Goal: Download file/media

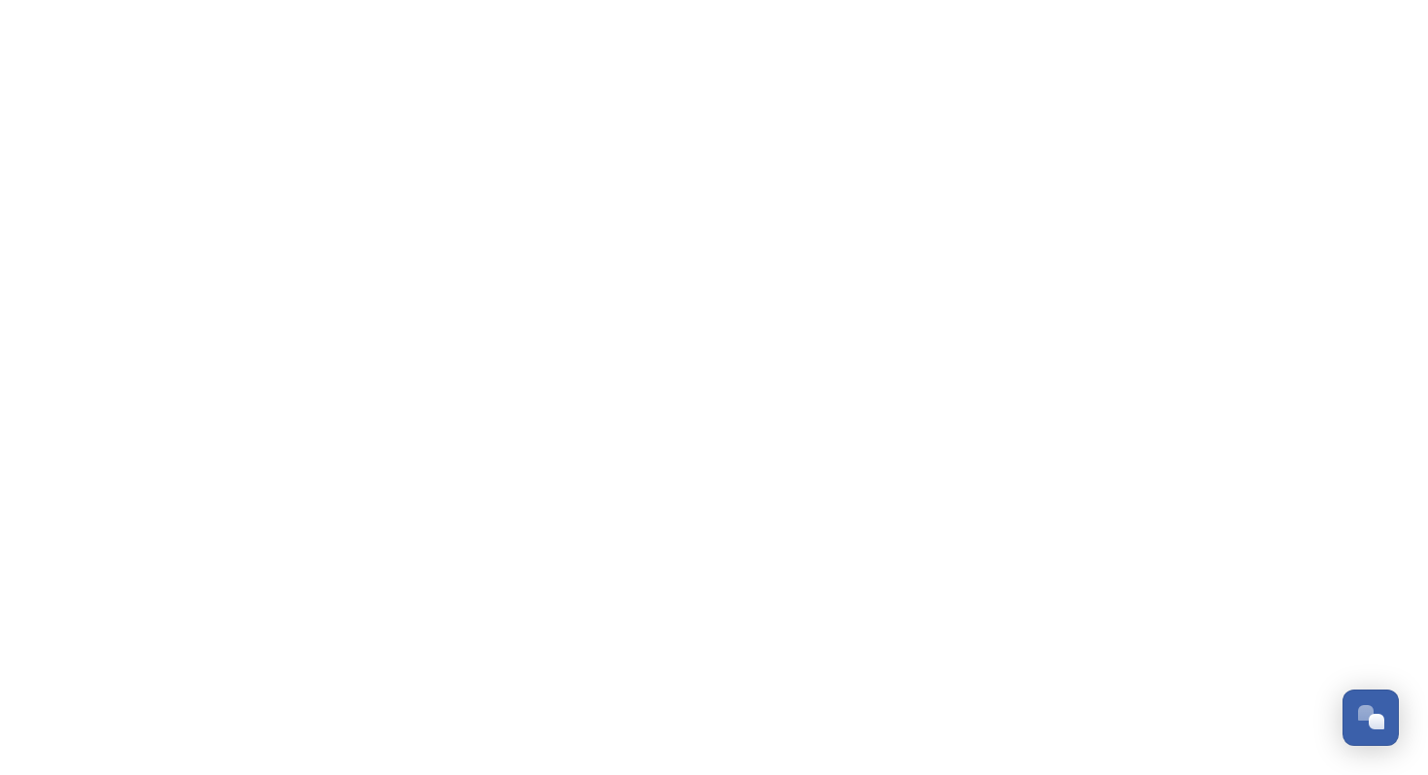
scroll to position [2947, 0]
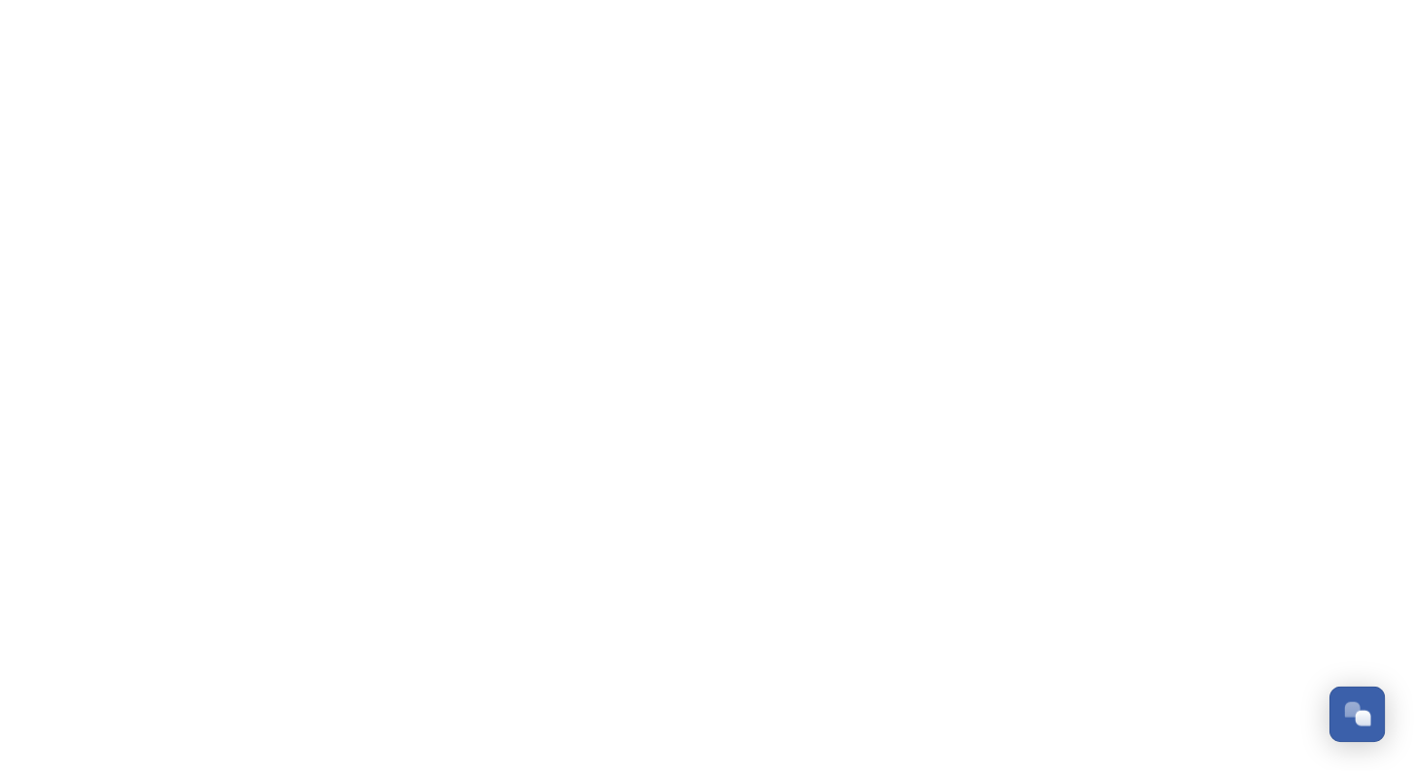
scroll to position [2947, 0]
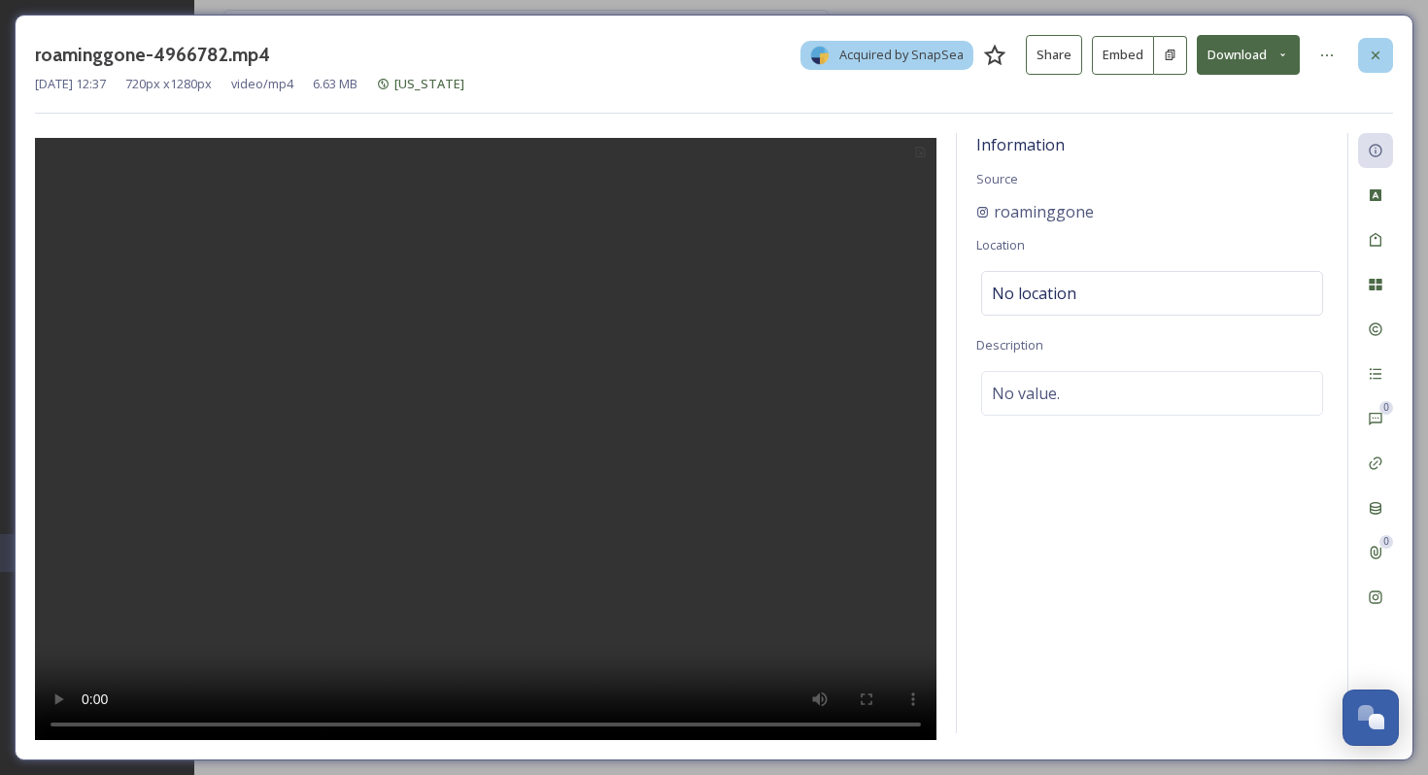
click at [1384, 62] on div at bounding box center [1375, 55] width 35 height 35
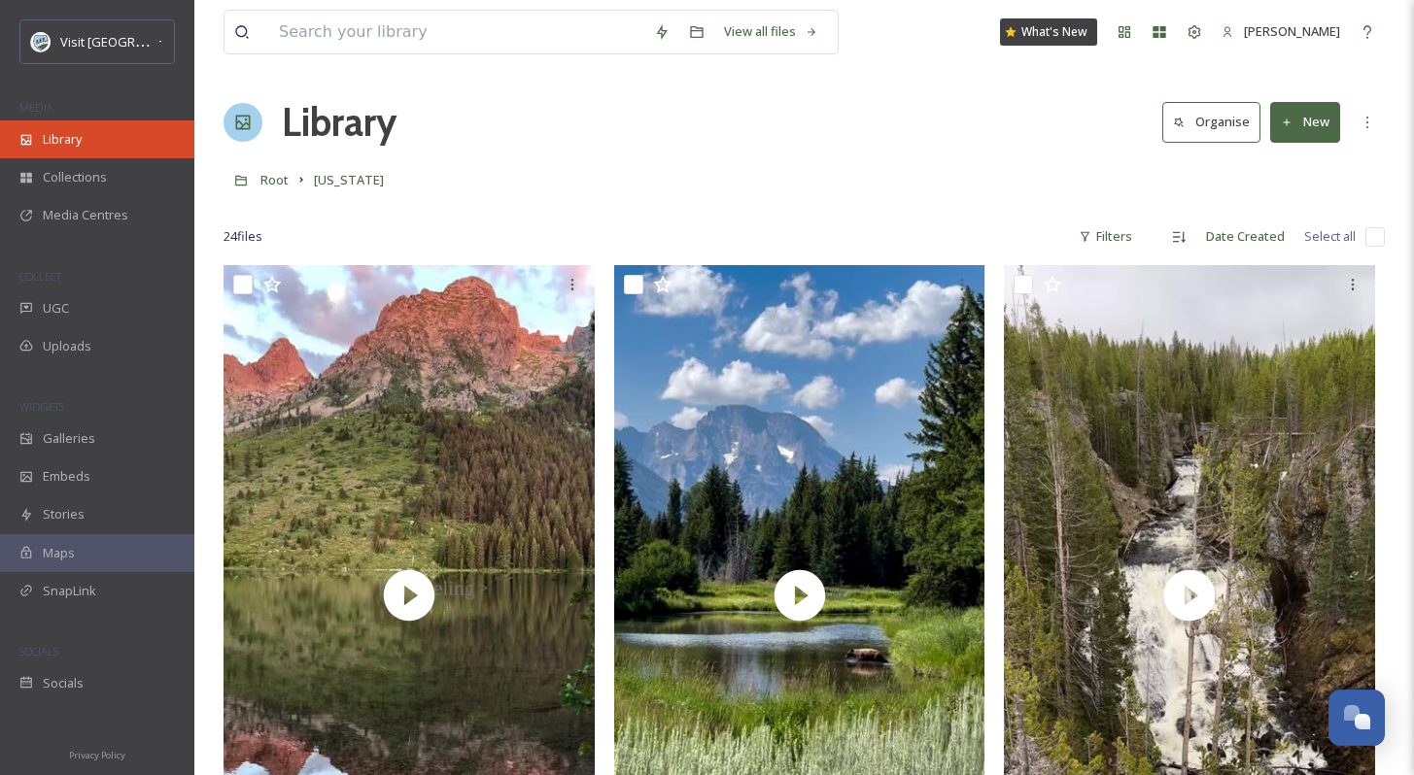
click at [127, 129] on div "Library" at bounding box center [97, 139] width 194 height 38
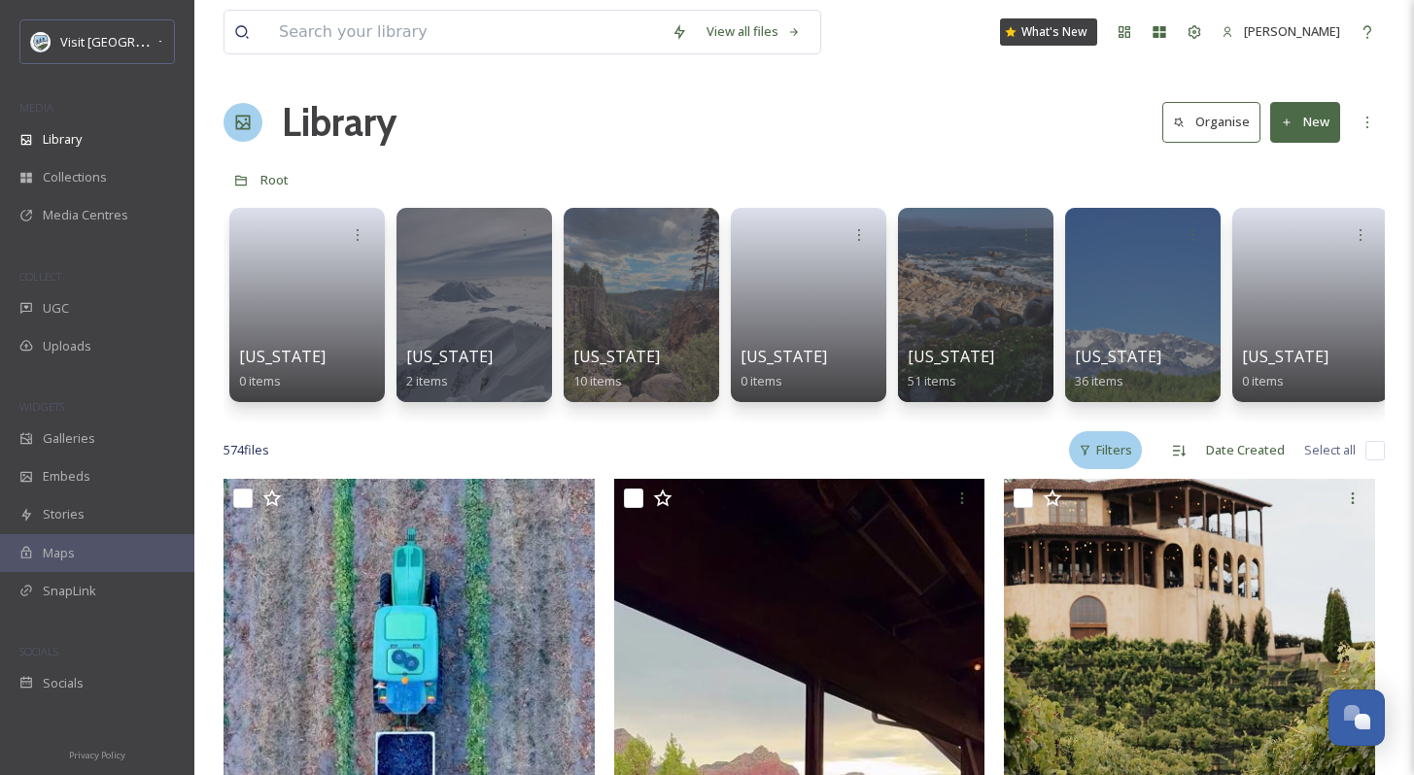
click at [1098, 450] on div "Filters" at bounding box center [1105, 450] width 73 height 38
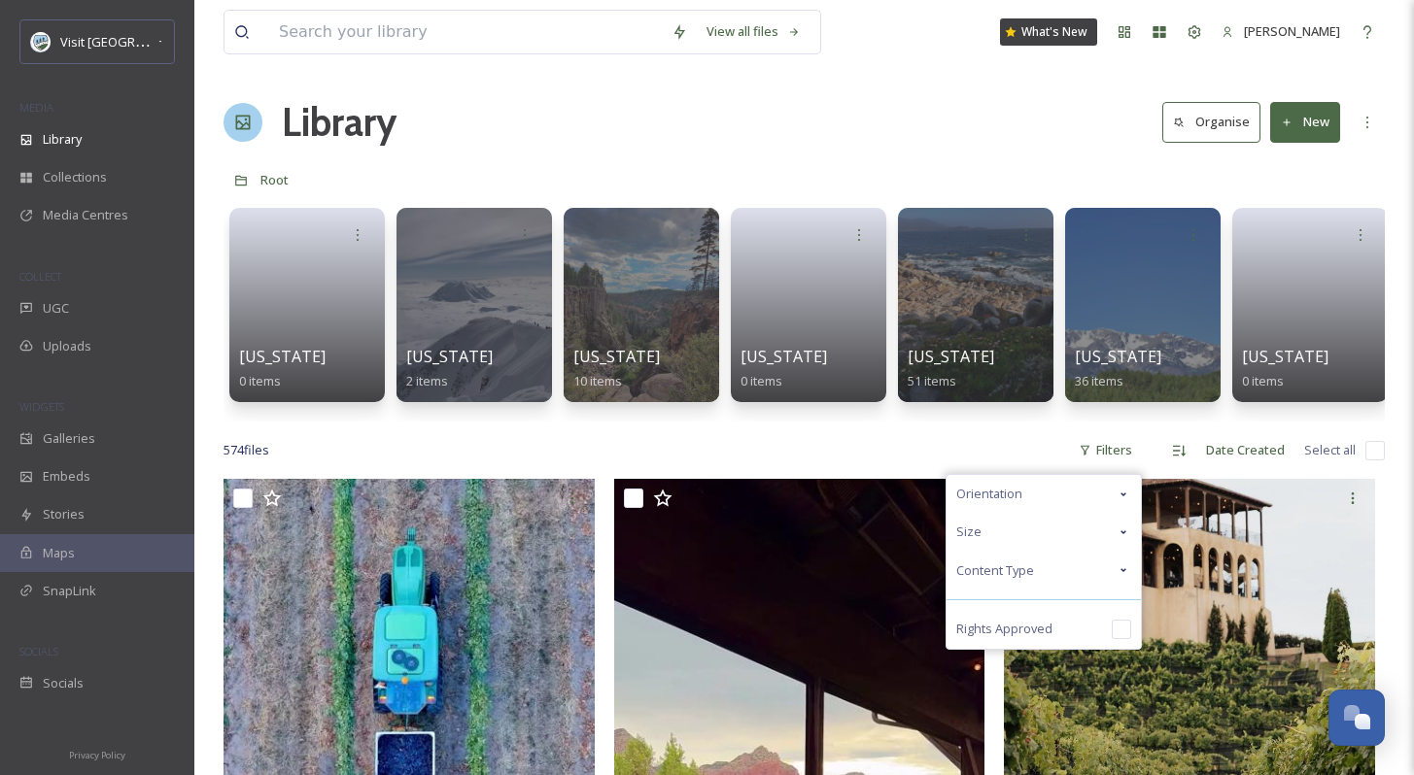
drag, startPoint x: 1062, startPoint y: 649, endPoint x: 1058, endPoint y: 629, distance: 20.8
click at [1062, 649] on div "Rights Approved" at bounding box center [1043, 629] width 194 height 39
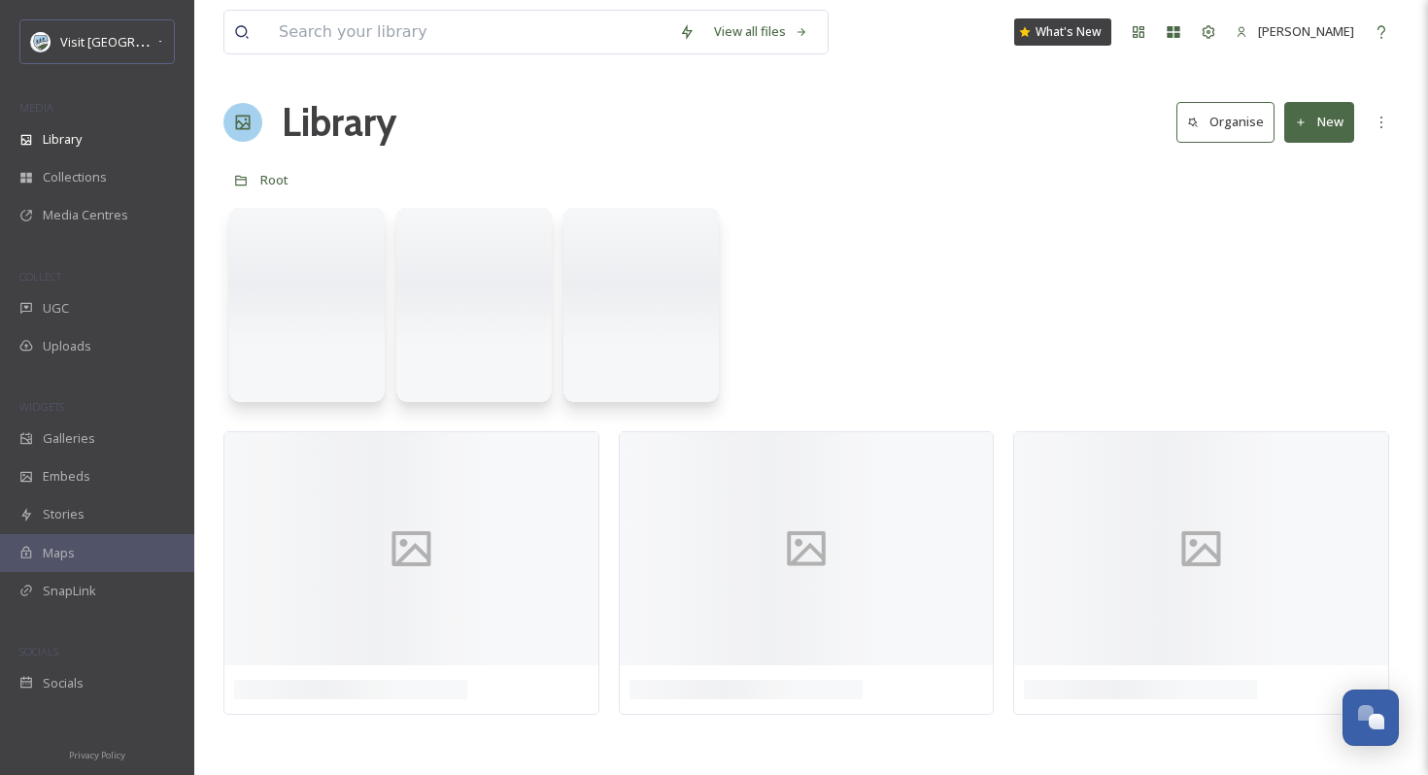
click at [838, 162] on div "Root" at bounding box center [811, 179] width 1176 height 37
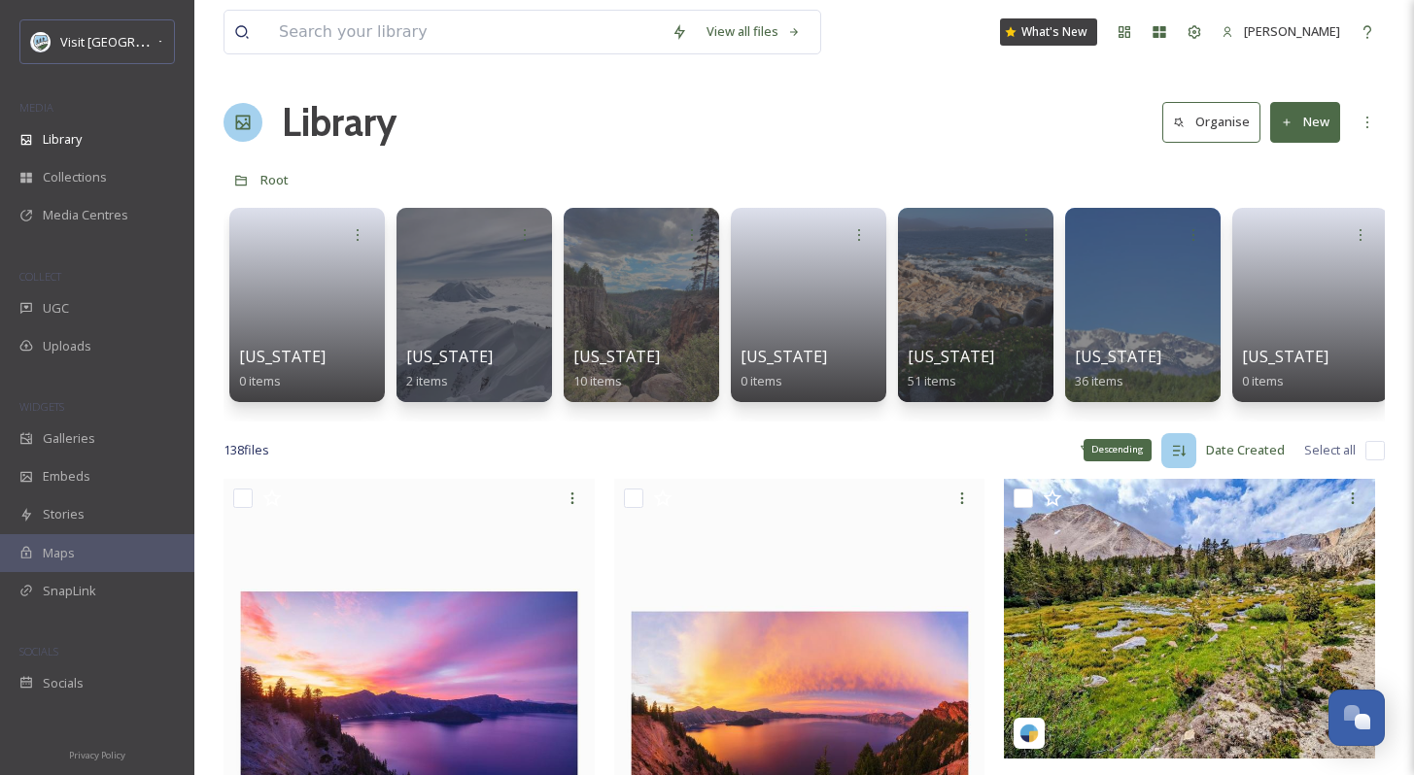
click at [1093, 461] on div "Descending" at bounding box center [1117, 449] width 68 height 21
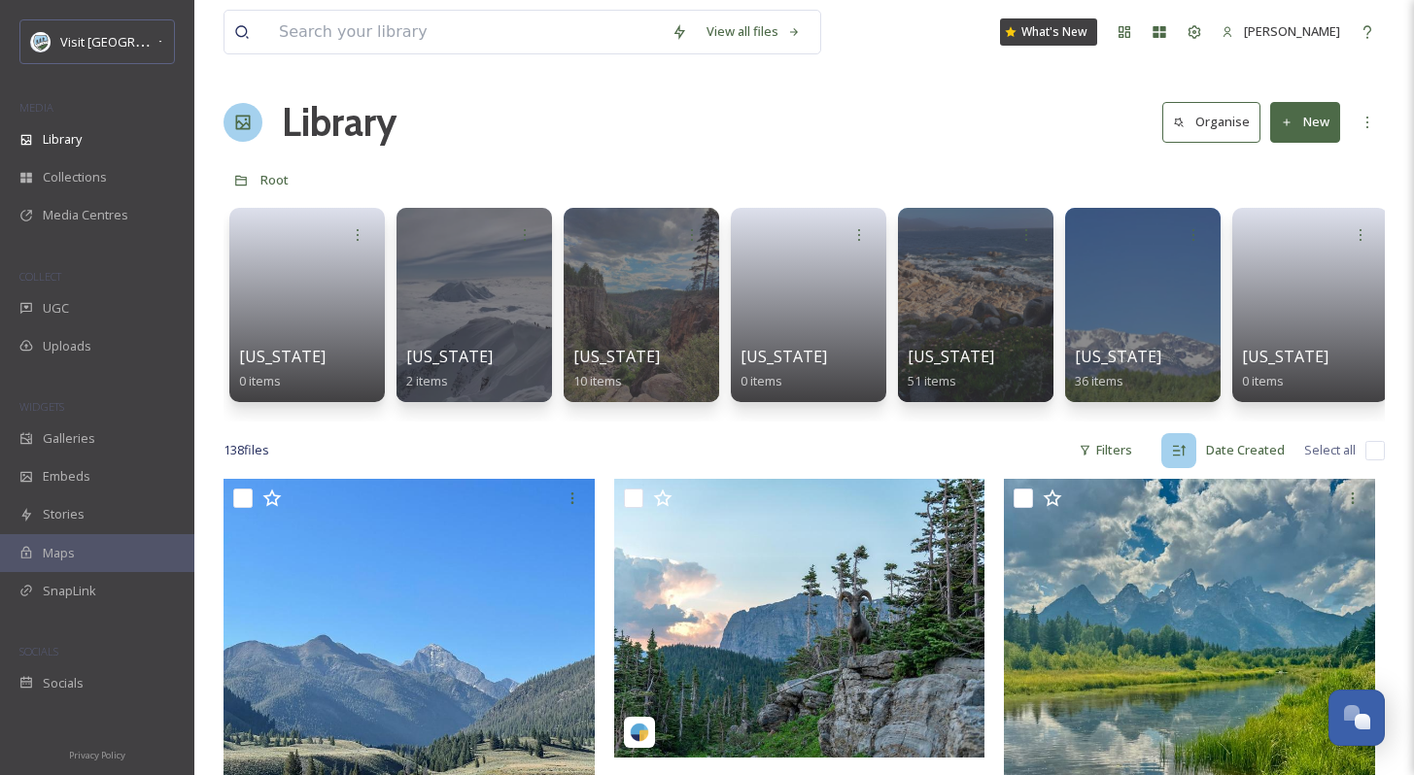
click at [1180, 459] on icon at bounding box center [1179, 451] width 16 height 16
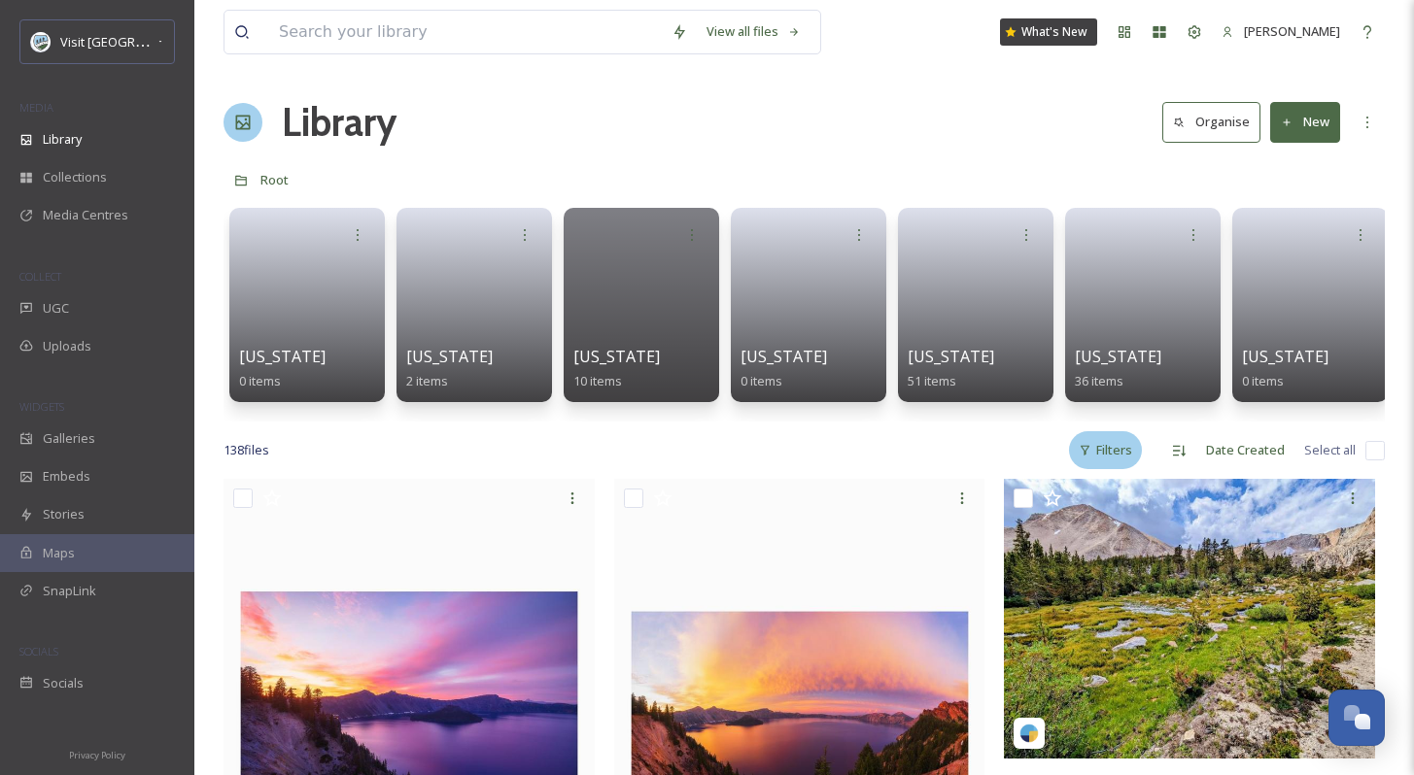
click at [1085, 458] on div "Filters" at bounding box center [1105, 450] width 73 height 38
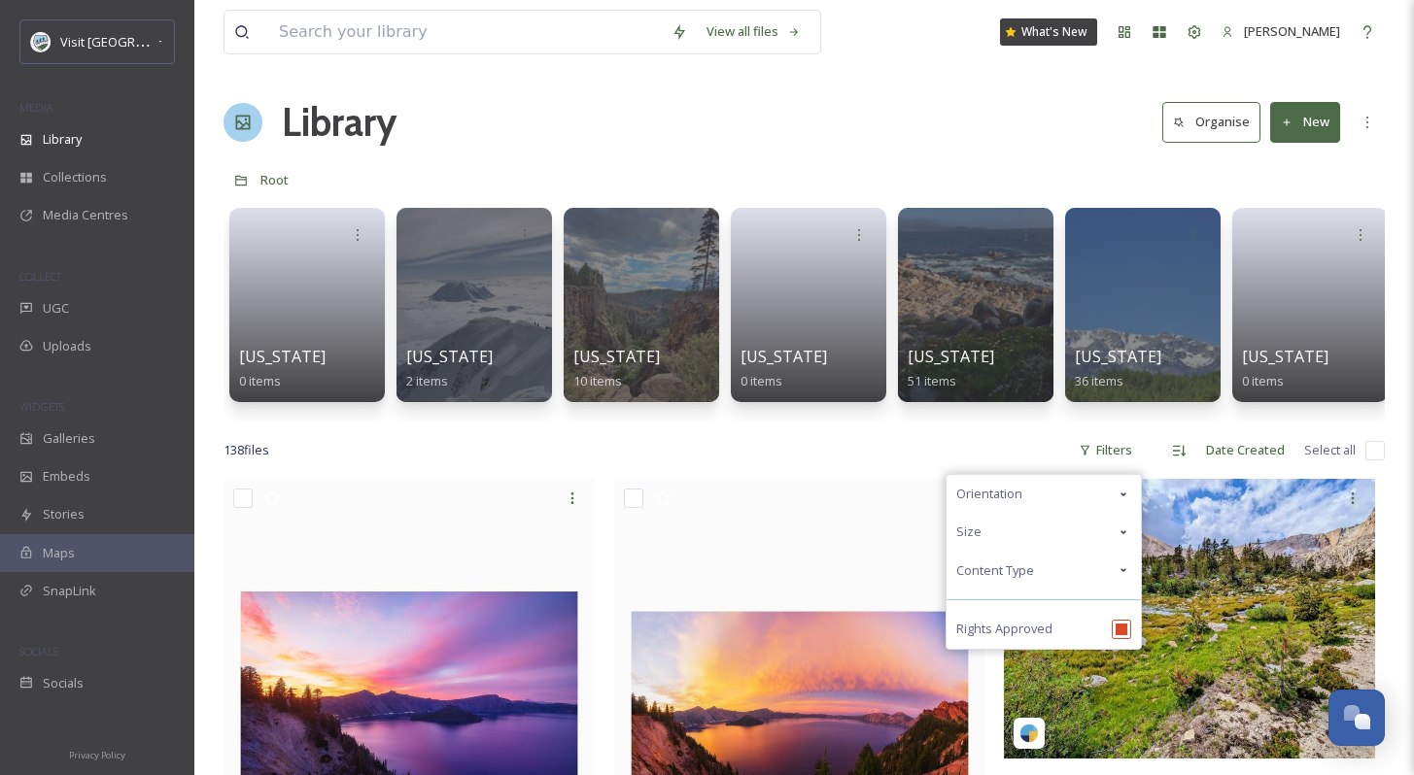
click at [1044, 590] on div "Content Type" at bounding box center [1043, 571] width 194 height 38
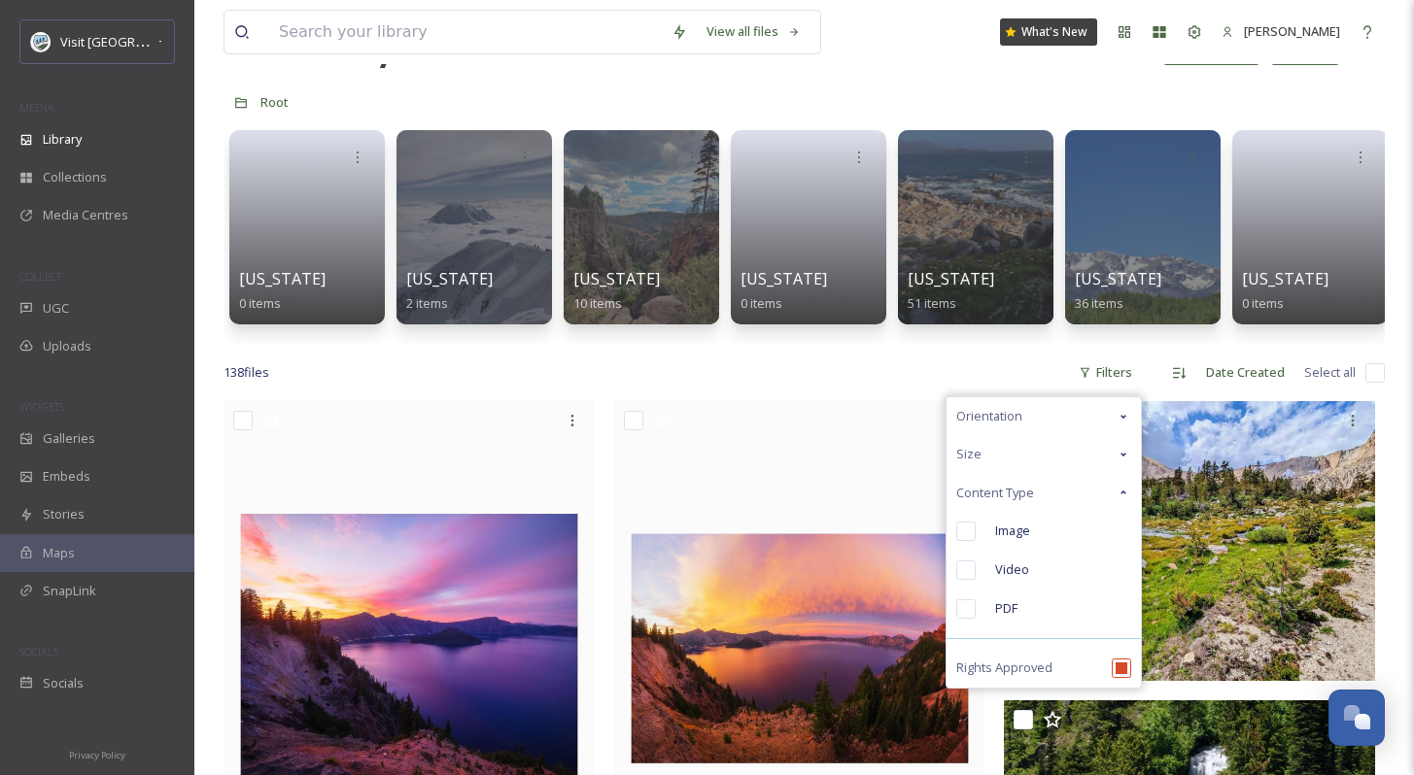
scroll to position [273, 0]
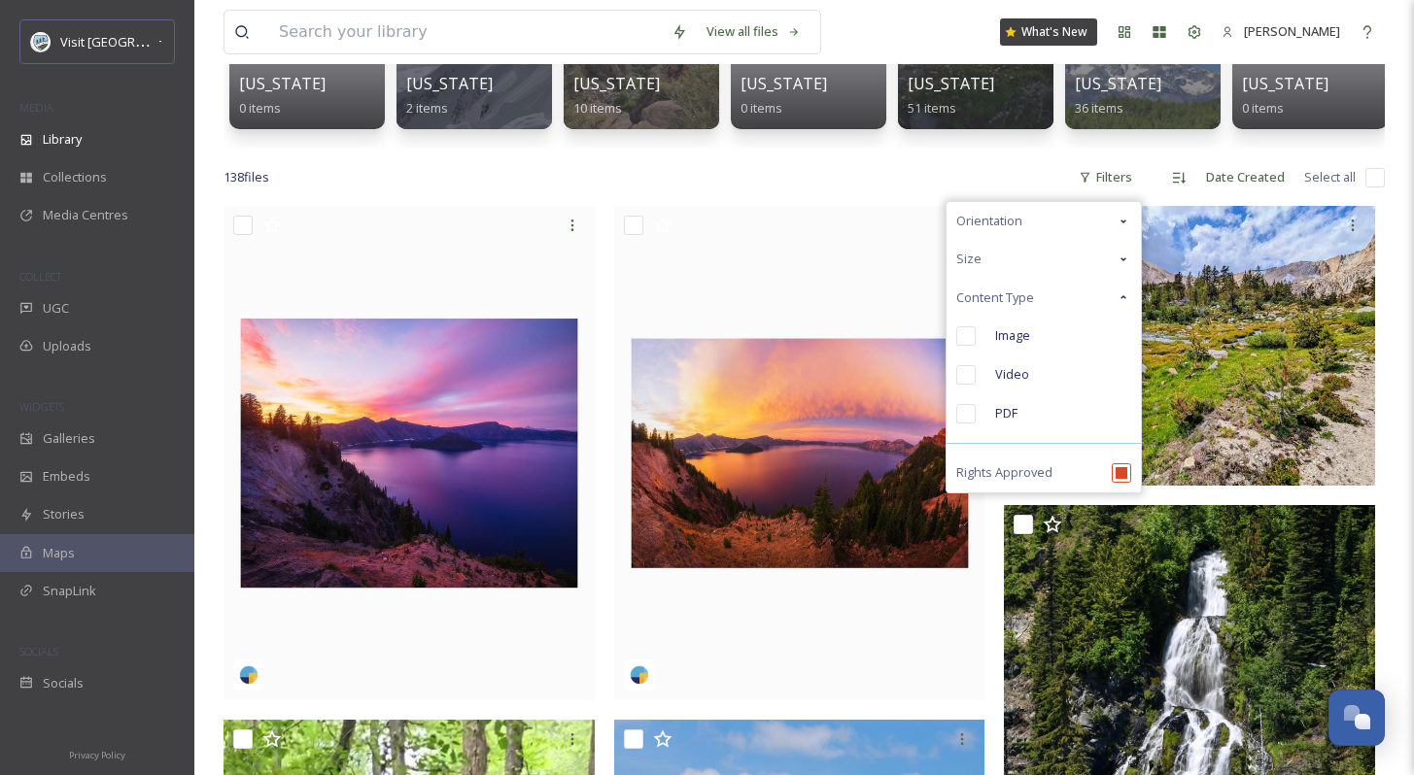
click at [1028, 307] on span "Content Type" at bounding box center [995, 298] width 78 height 18
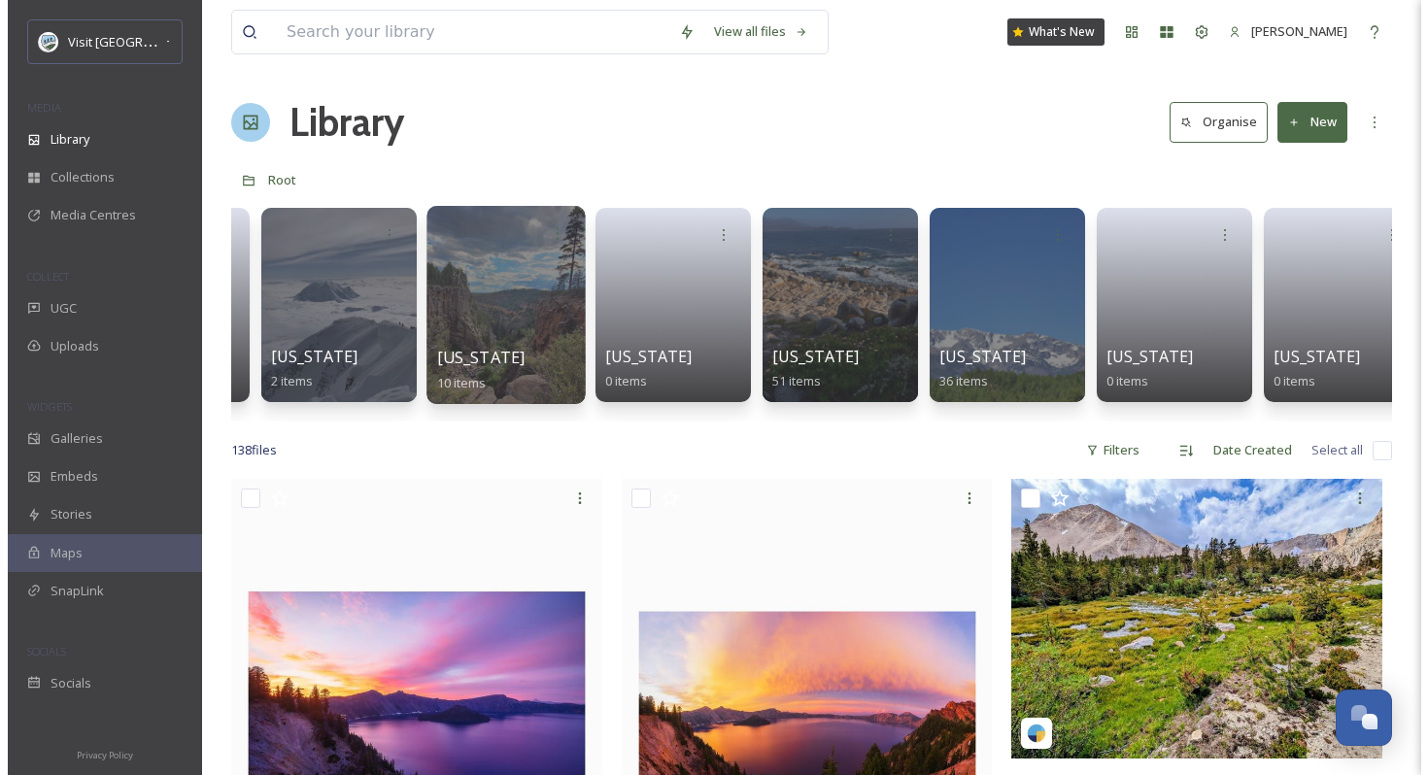
scroll to position [0, 192]
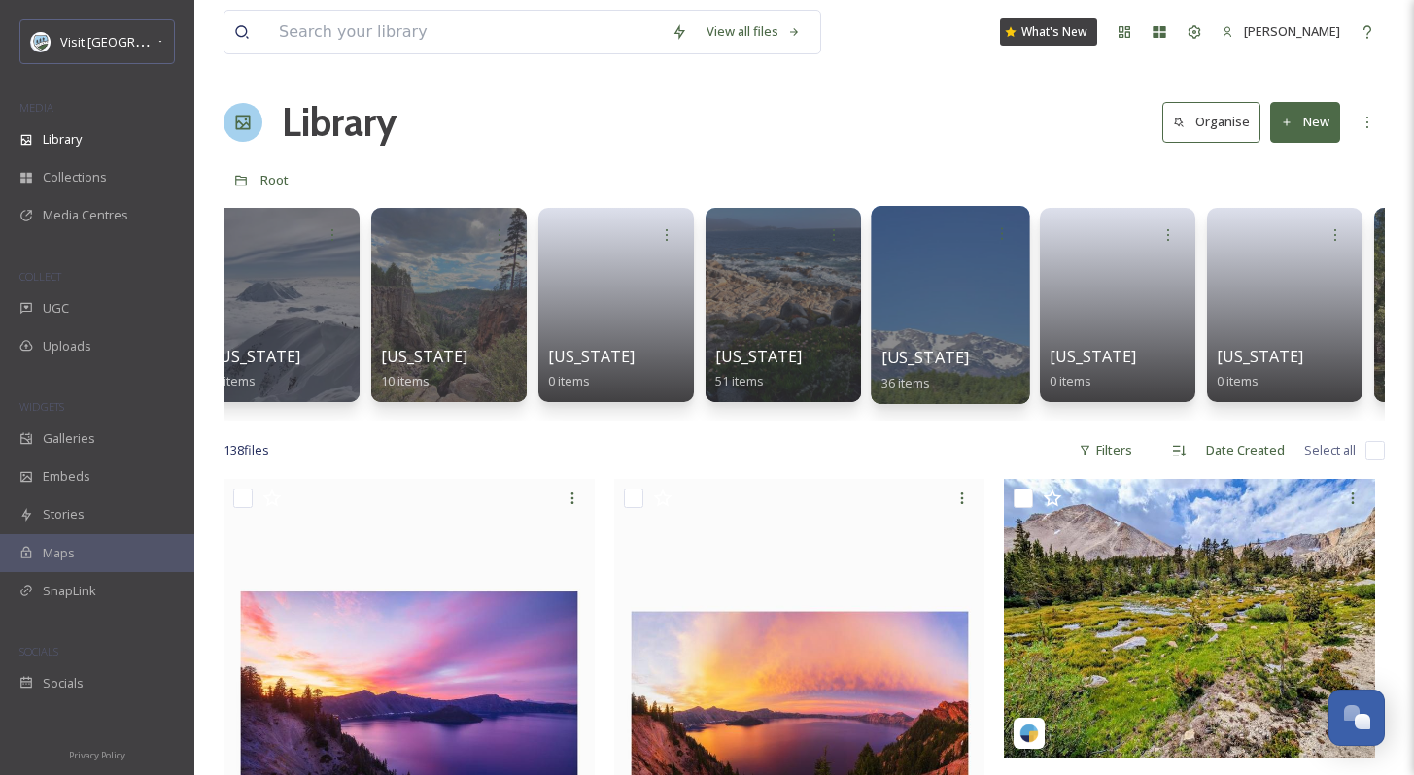
click at [957, 300] on div at bounding box center [950, 305] width 158 height 198
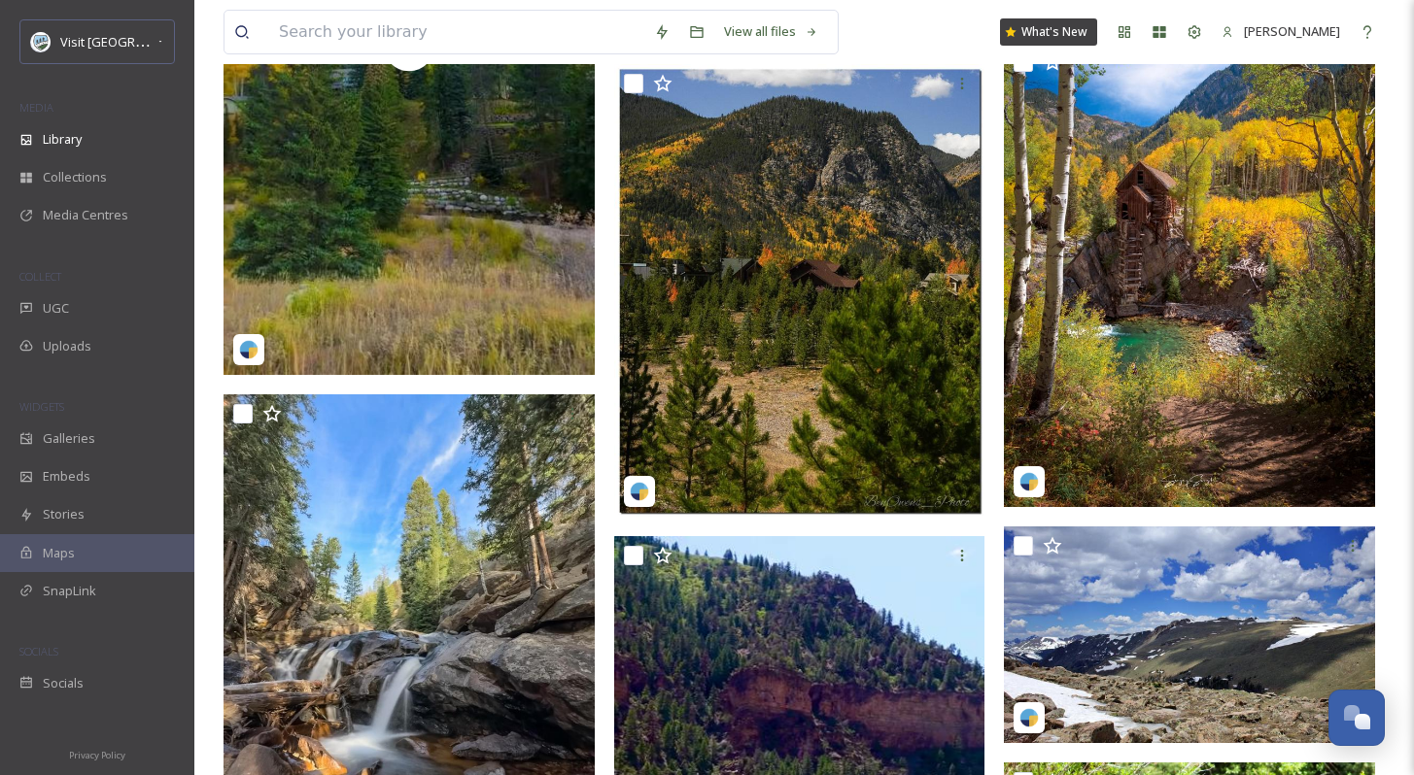
scroll to position [2818, 0]
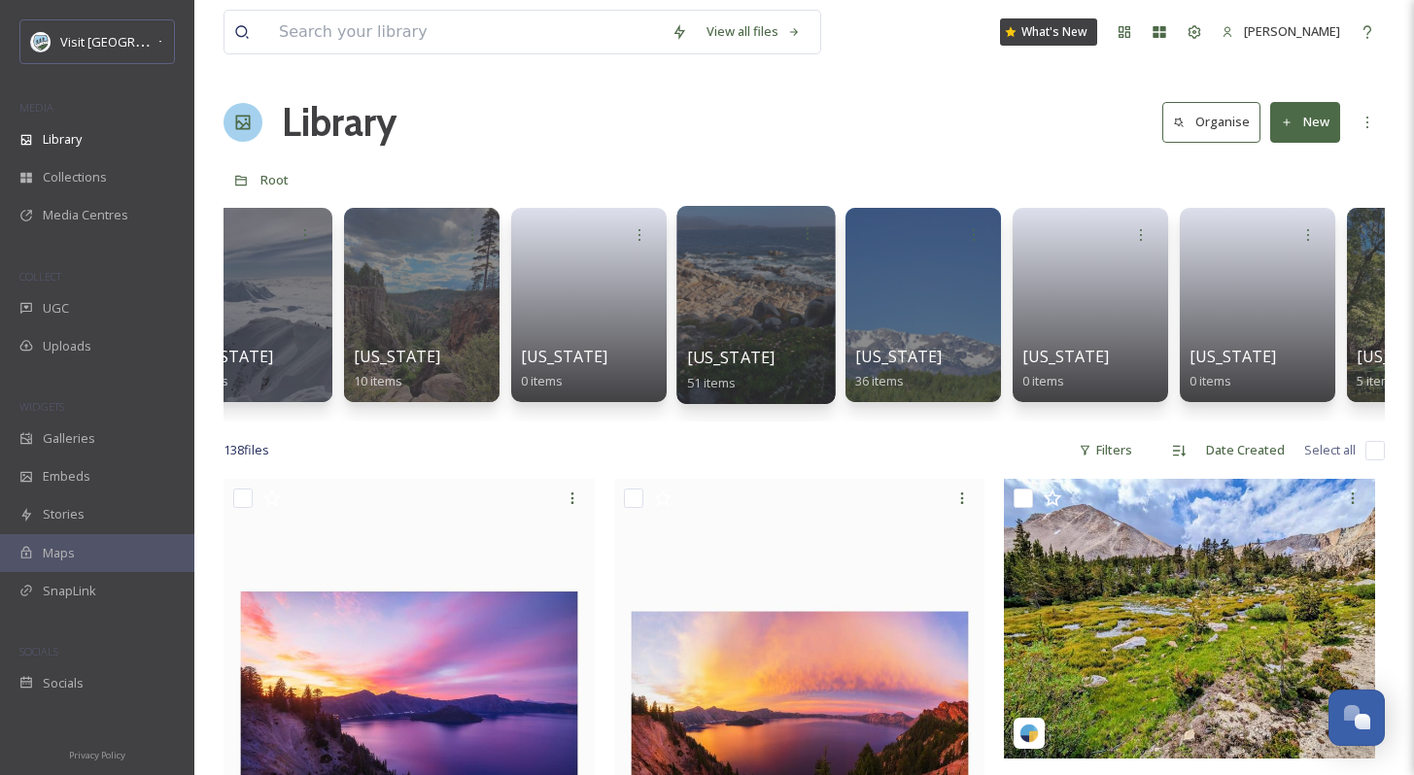
scroll to position [0, 419]
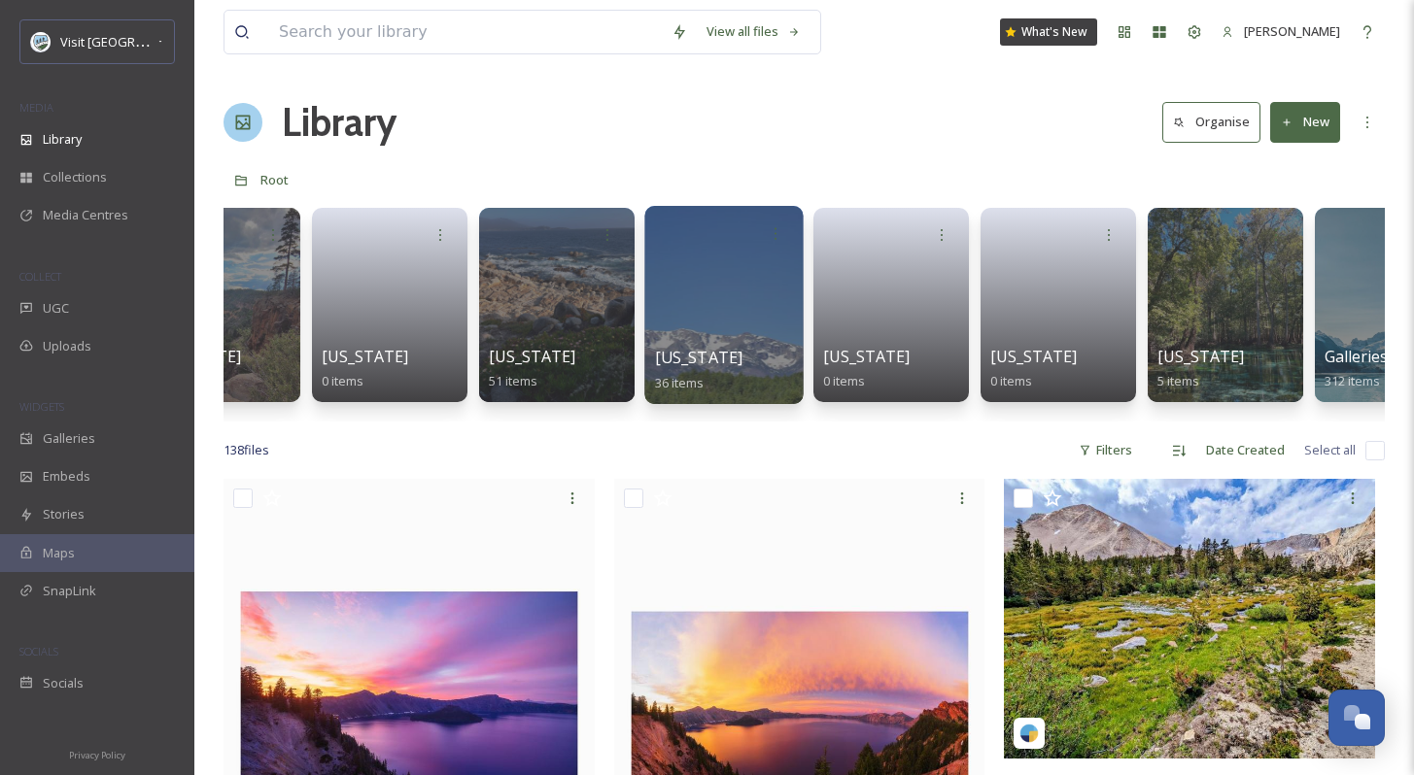
click at [719, 313] on div at bounding box center [723, 305] width 158 height 198
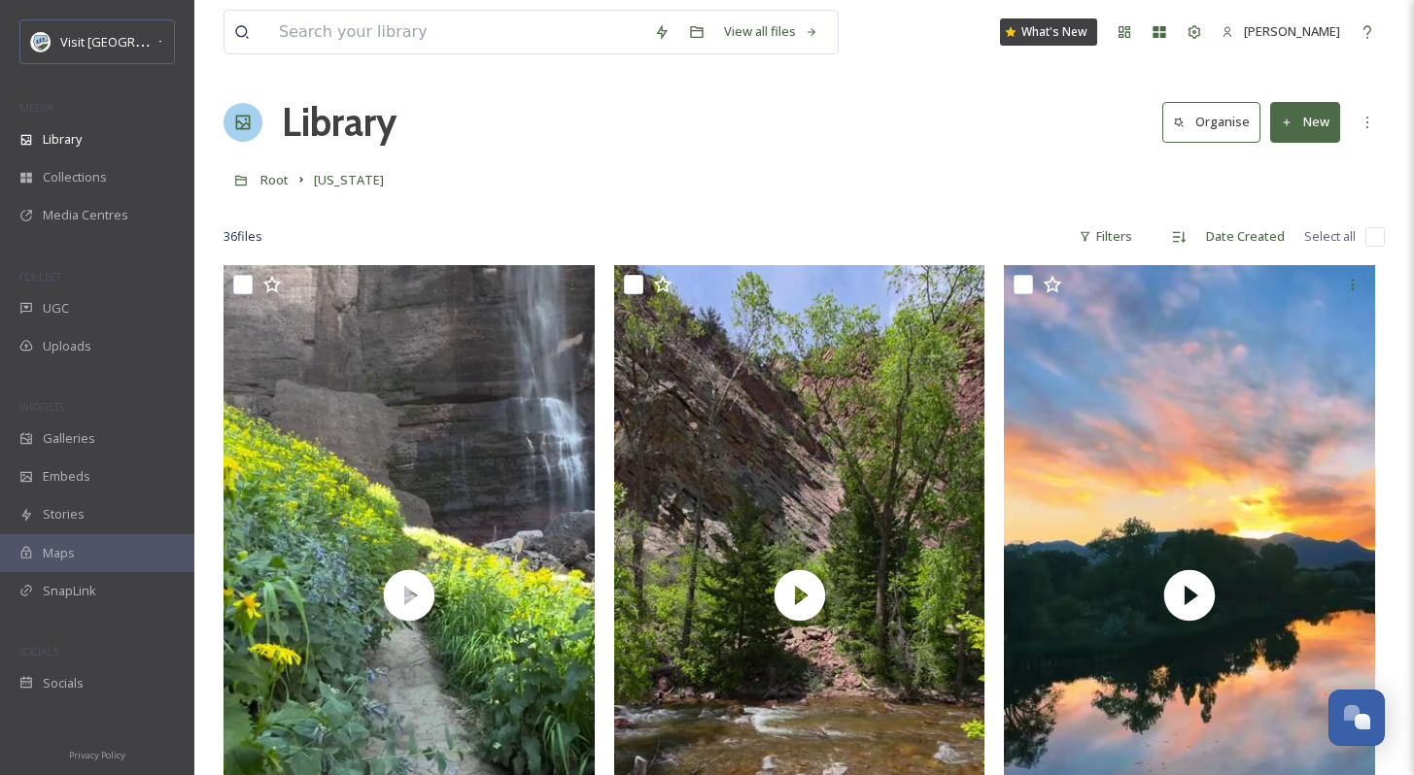
click at [918, 178] on div "Root [US_STATE]" at bounding box center [803, 179] width 1161 height 37
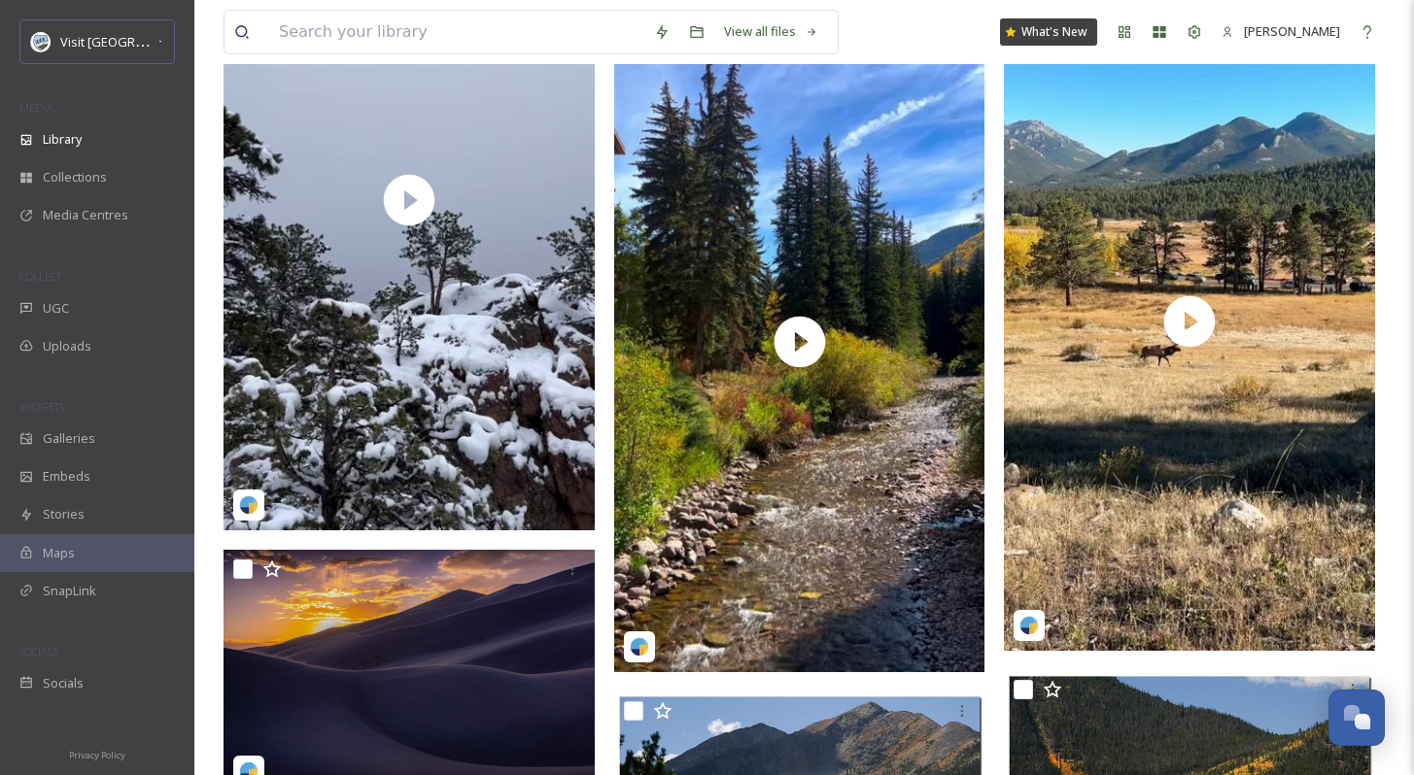
scroll to position [2257, 0]
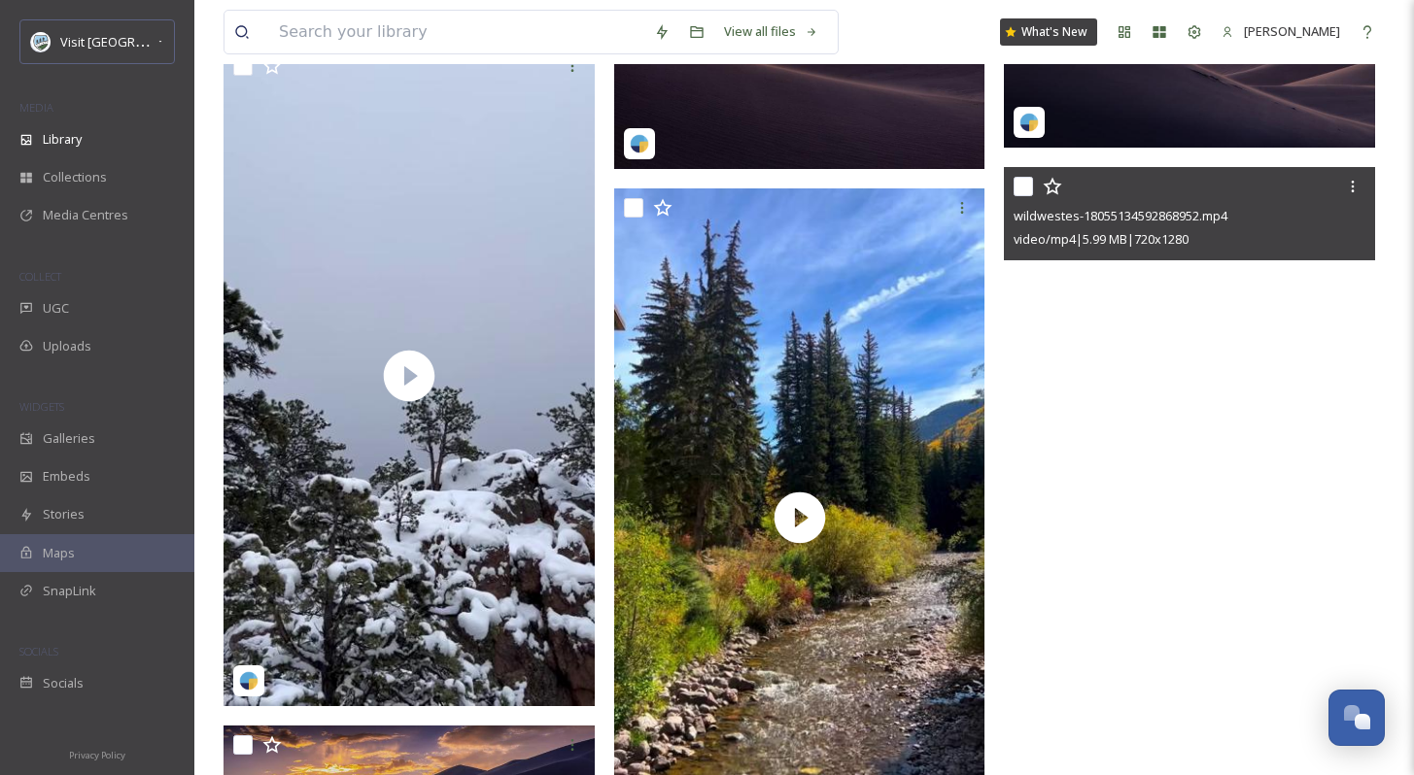
click at [1213, 468] on video "wildwestes-18055134592868952.mp4" at bounding box center [1189, 497] width 371 height 660
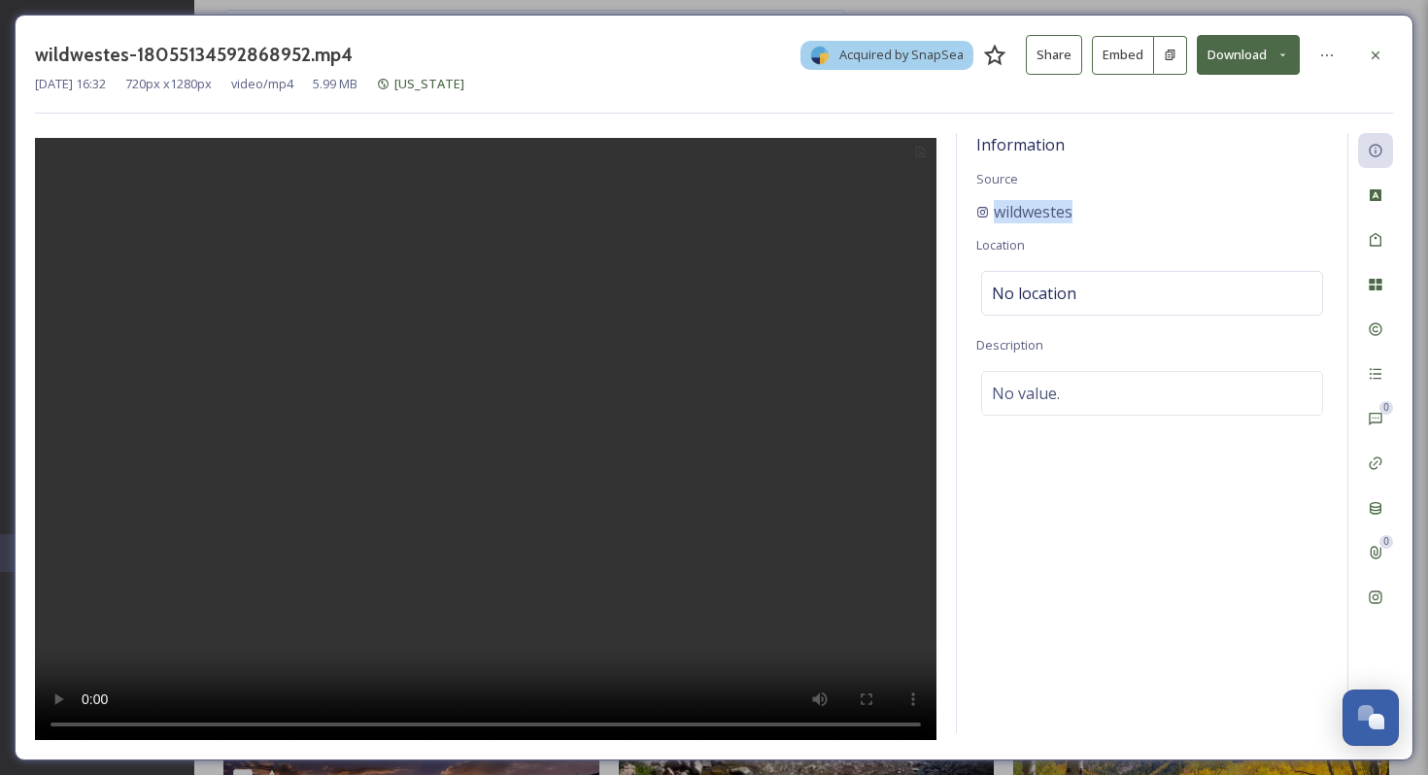
click at [1288, 72] on button "Download" at bounding box center [1248, 55] width 103 height 40
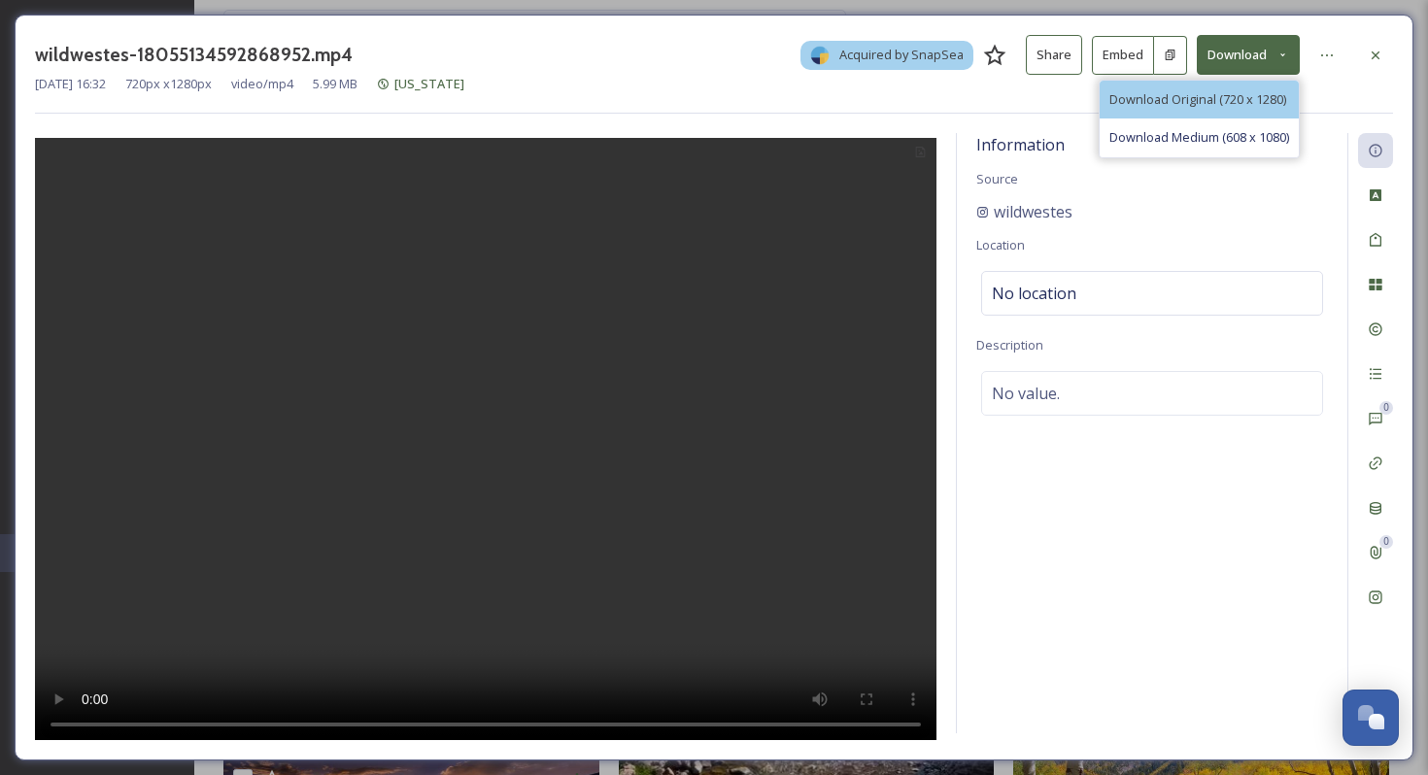
click at [1244, 103] on span "Download Original (720 x 1280)" at bounding box center [1198, 99] width 177 height 18
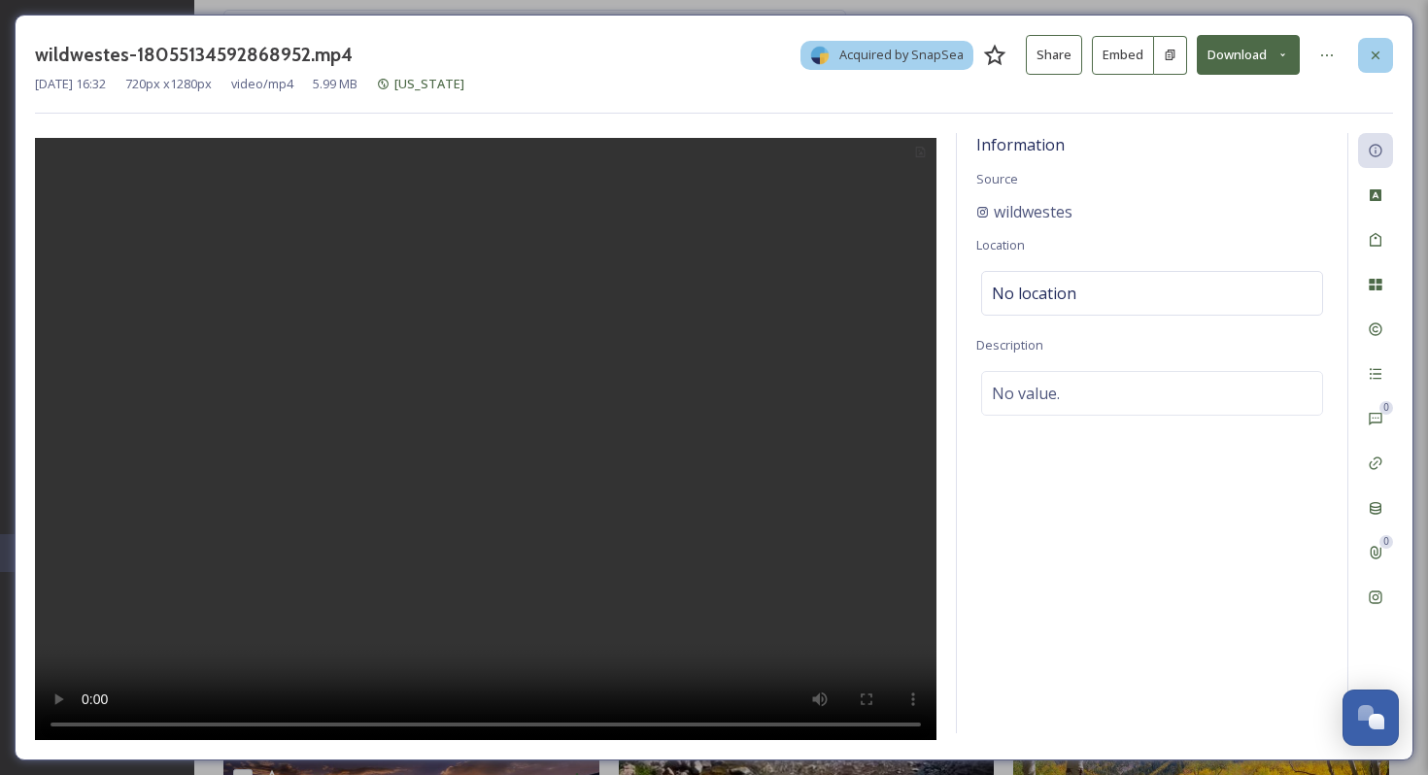
click at [1376, 49] on icon at bounding box center [1376, 56] width 16 height 16
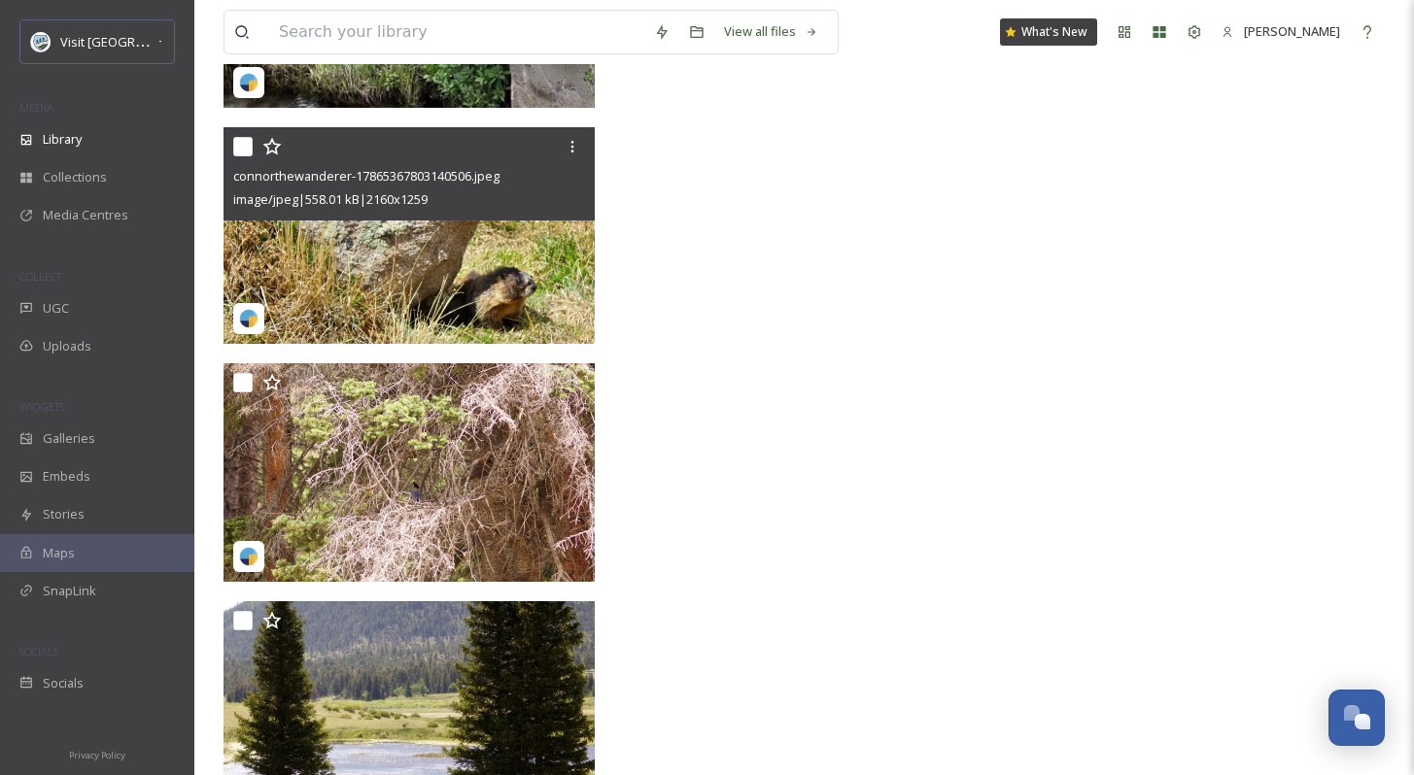
scroll to position [5574, 0]
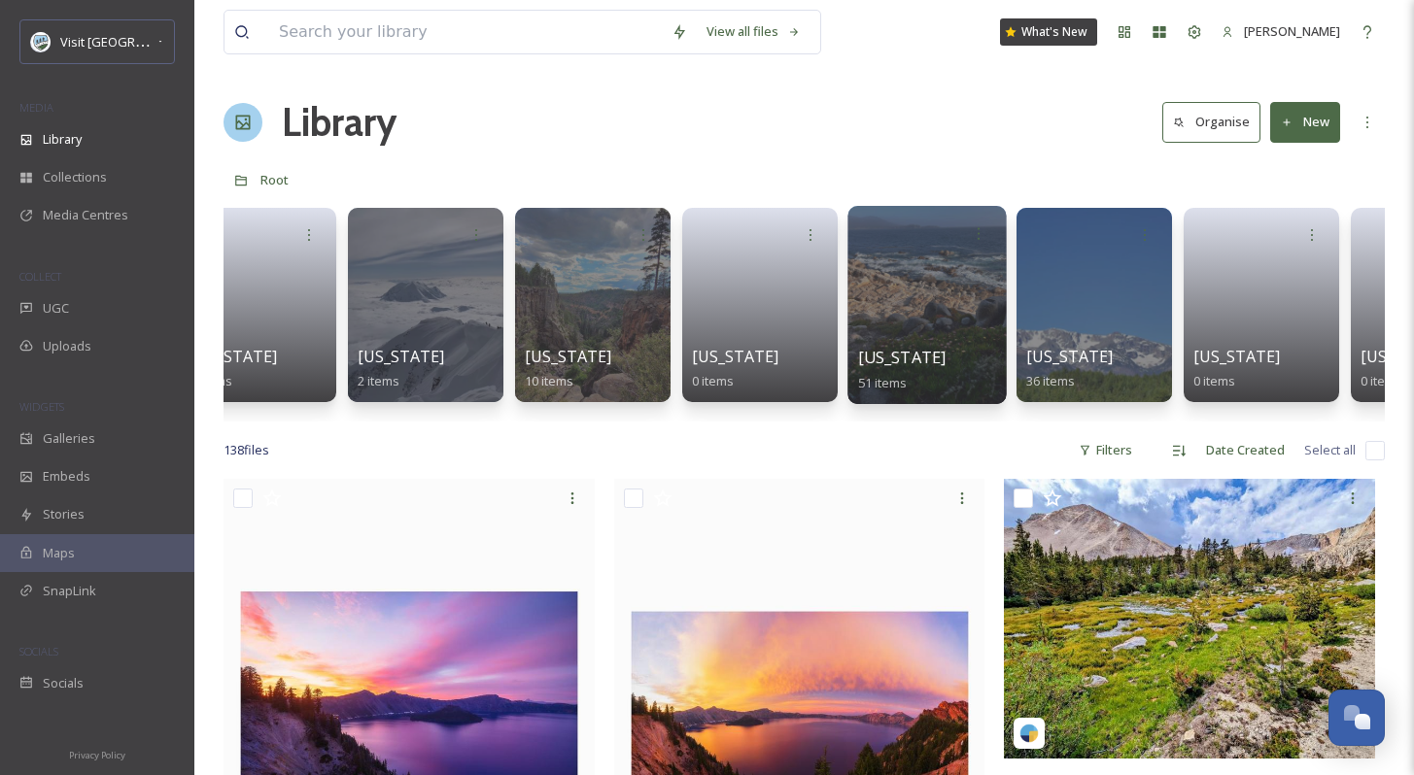
scroll to position [0, 91]
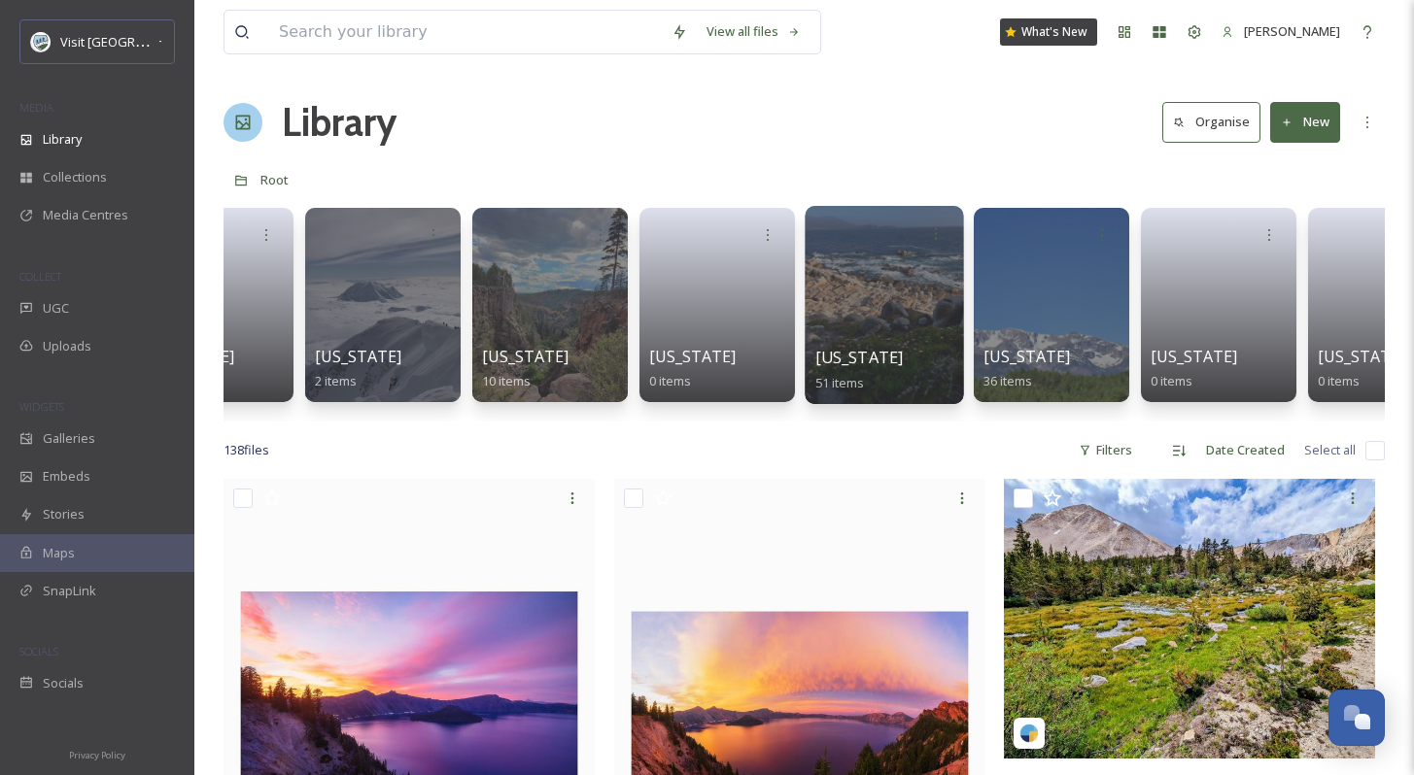
click at [848, 332] on div at bounding box center [884, 305] width 158 height 198
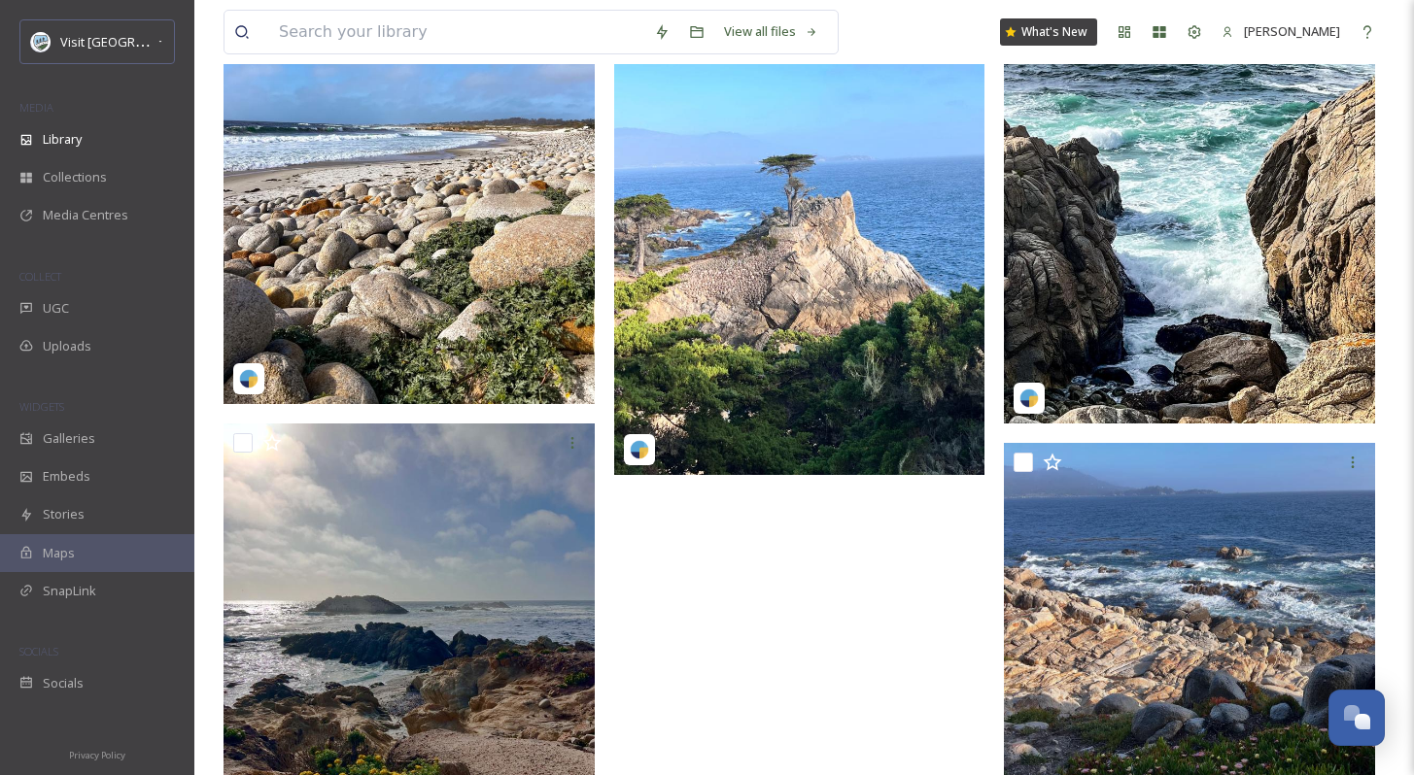
scroll to position [7894, 0]
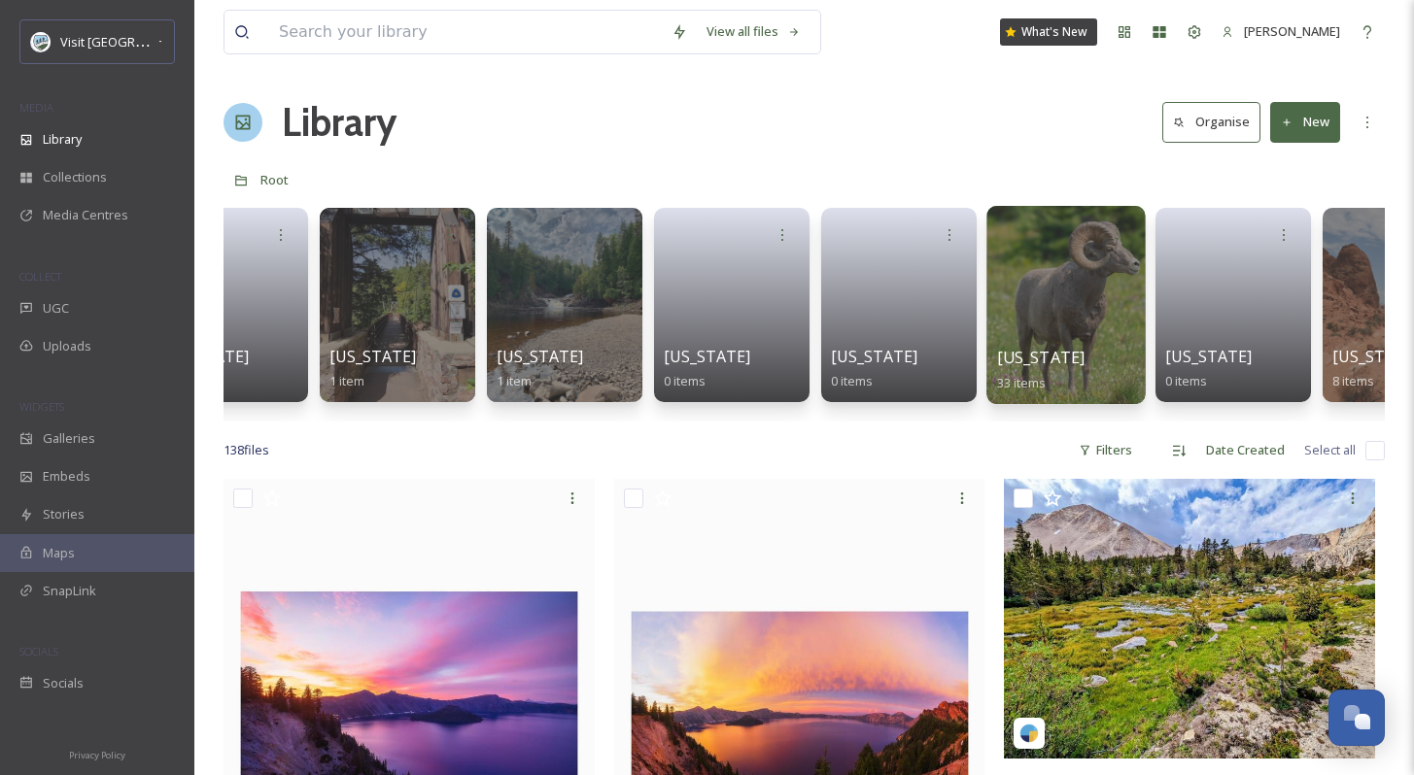
scroll to position [0, 3590]
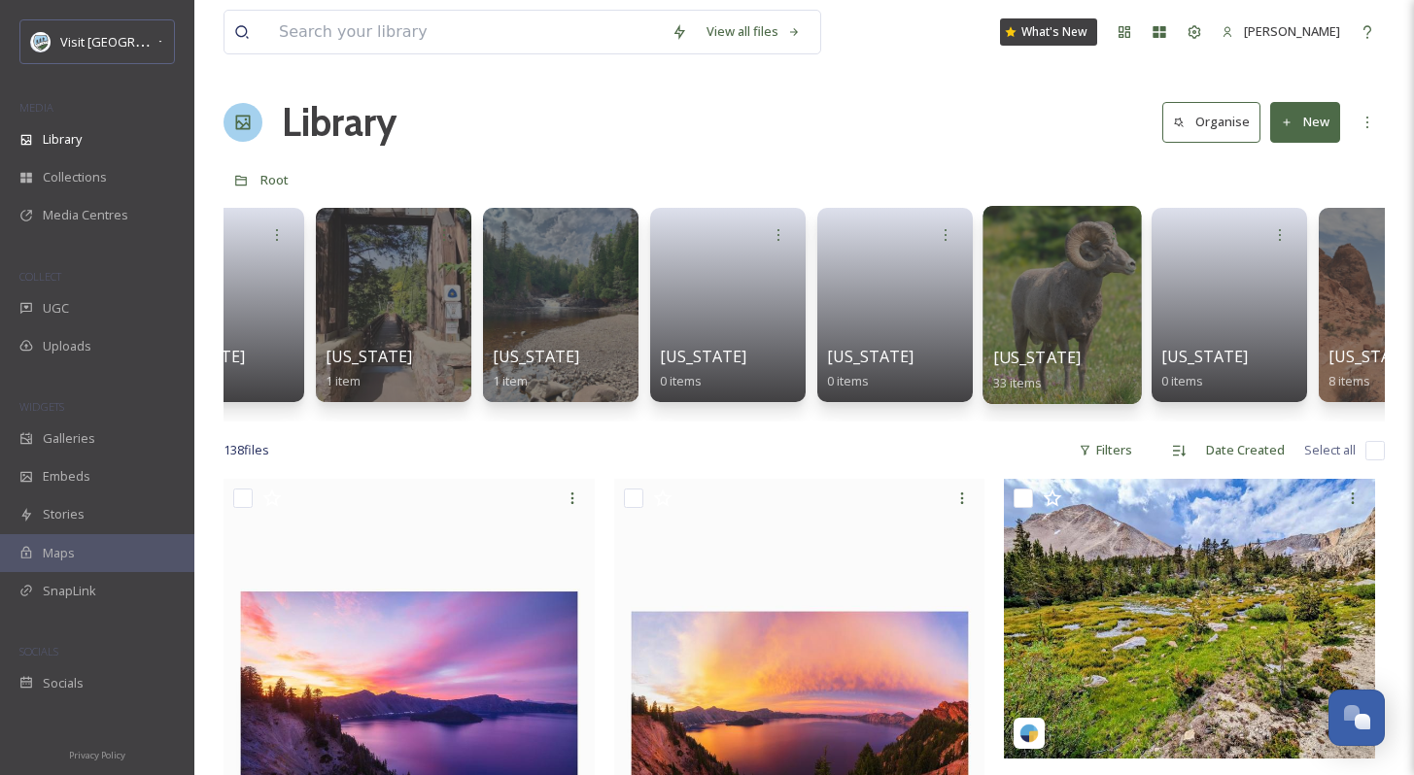
click at [1066, 328] on div at bounding box center [1061, 305] width 158 height 198
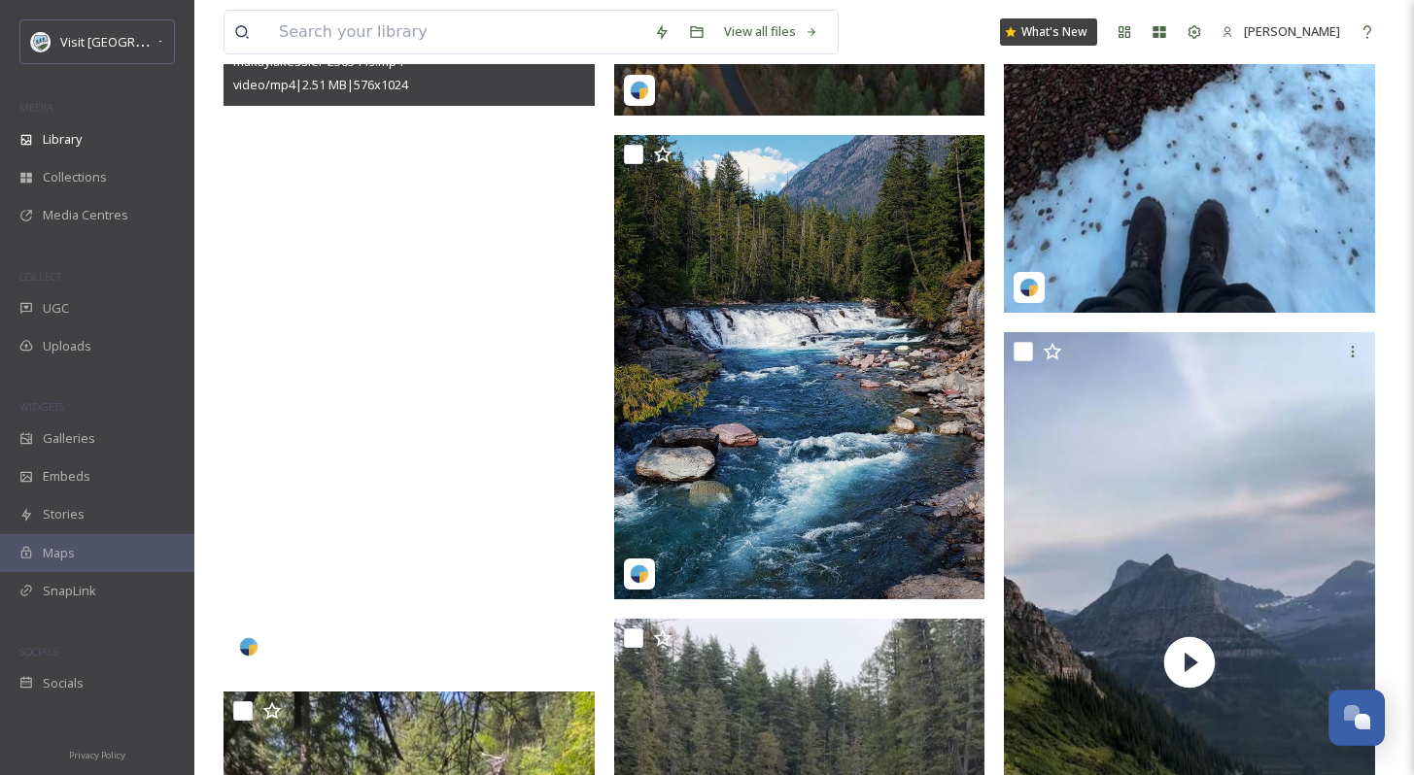
scroll to position [2303, 0]
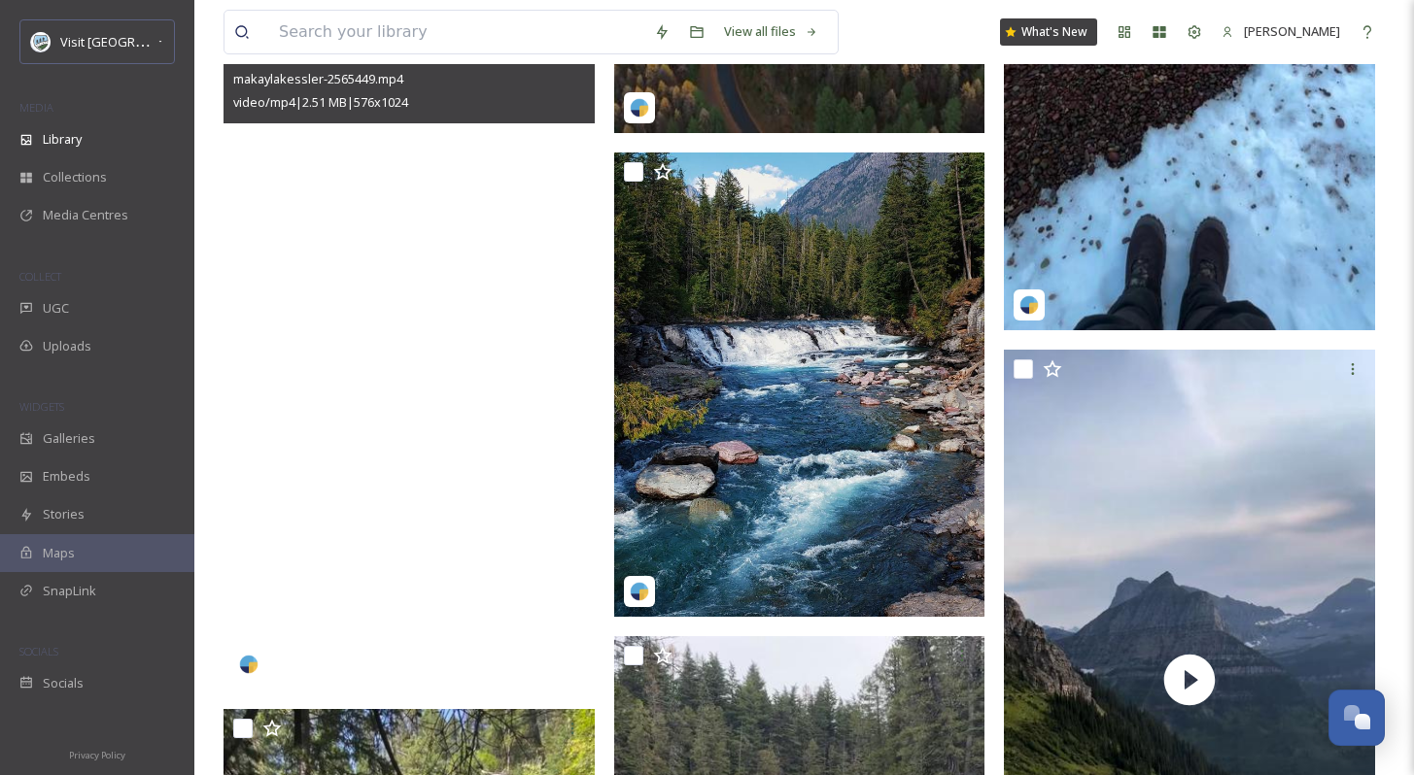
click at [391, 330] on video "makaylakessler-2565449.mp4" at bounding box center [408, 360] width 371 height 660
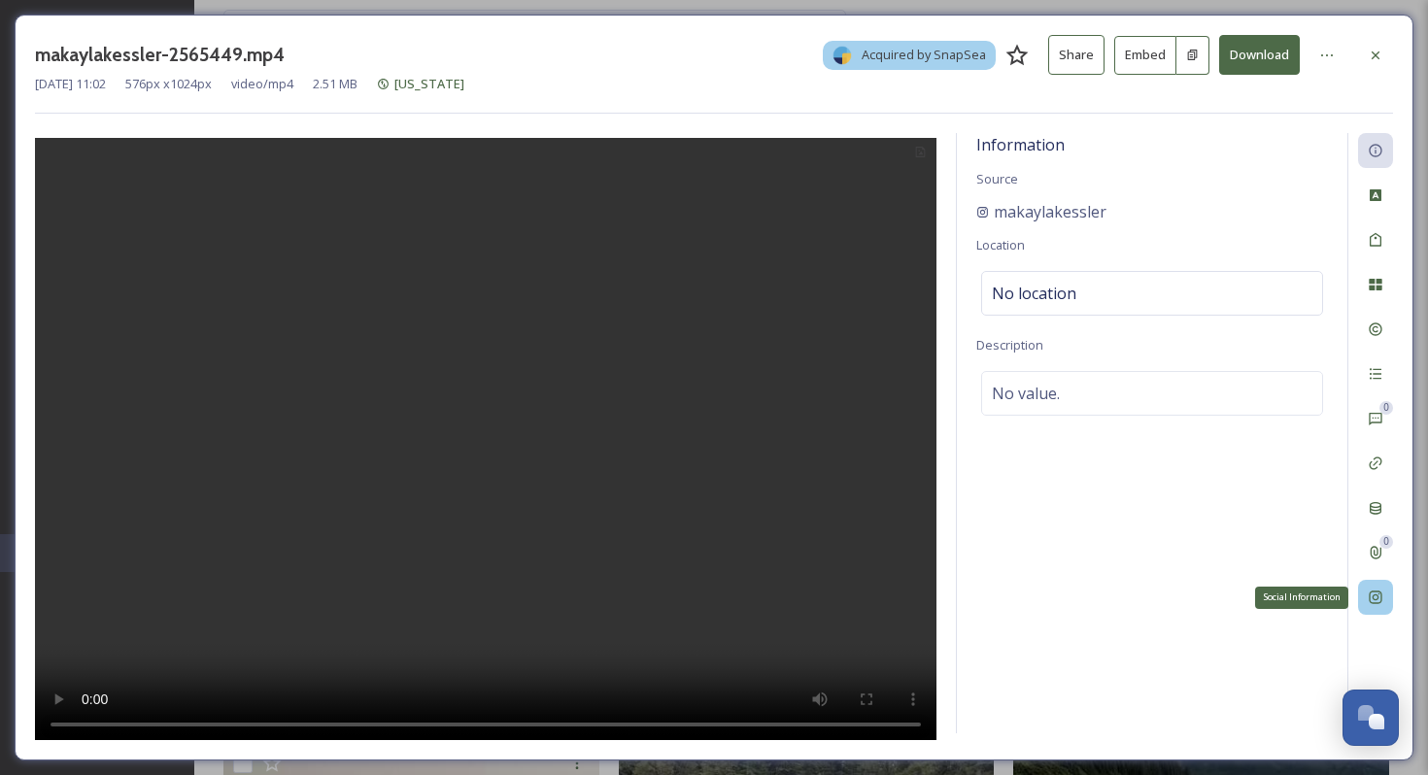
click at [1386, 591] on div "Social Information" at bounding box center [1375, 597] width 35 height 35
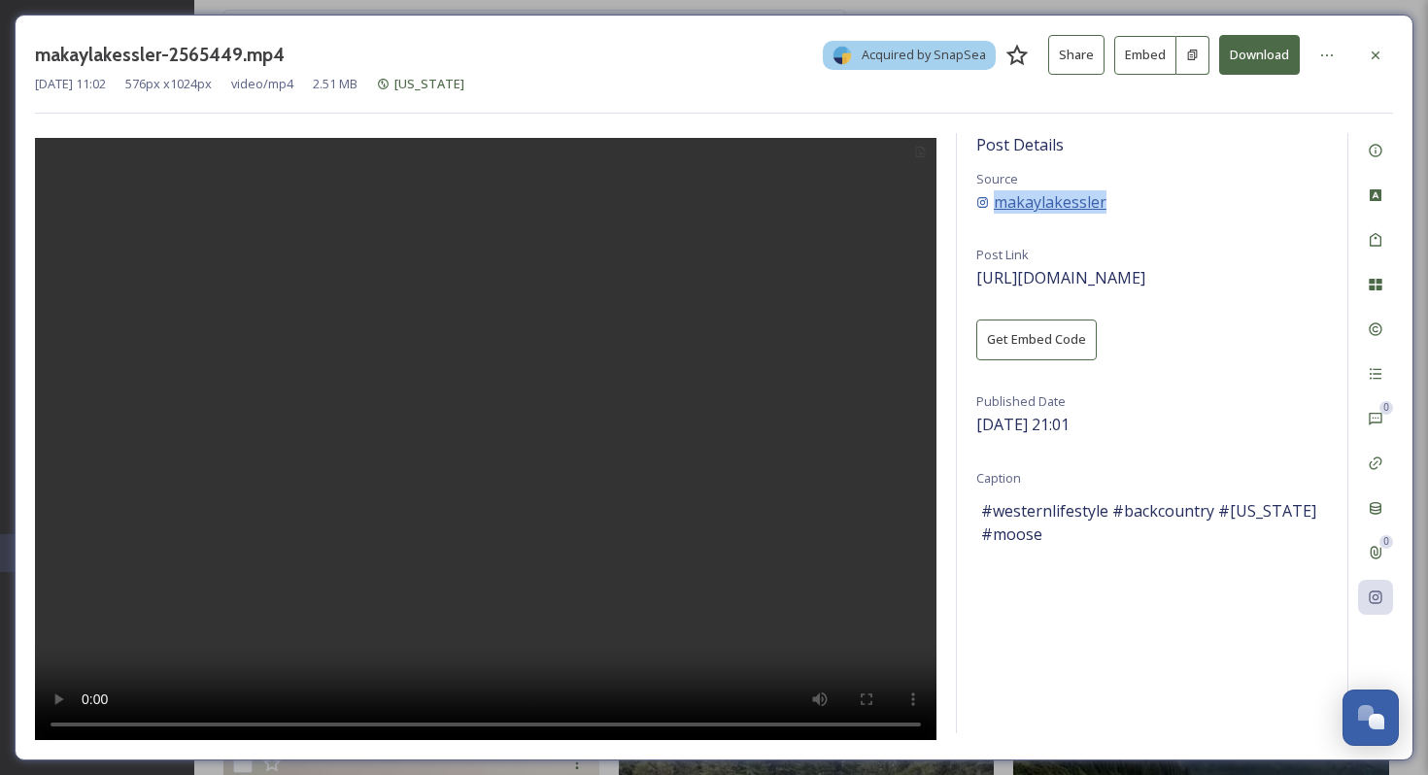
copy div "makaylakessler"
click at [1249, 45] on button "Download" at bounding box center [1259, 55] width 81 height 40
click at [1369, 63] on div at bounding box center [1375, 55] width 35 height 35
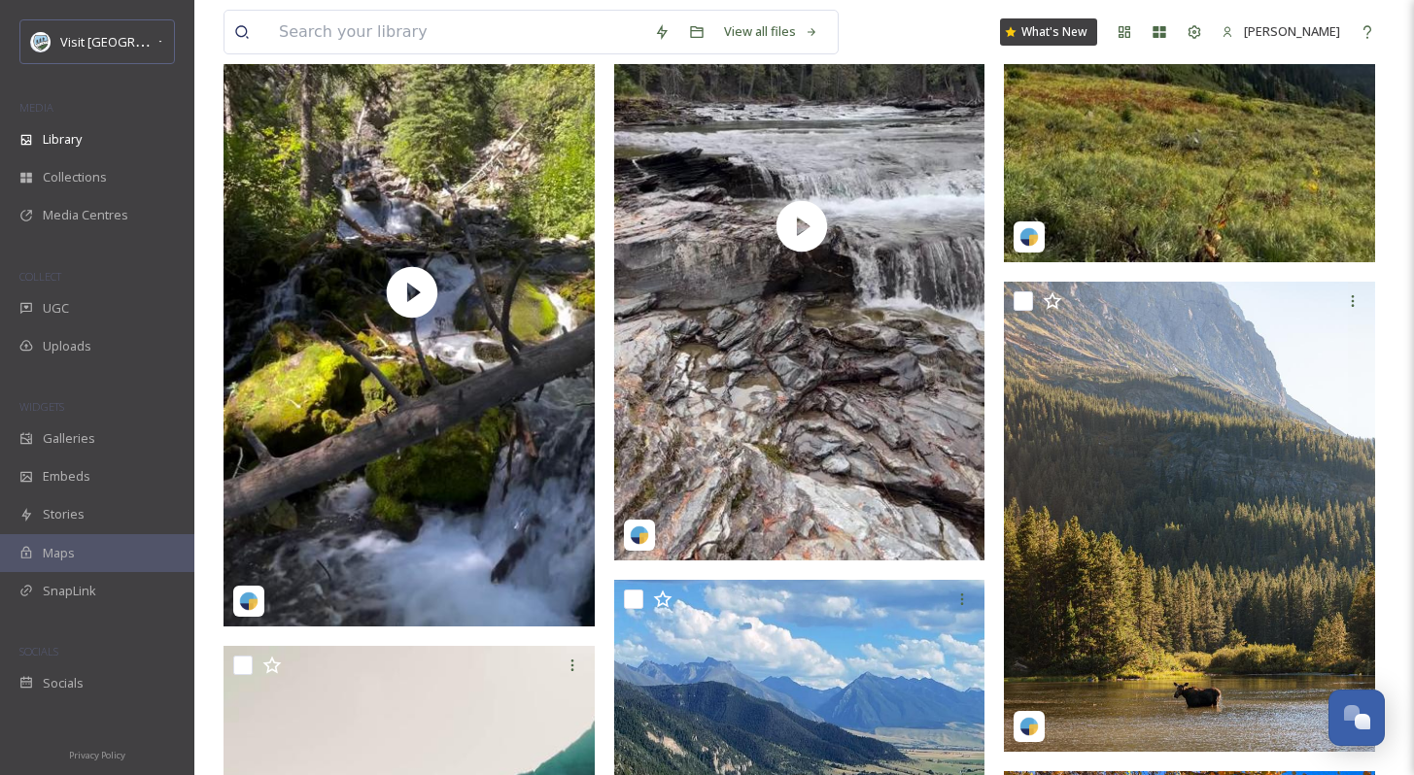
scroll to position [2695, 0]
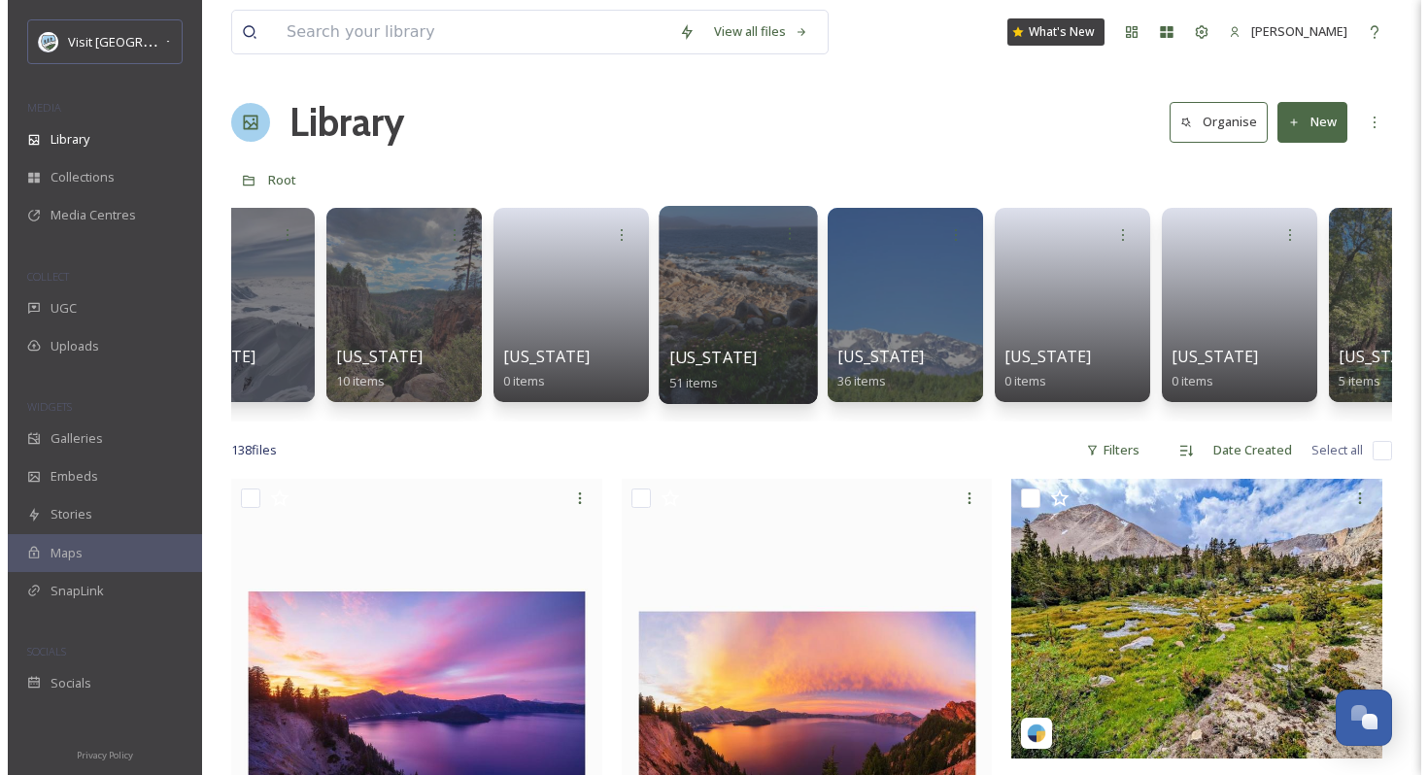
scroll to position [0, 284]
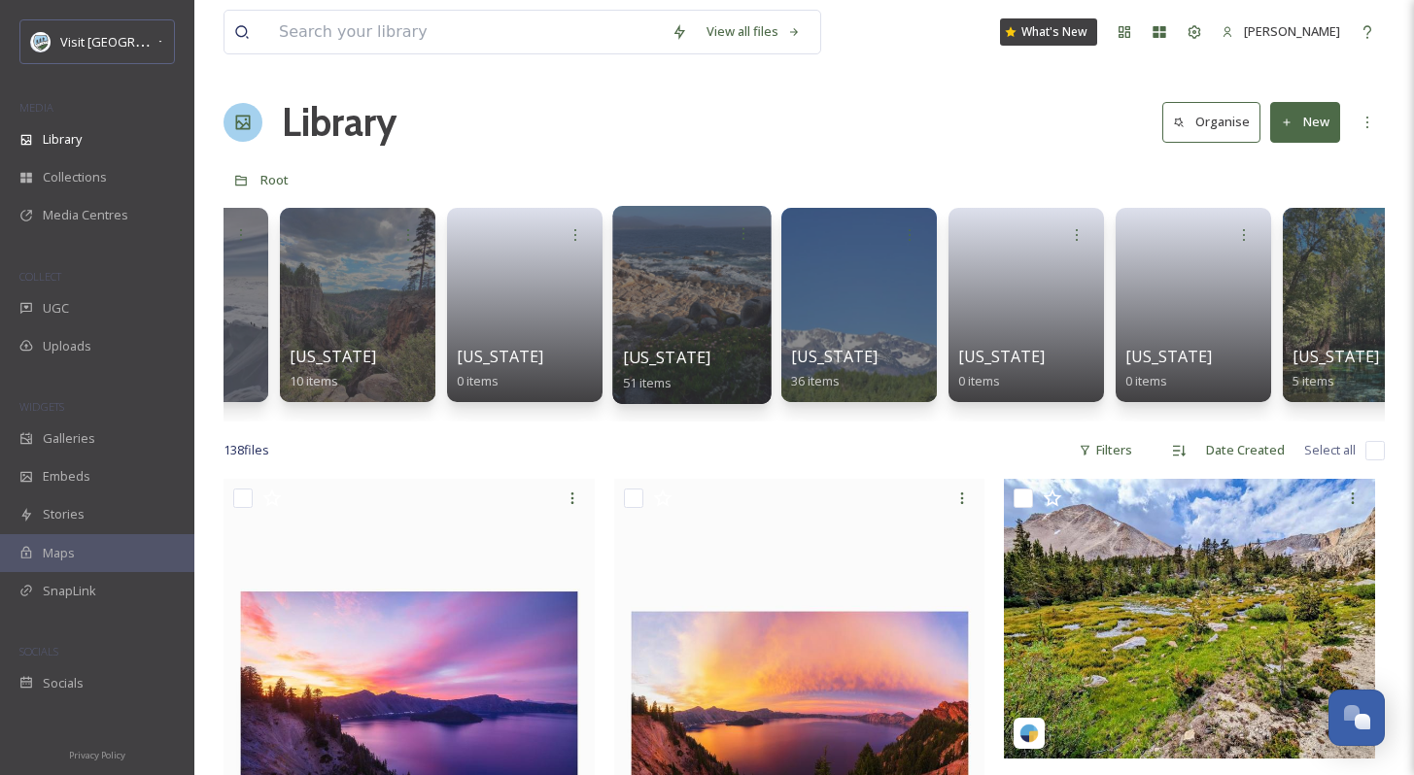
click at [723, 315] on div at bounding box center [691, 305] width 158 height 198
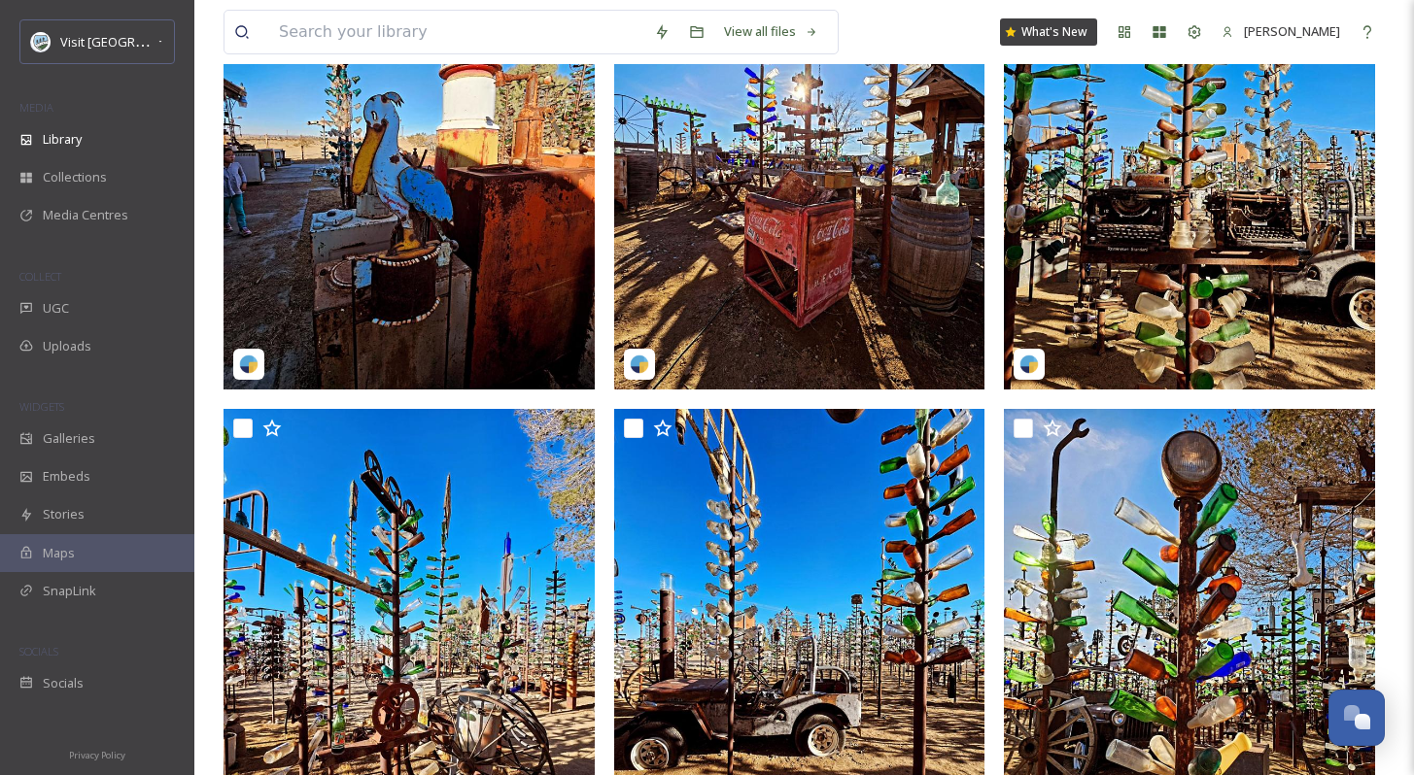
scroll to position [3678, 0]
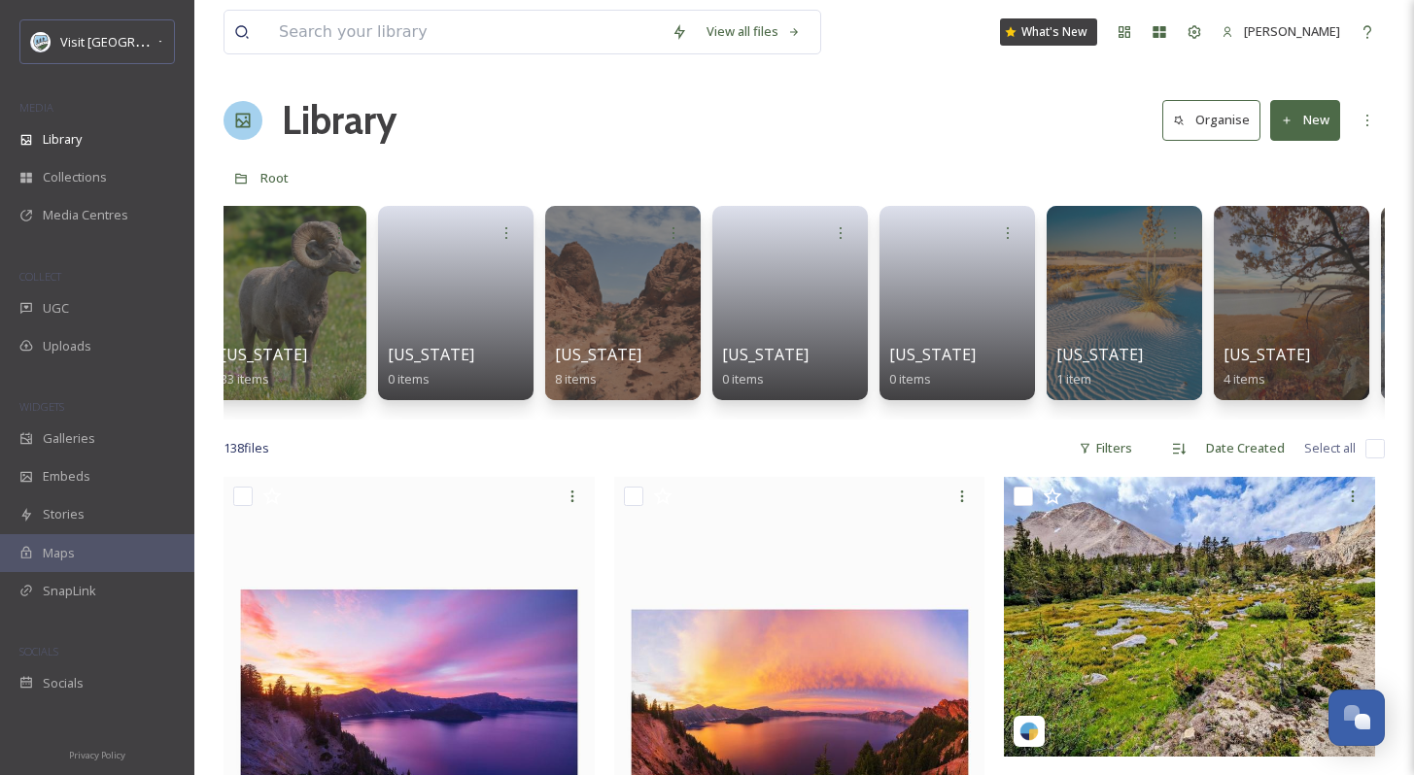
scroll to position [0, 4367]
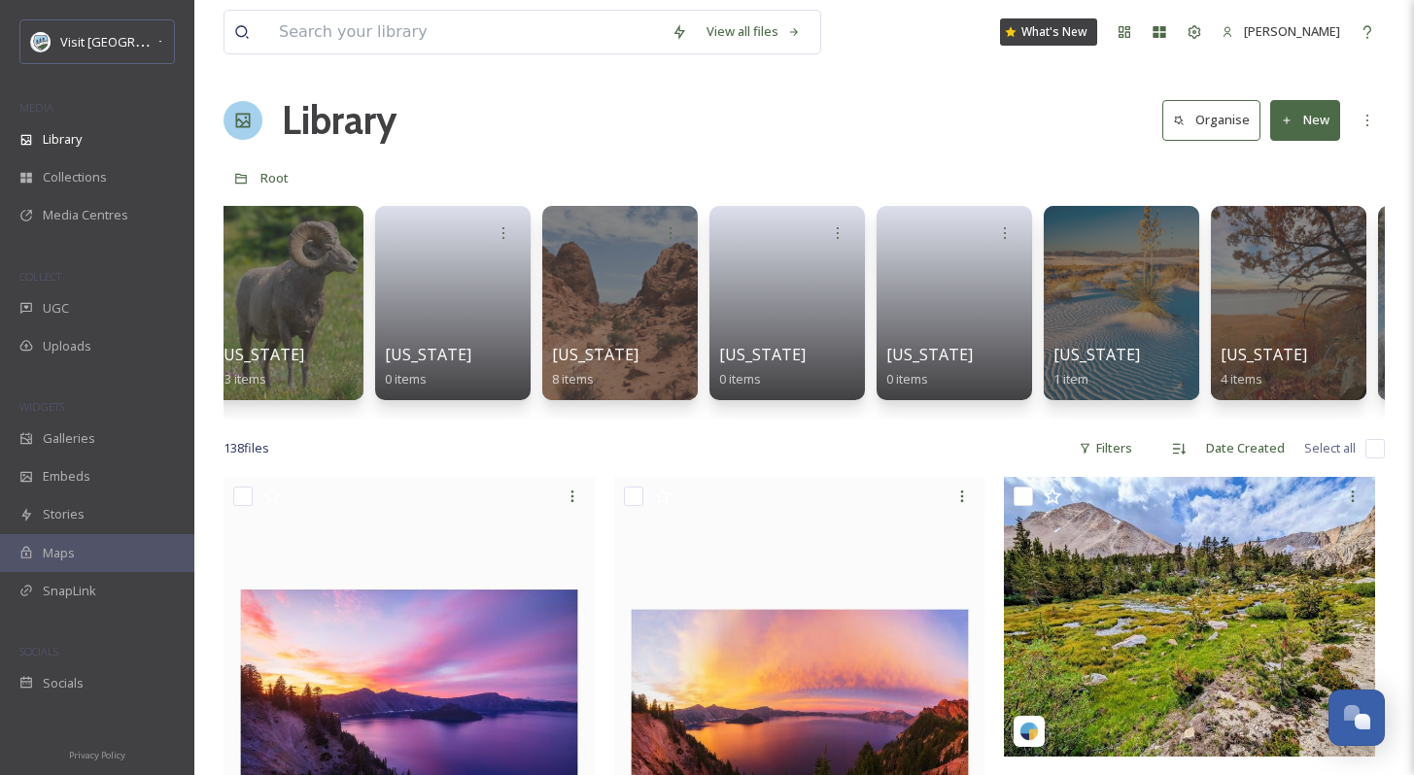
click at [866, 166] on div "Root" at bounding box center [803, 177] width 1161 height 37
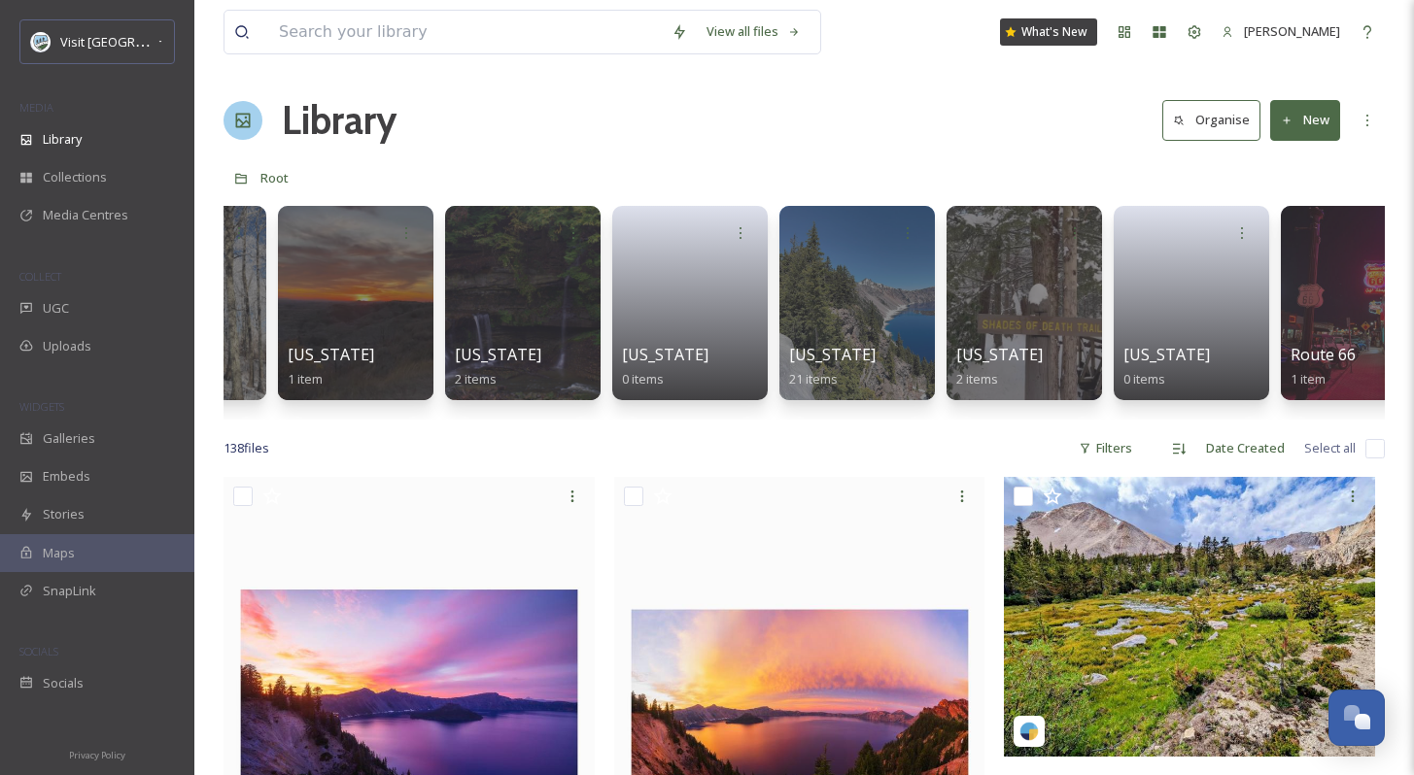
scroll to position [0, 5648]
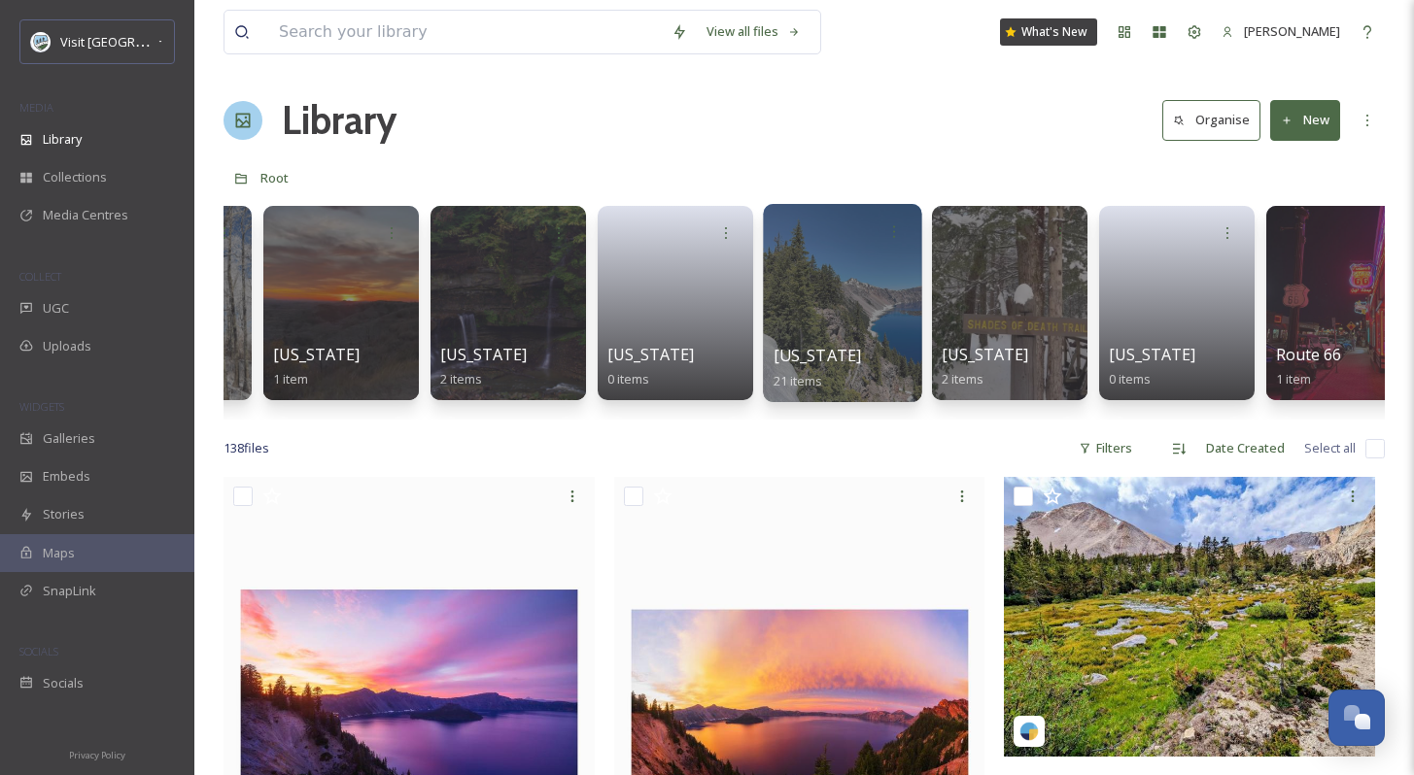
click at [831, 304] on div at bounding box center [842, 303] width 158 height 198
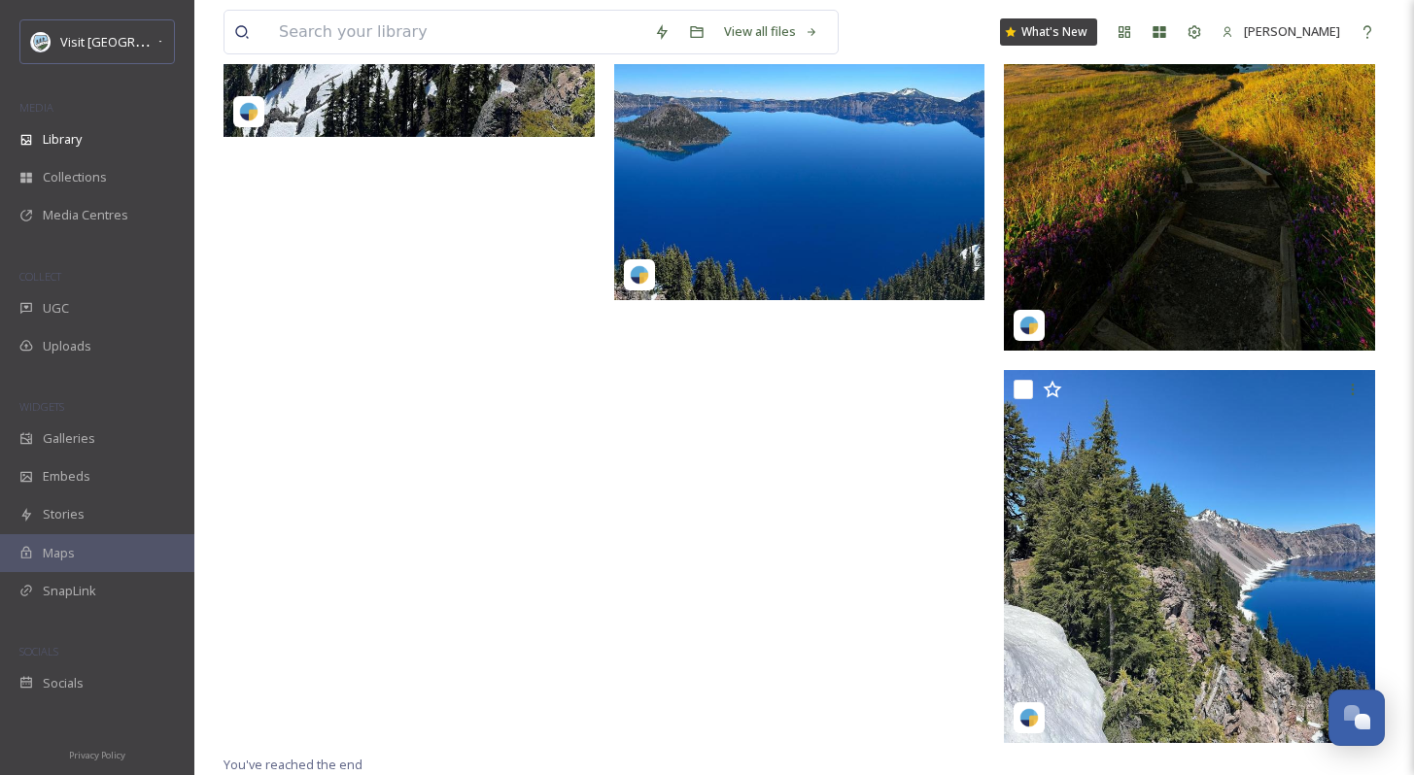
scroll to position [3219, 0]
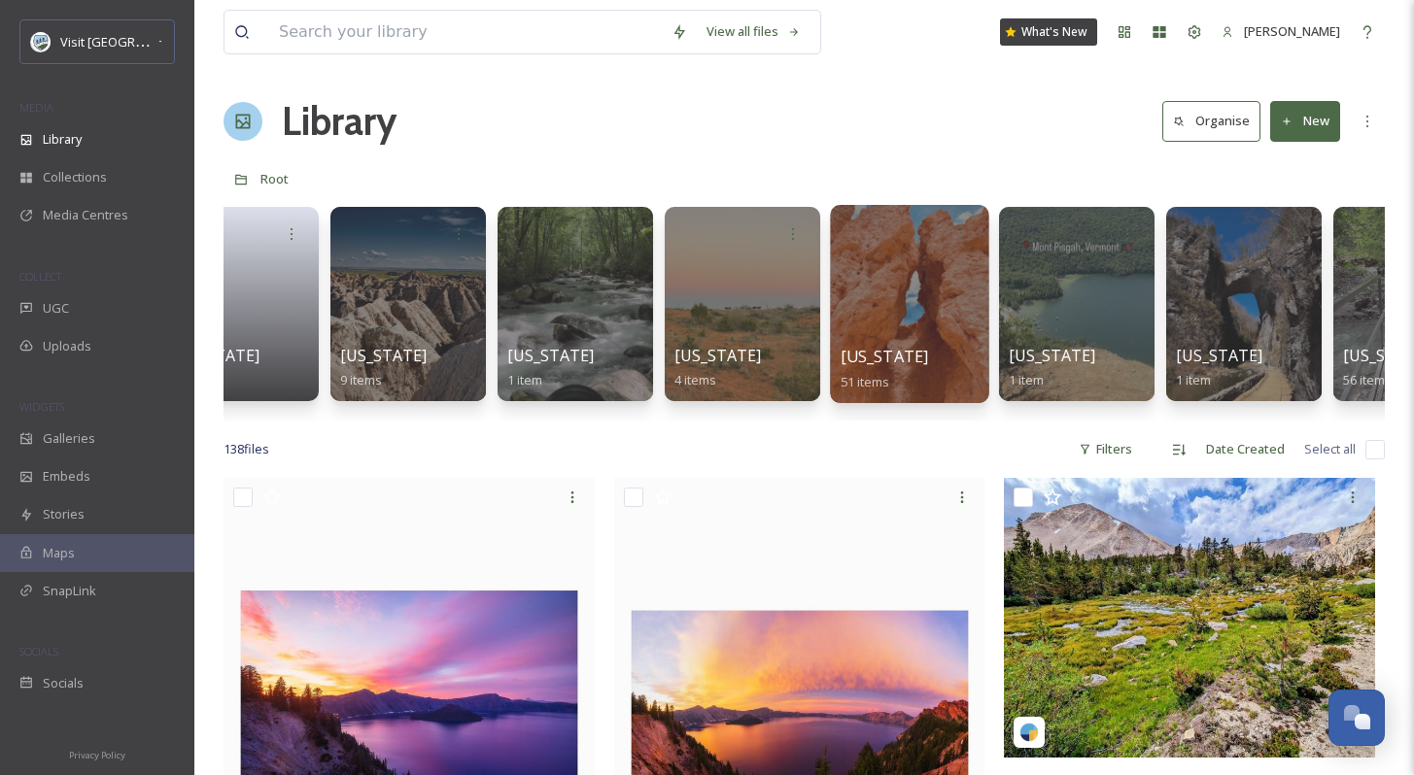
scroll to position [0, 7093]
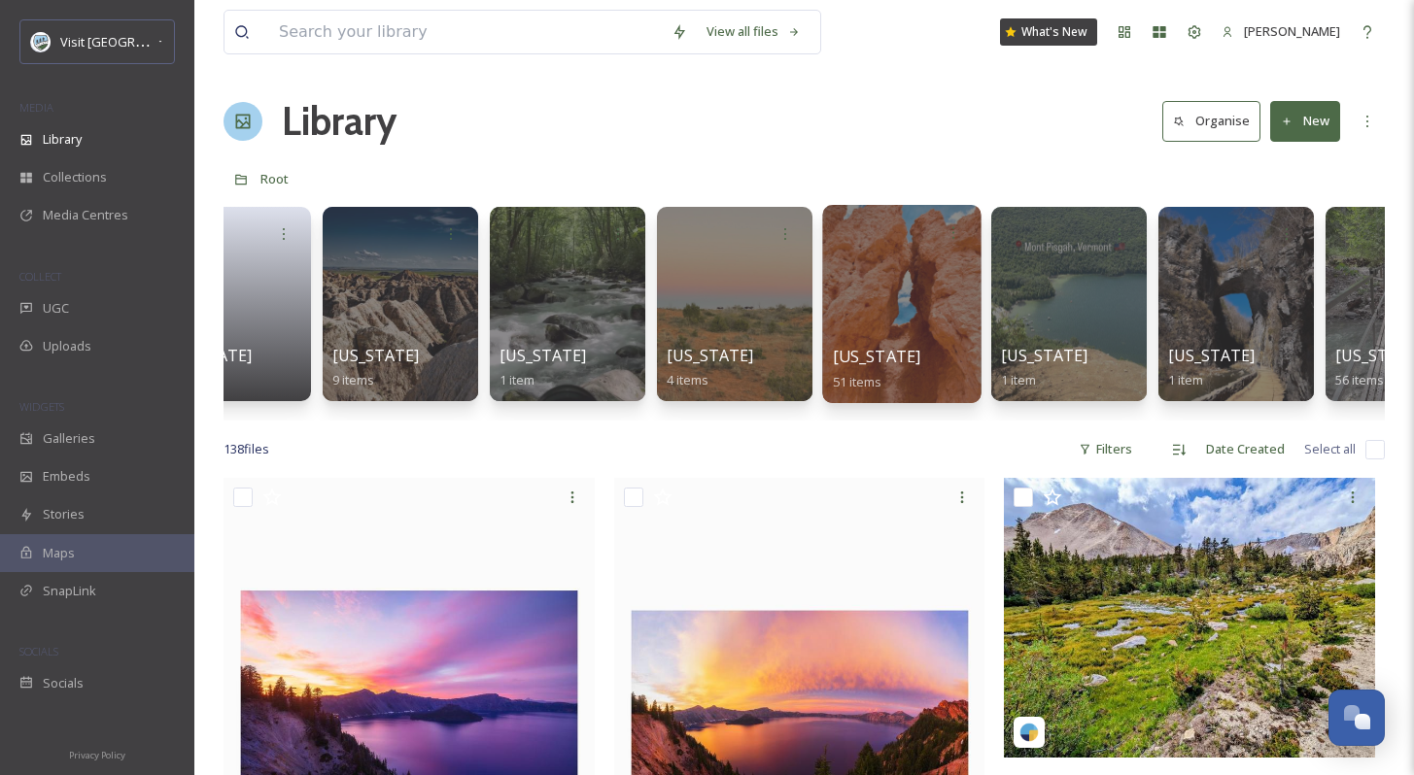
click at [873, 307] on div at bounding box center [901, 304] width 158 height 198
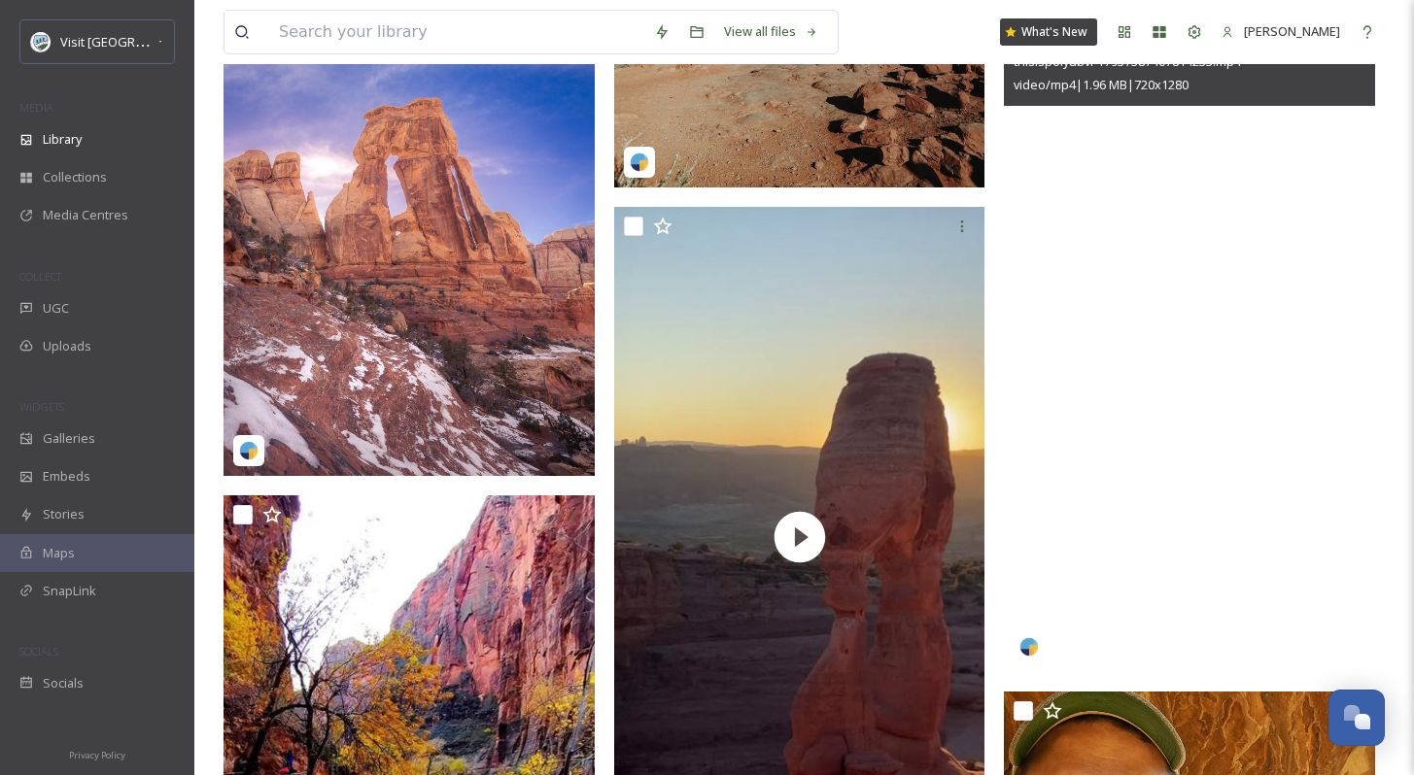
scroll to position [3333, 0]
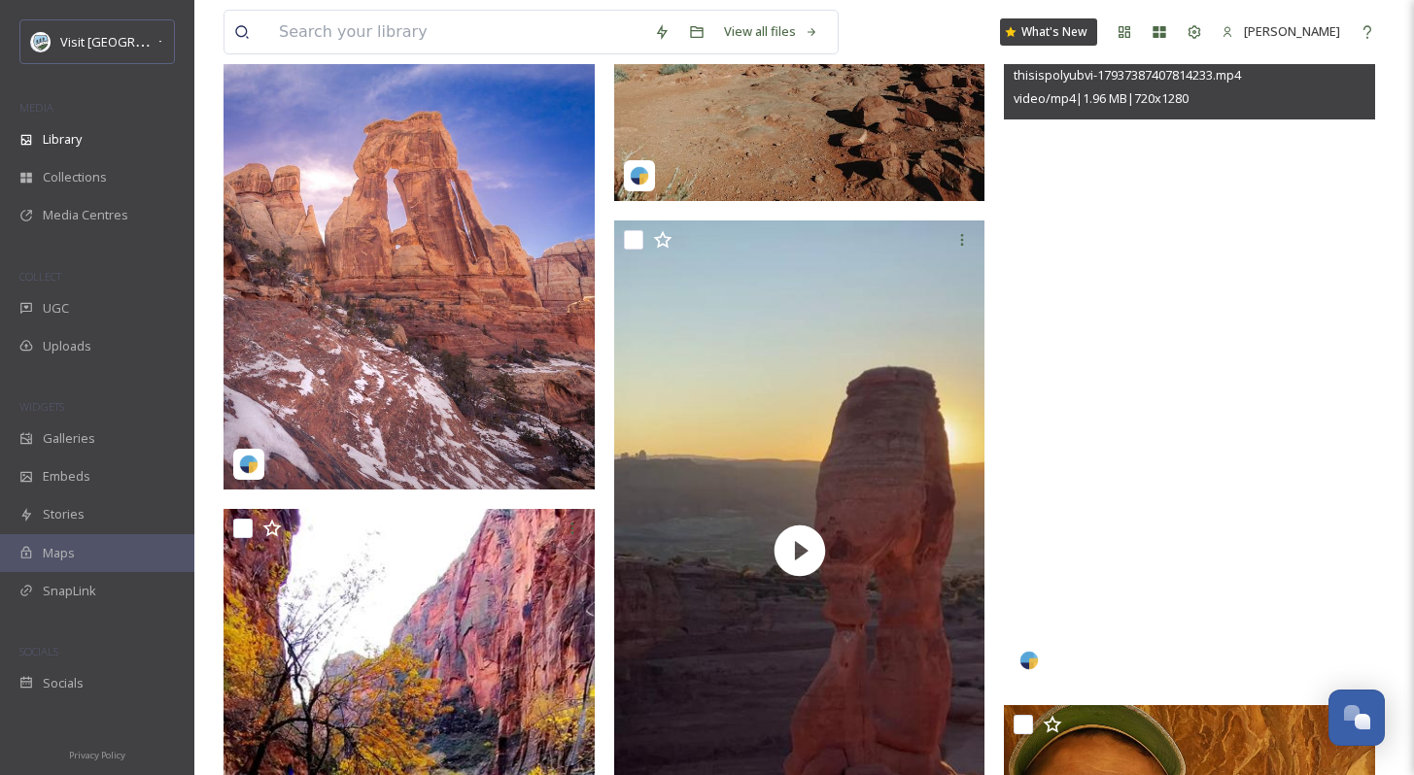
click at [1210, 391] on video "thisispolyubvi-17937387407814233.mp4" at bounding box center [1189, 356] width 371 height 660
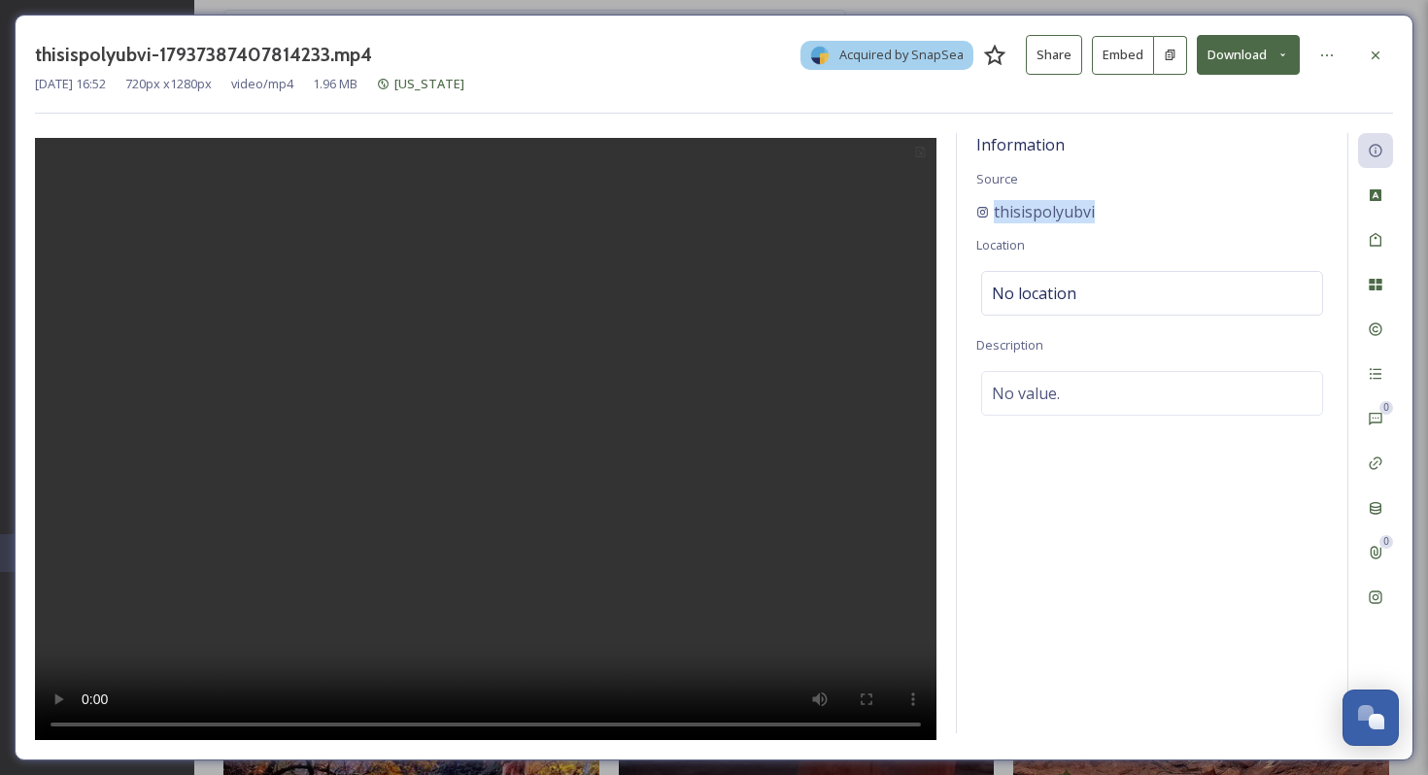
click at [1229, 54] on button "Download" at bounding box center [1248, 55] width 103 height 40
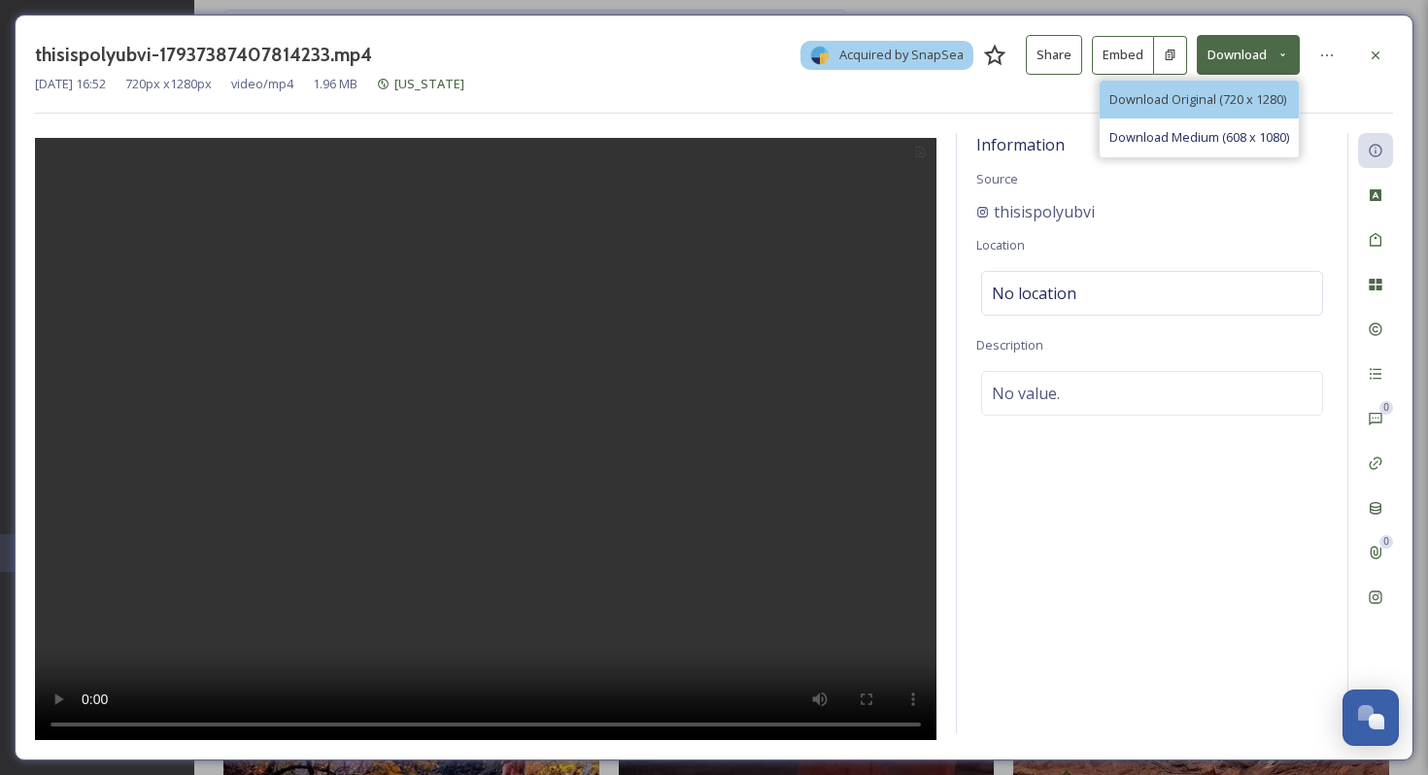
click at [1233, 94] on span "Download Original (720 x 1280)" at bounding box center [1198, 99] width 177 height 18
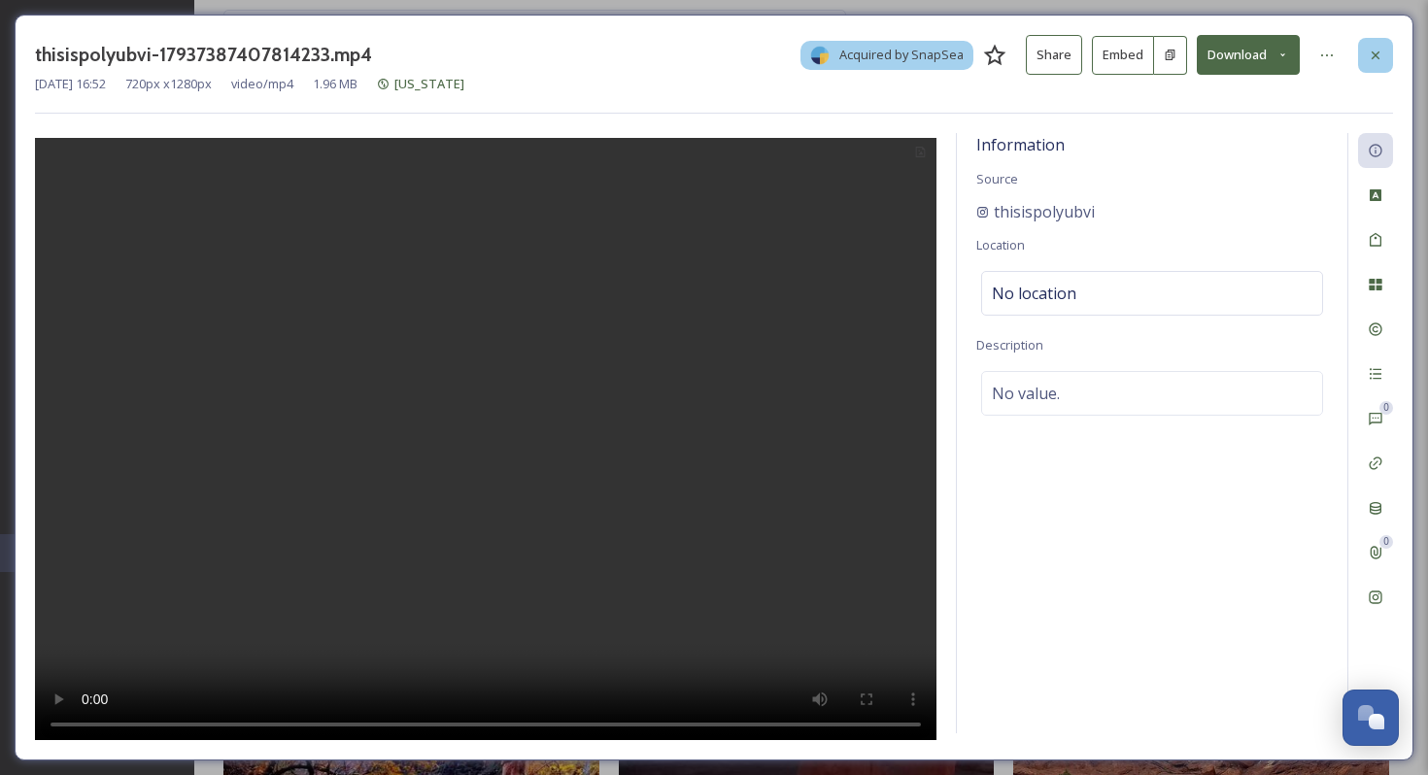
click at [1373, 61] on icon at bounding box center [1376, 56] width 16 height 16
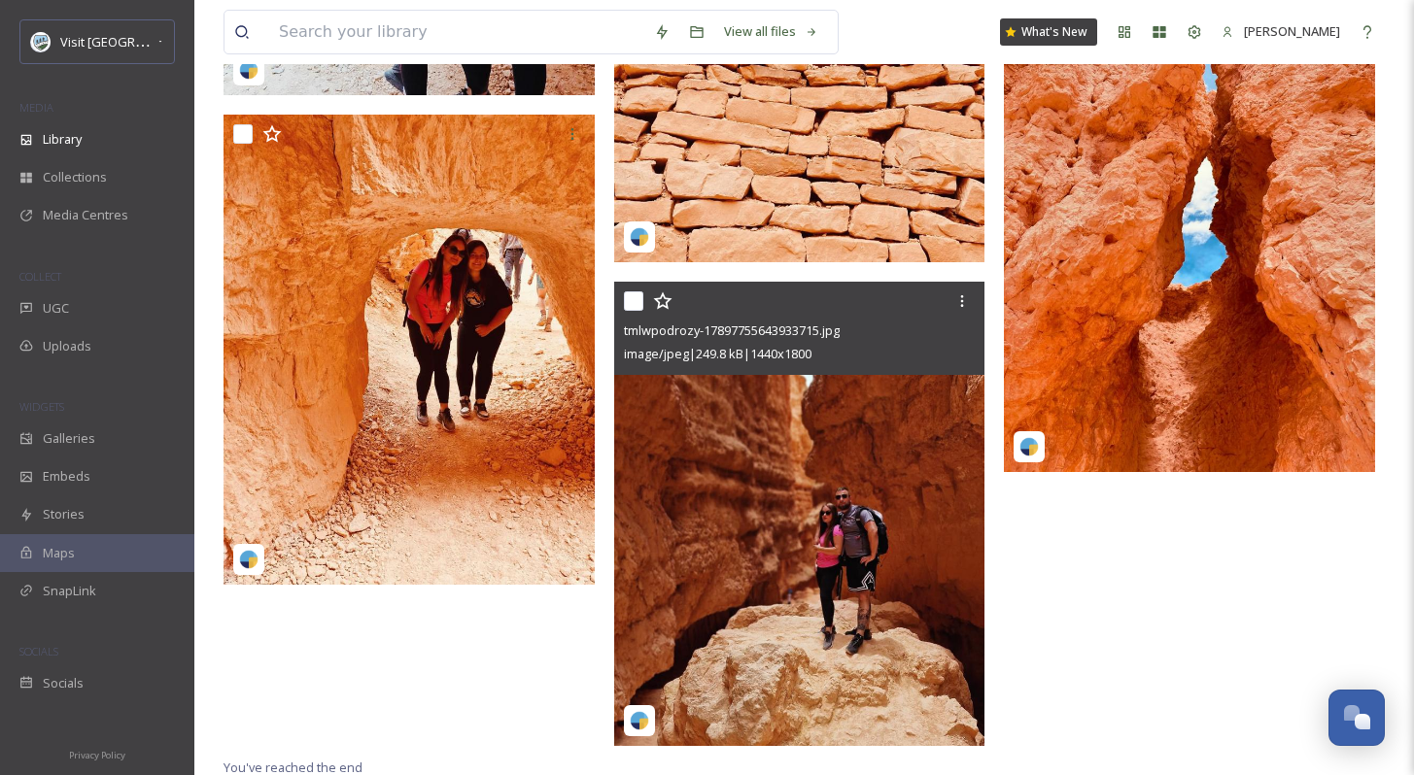
scroll to position [8293, 0]
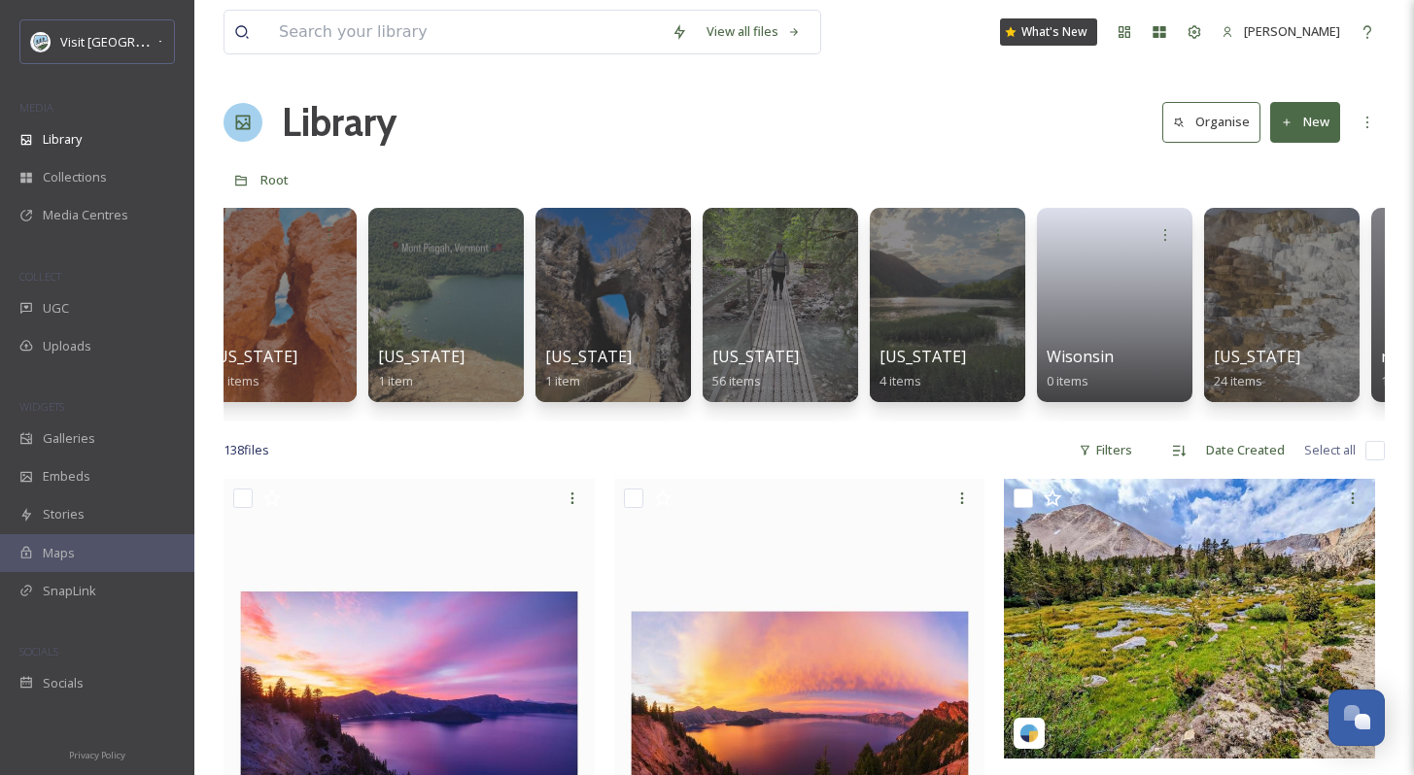
scroll to position [0, 7720]
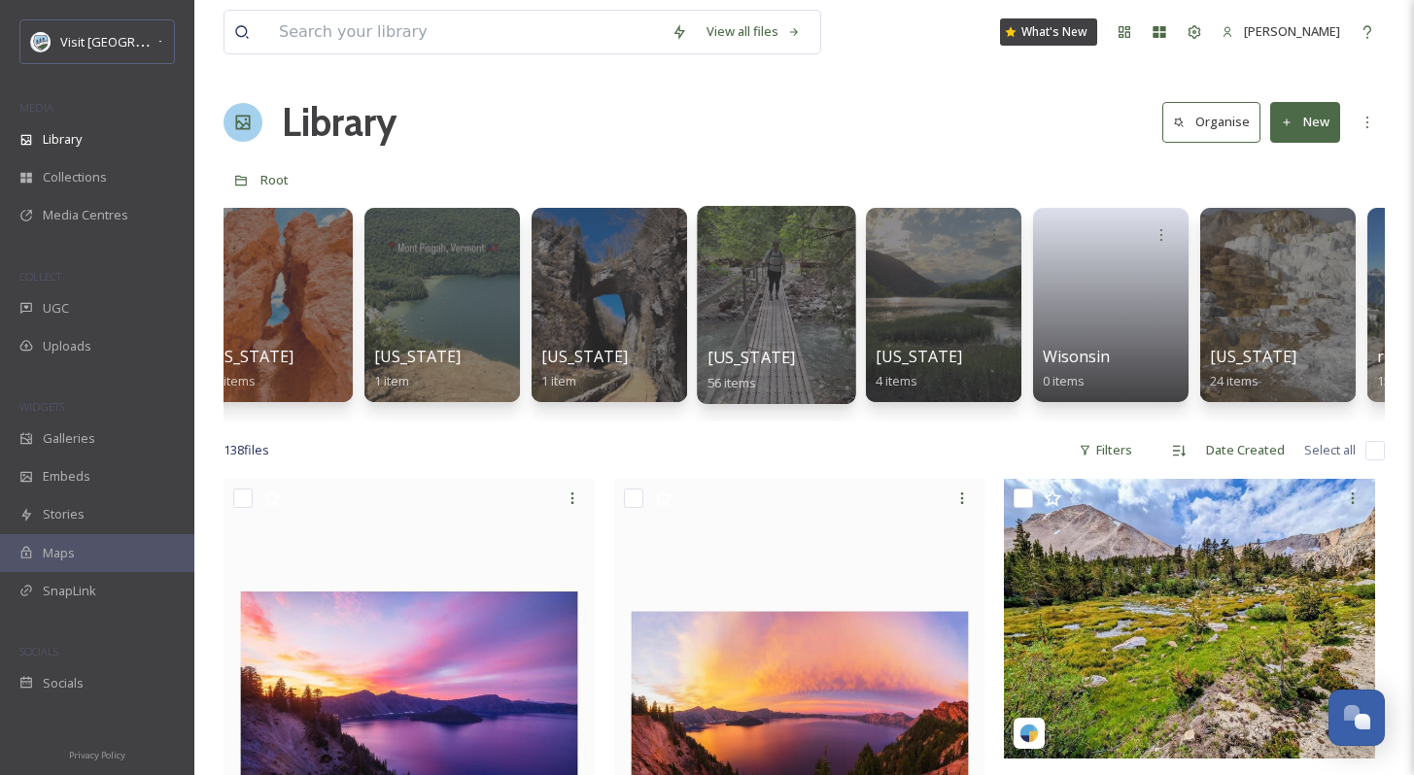
click at [771, 308] on div at bounding box center [776, 305] width 158 height 198
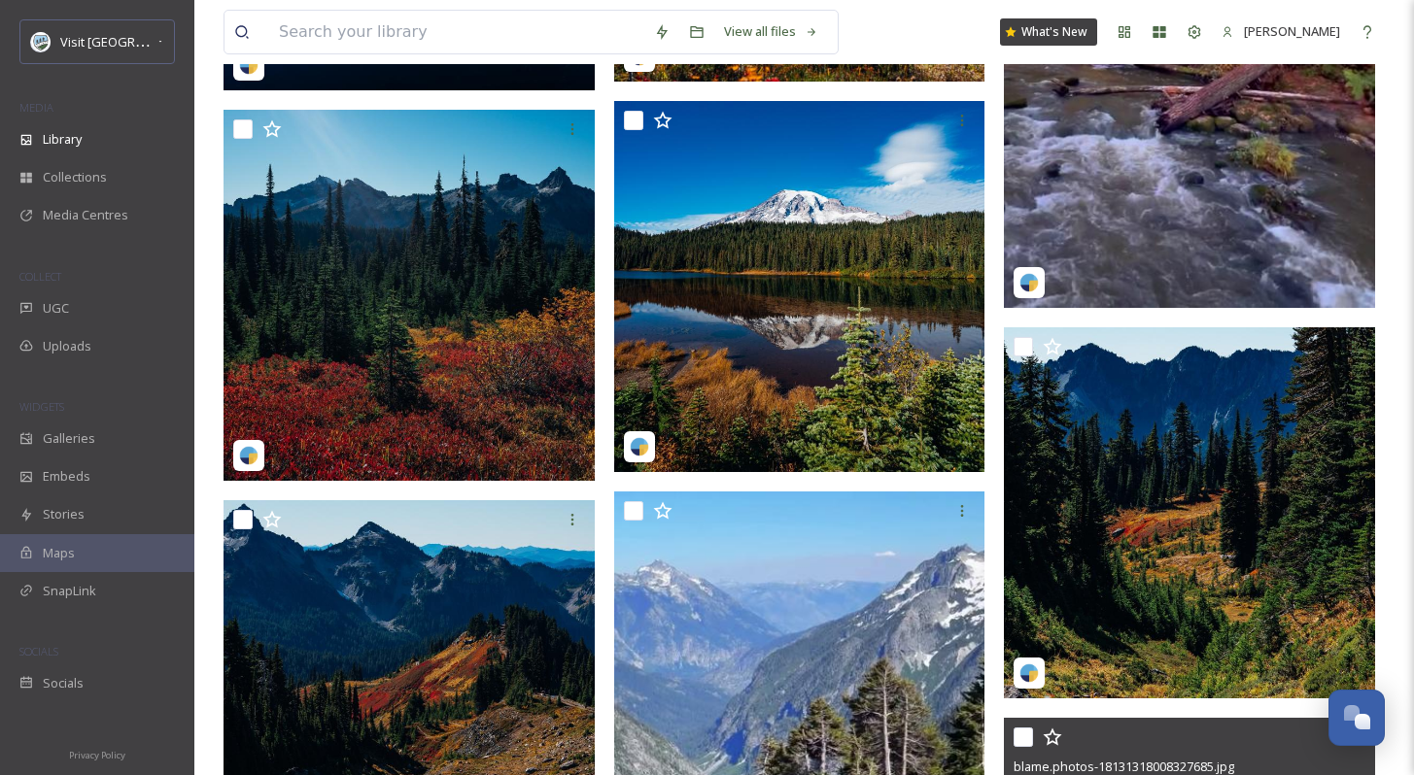
scroll to position [4002, 0]
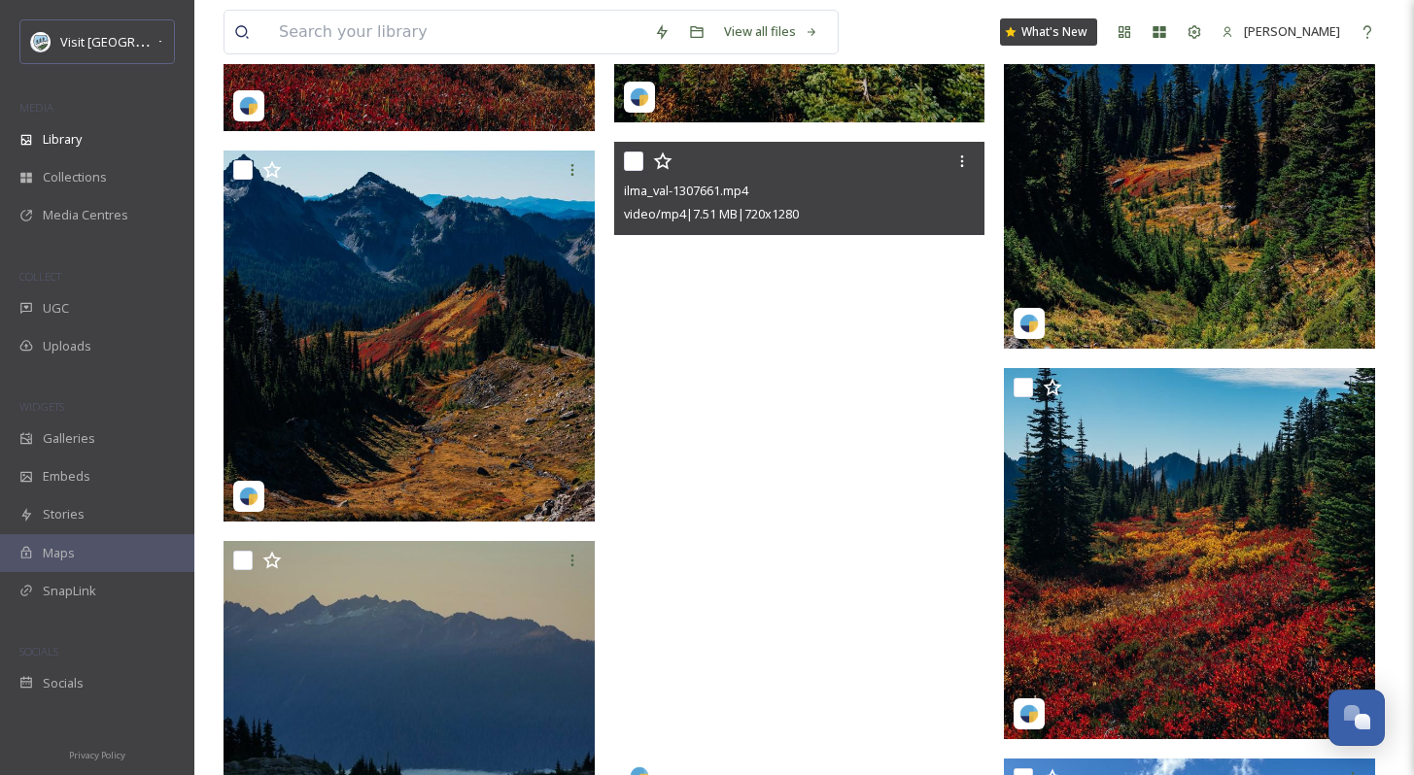
click at [739, 429] on video "ilma_val-1307661.mp4" at bounding box center [799, 472] width 371 height 660
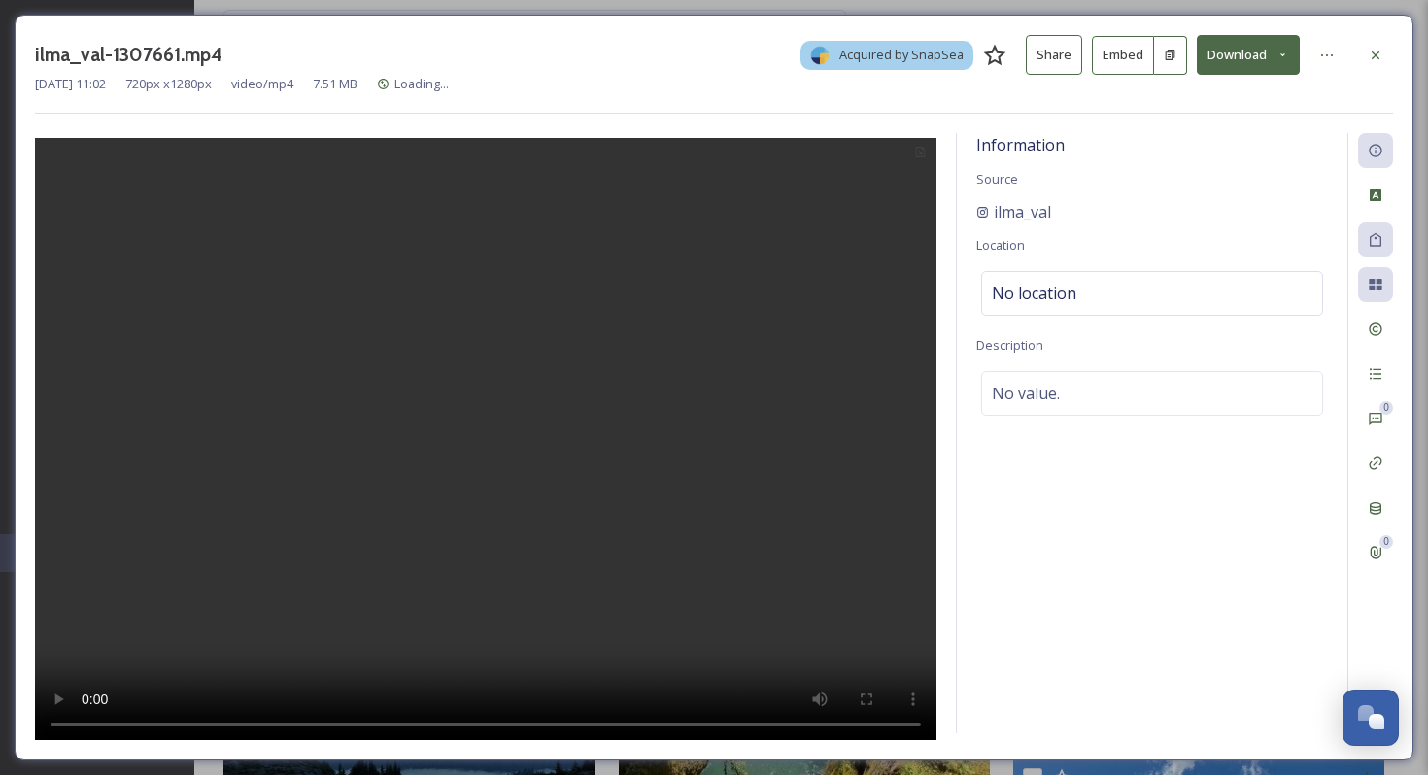
click at [1246, 58] on button "Download" at bounding box center [1248, 55] width 103 height 40
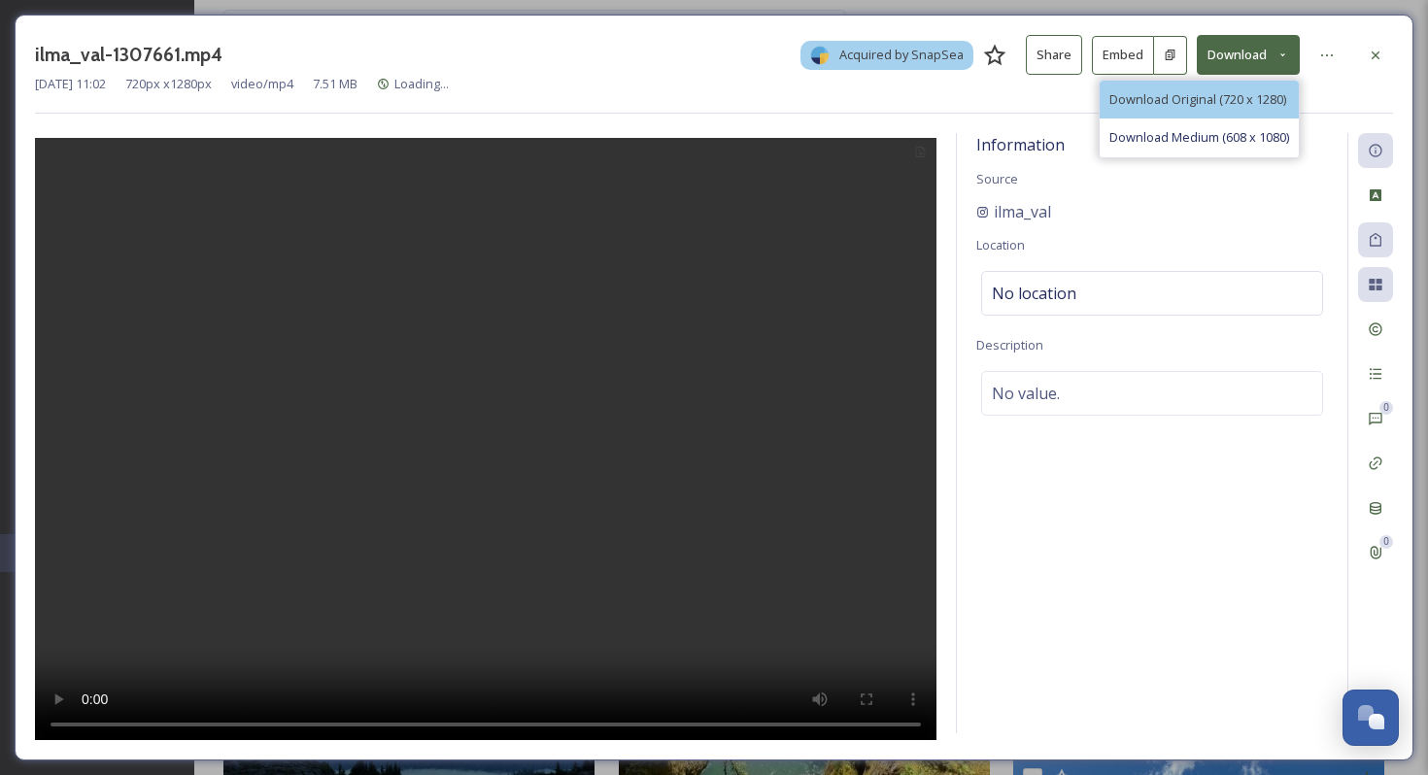
click at [1236, 91] on span "Download Original (720 x 1280)" at bounding box center [1198, 99] width 177 height 18
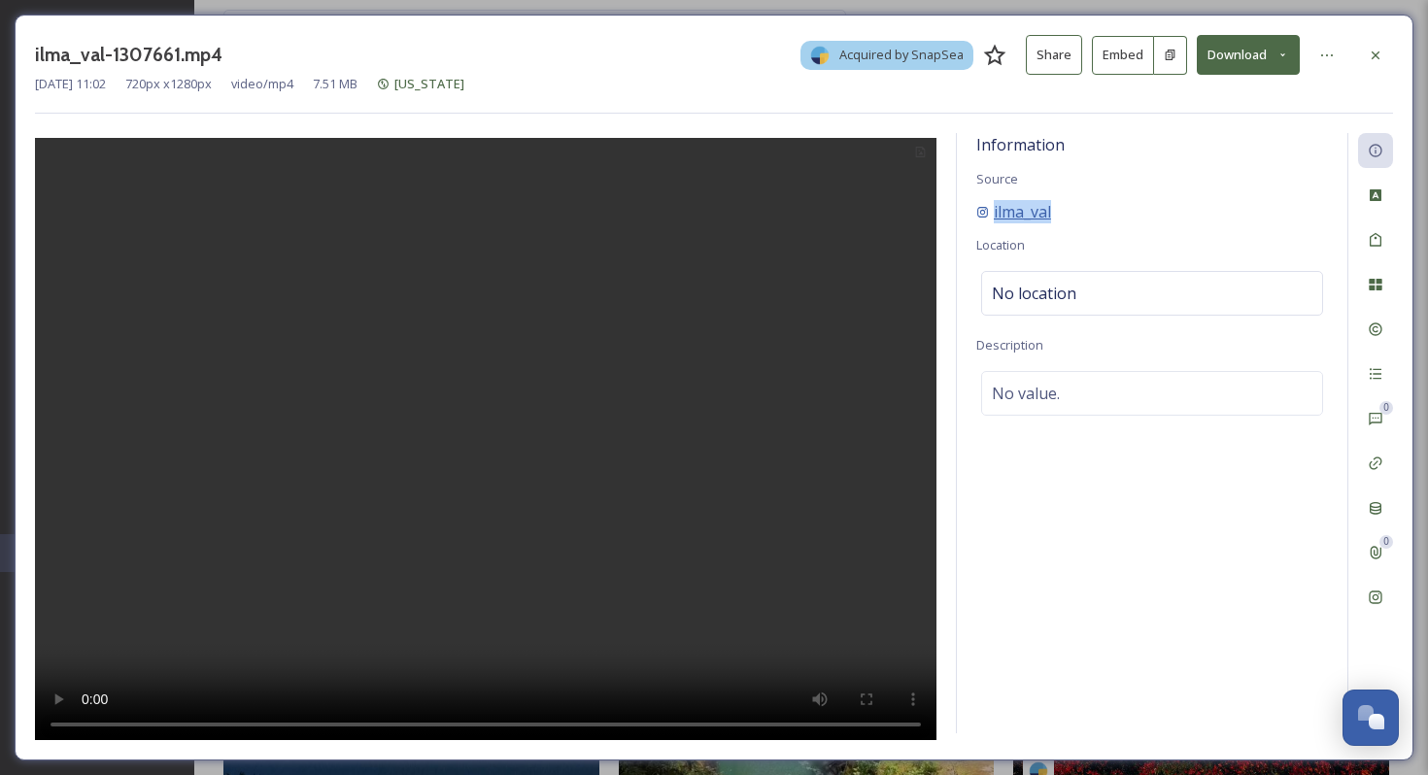
copy span "ilma_val"
click at [1377, 61] on icon at bounding box center [1376, 56] width 16 height 16
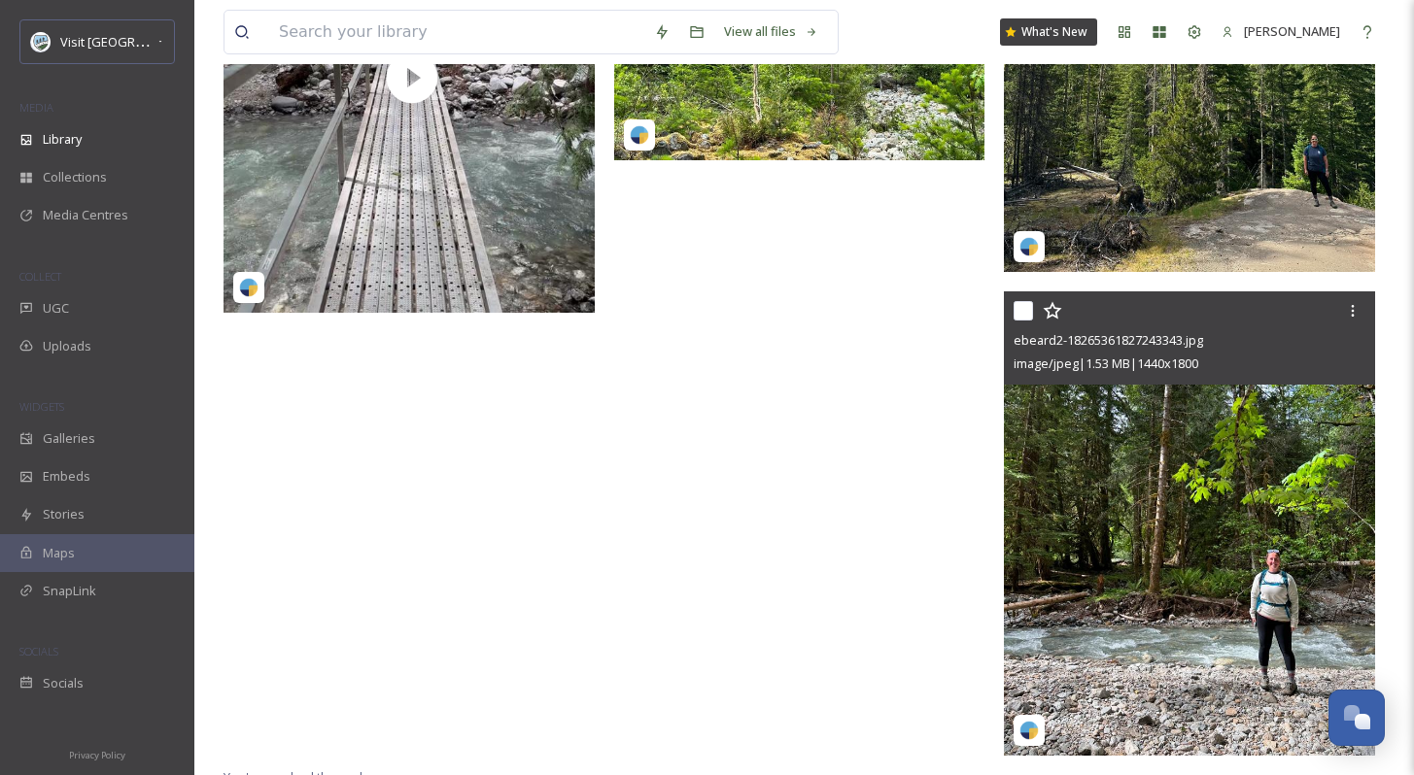
scroll to position [8891, 0]
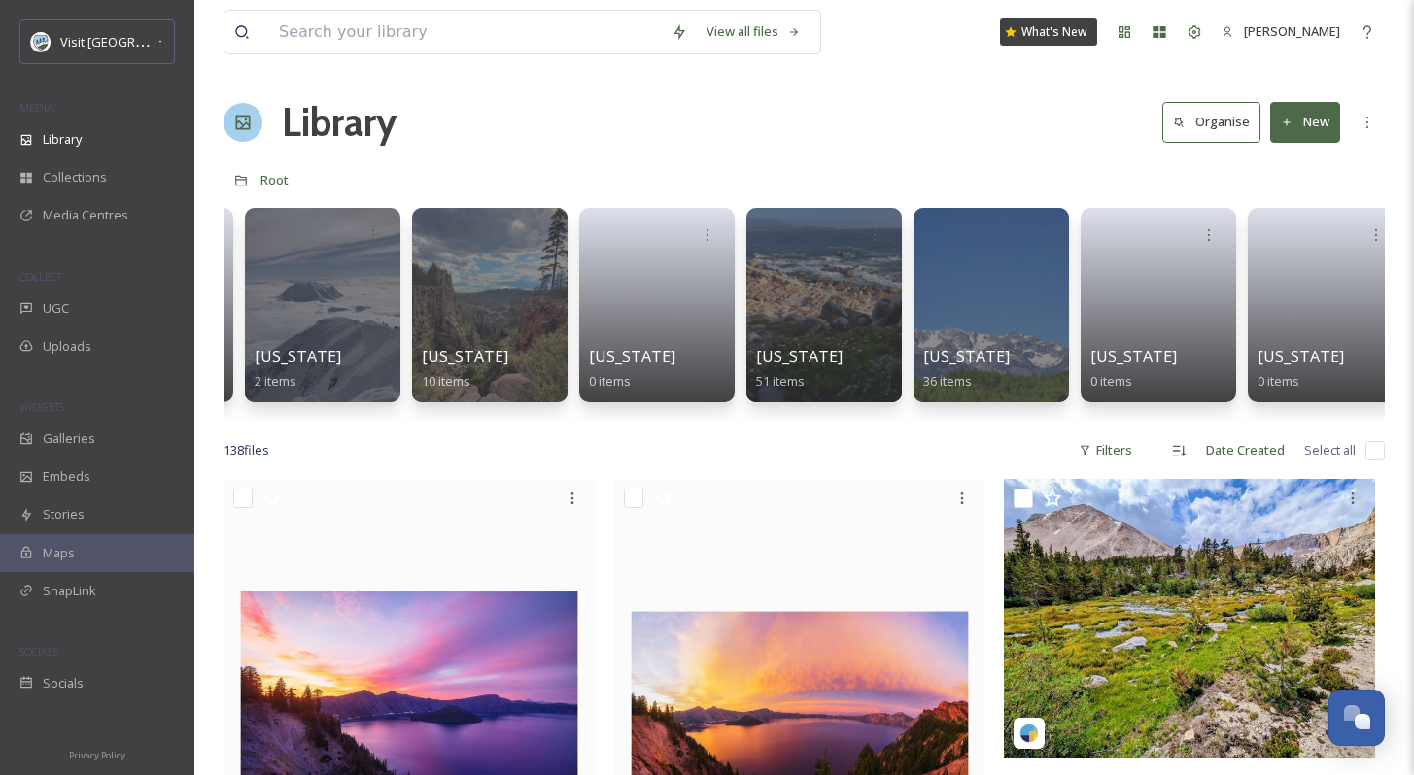
scroll to position [0, 155]
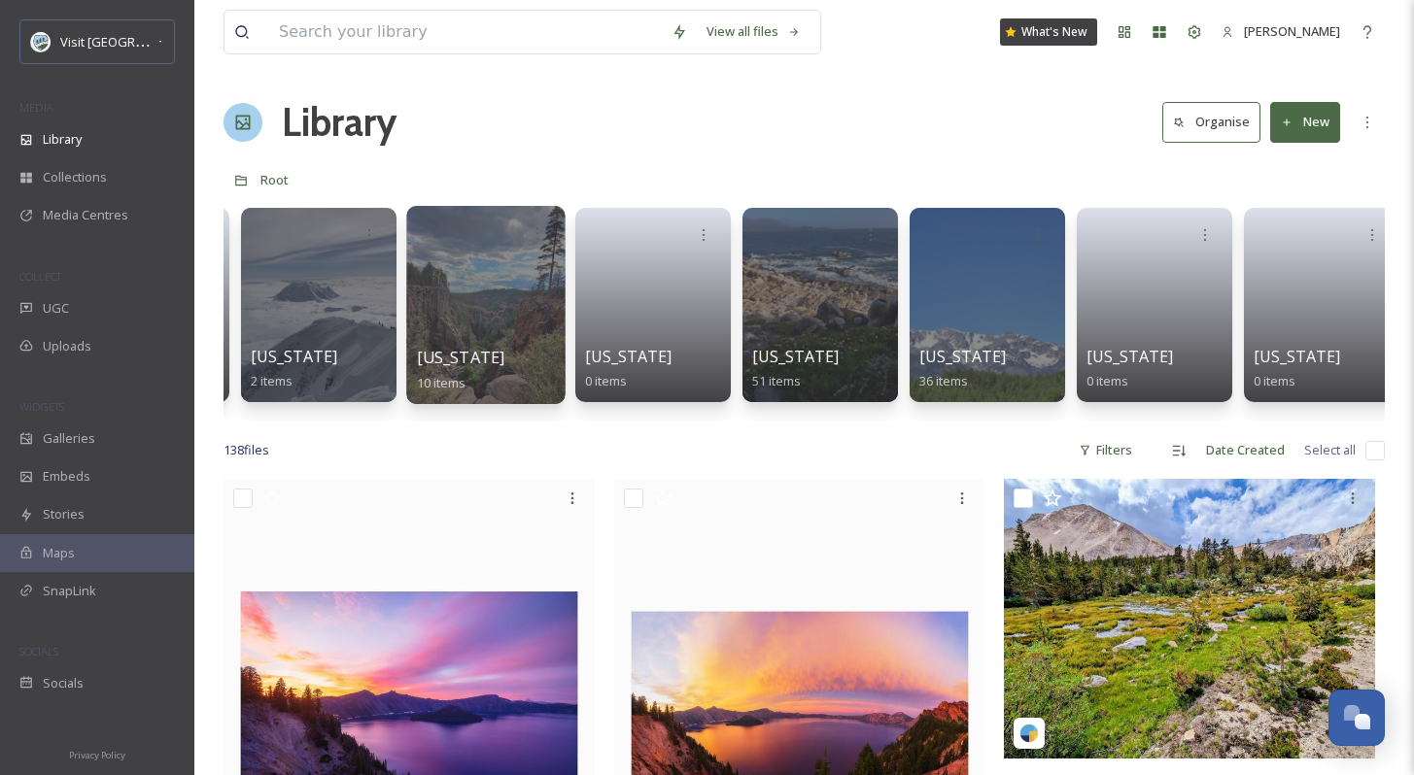
click at [471, 310] on div at bounding box center [485, 305] width 158 height 198
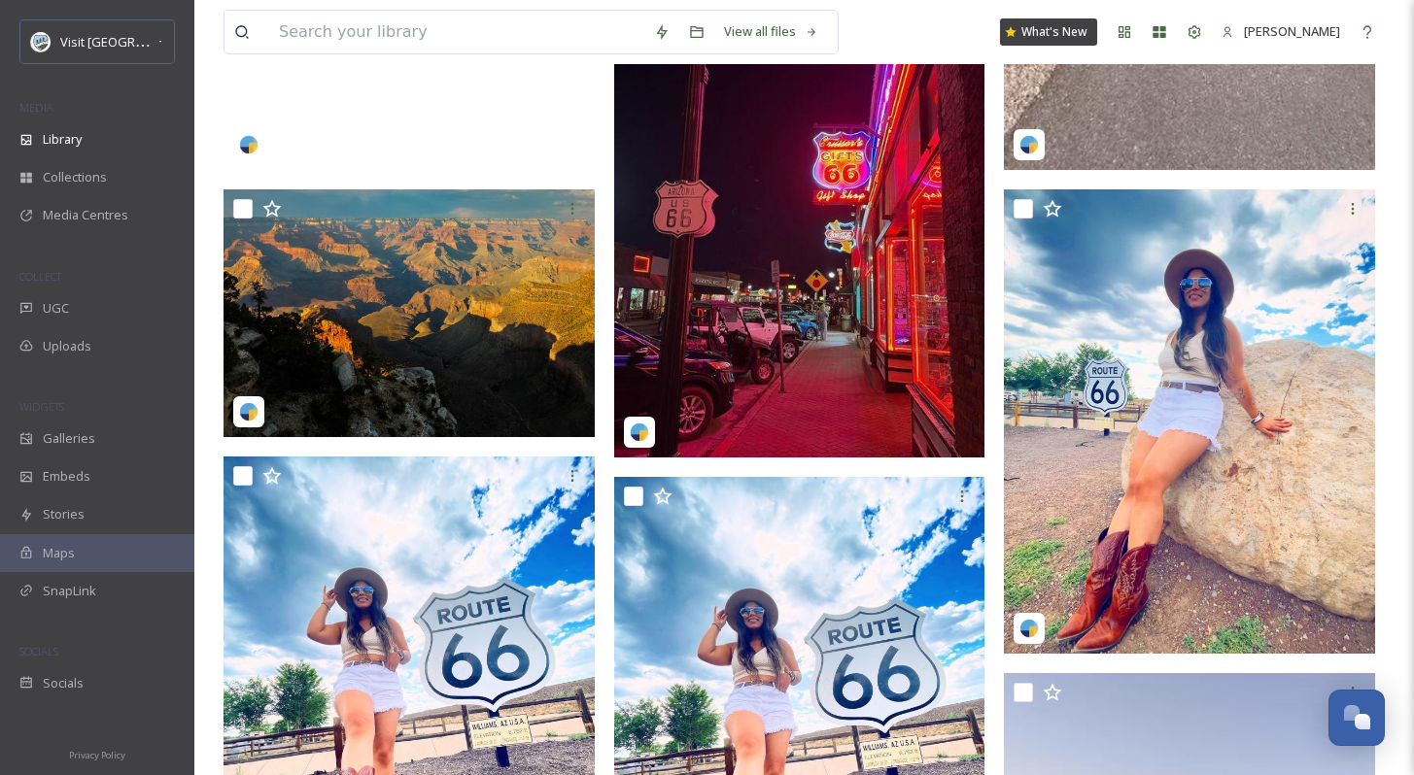
scroll to position [388, 0]
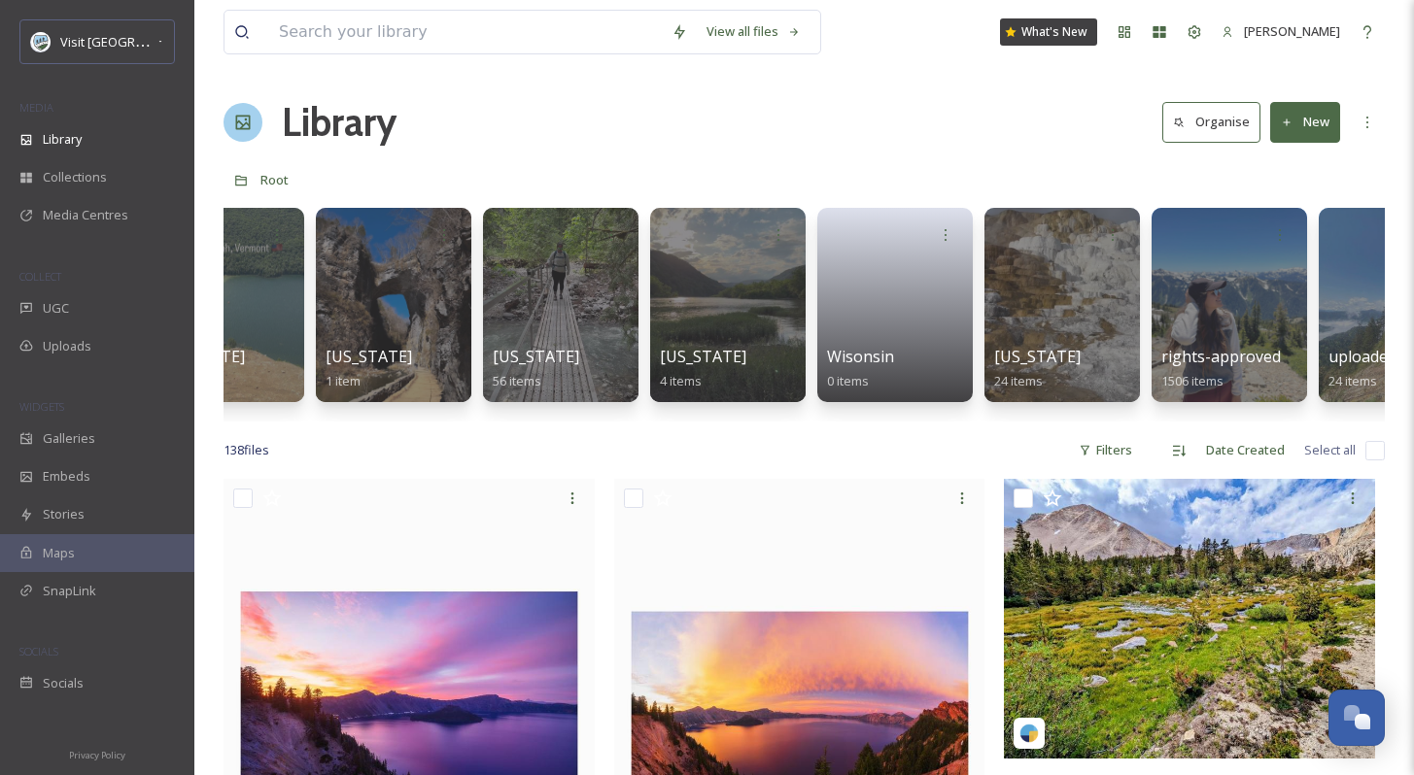
scroll to position [0, 8031]
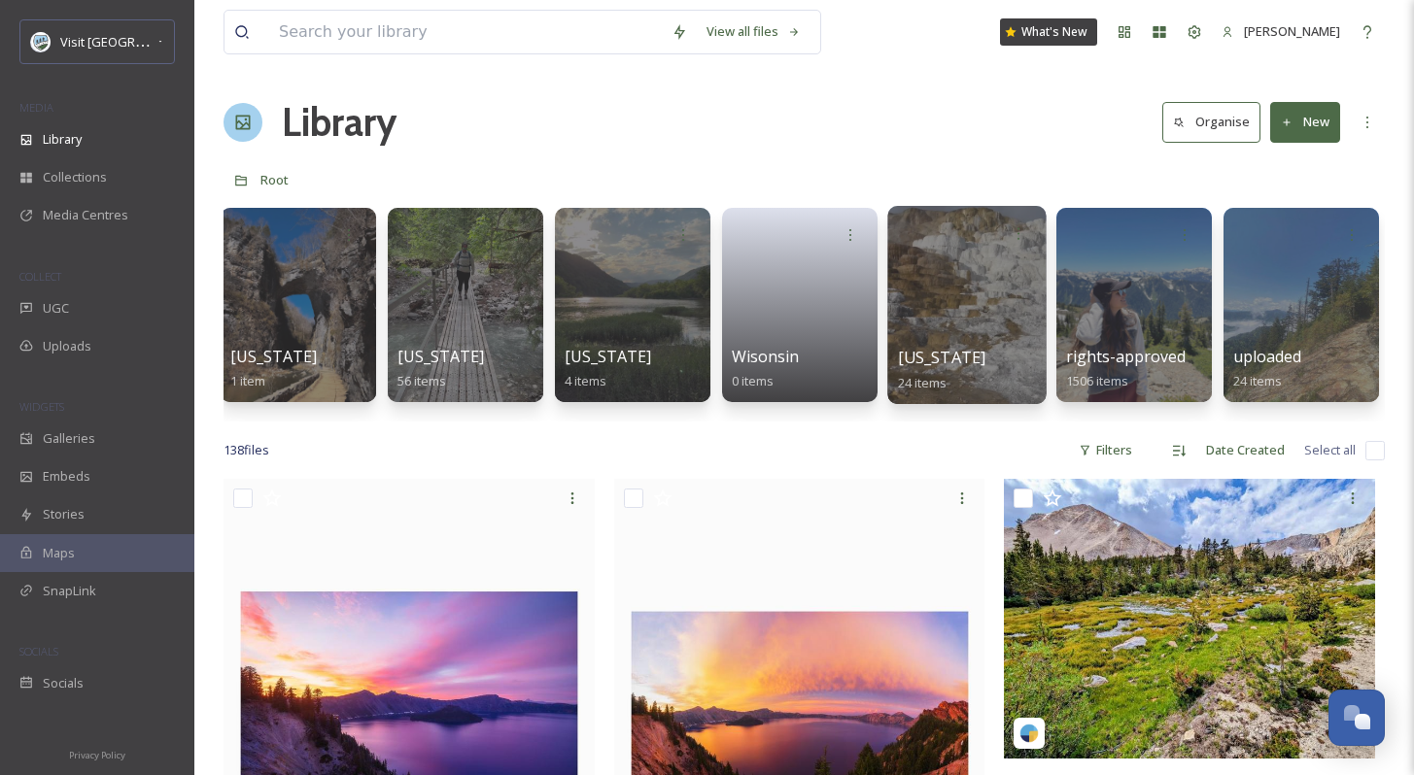
click at [928, 303] on div at bounding box center [966, 305] width 158 height 198
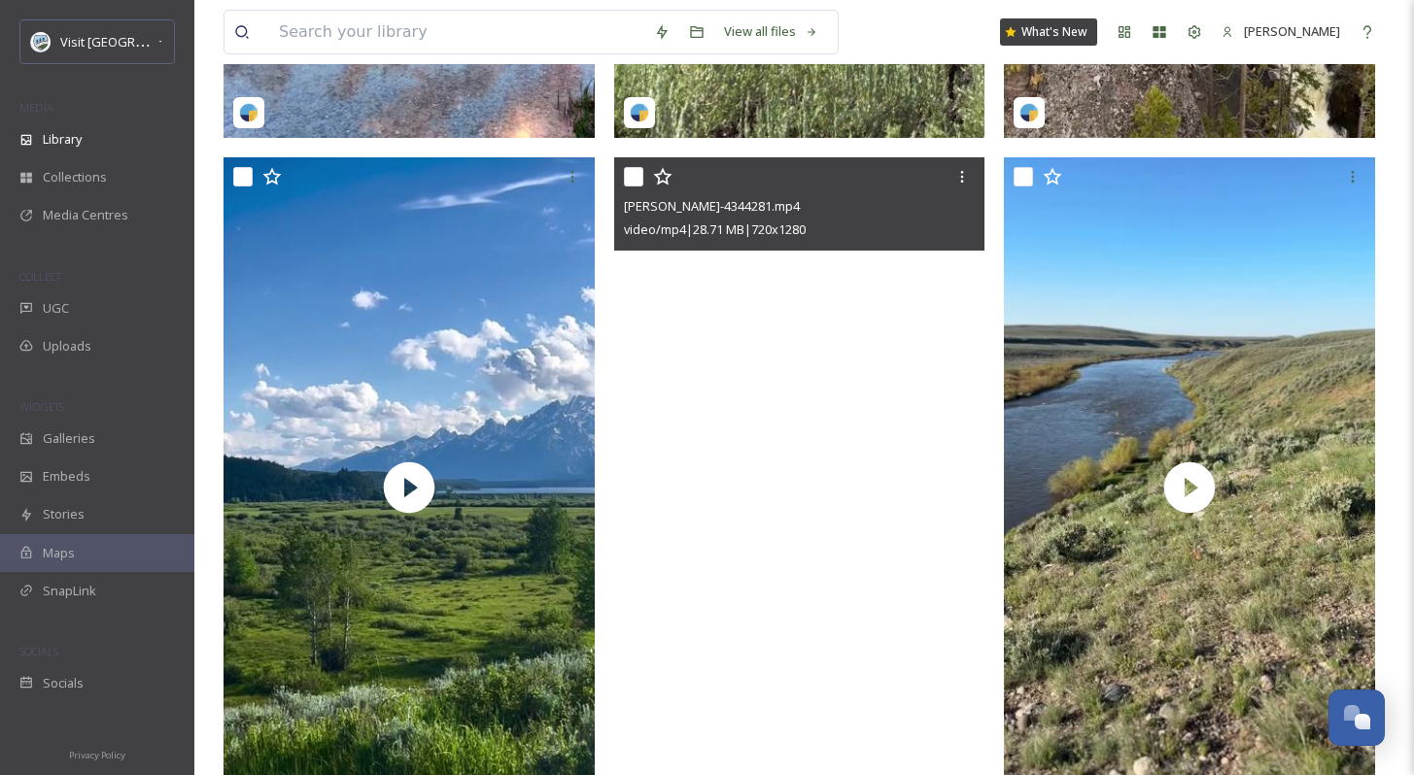
scroll to position [810, 0]
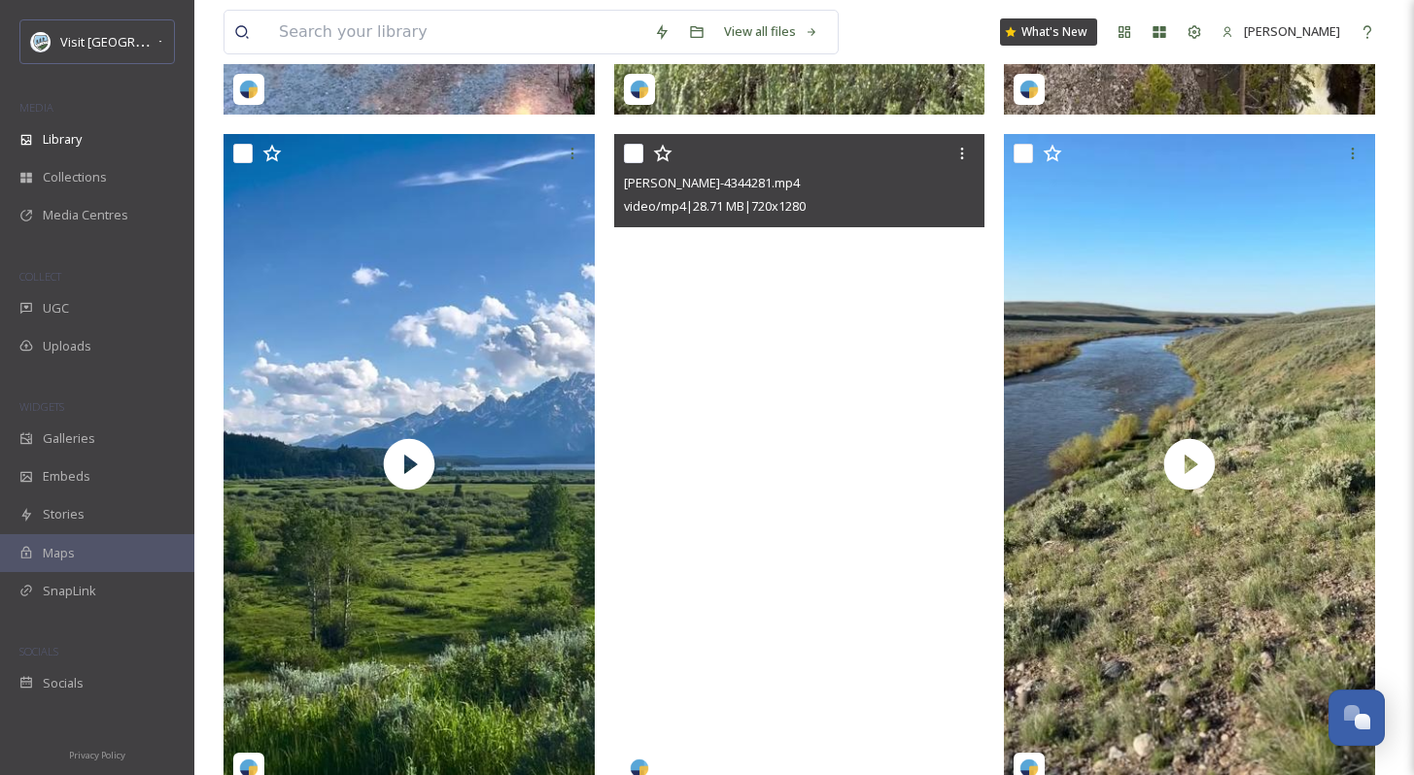
click at [803, 512] on video "amanda_may_johnson-4344281.mp4" at bounding box center [799, 464] width 371 height 660
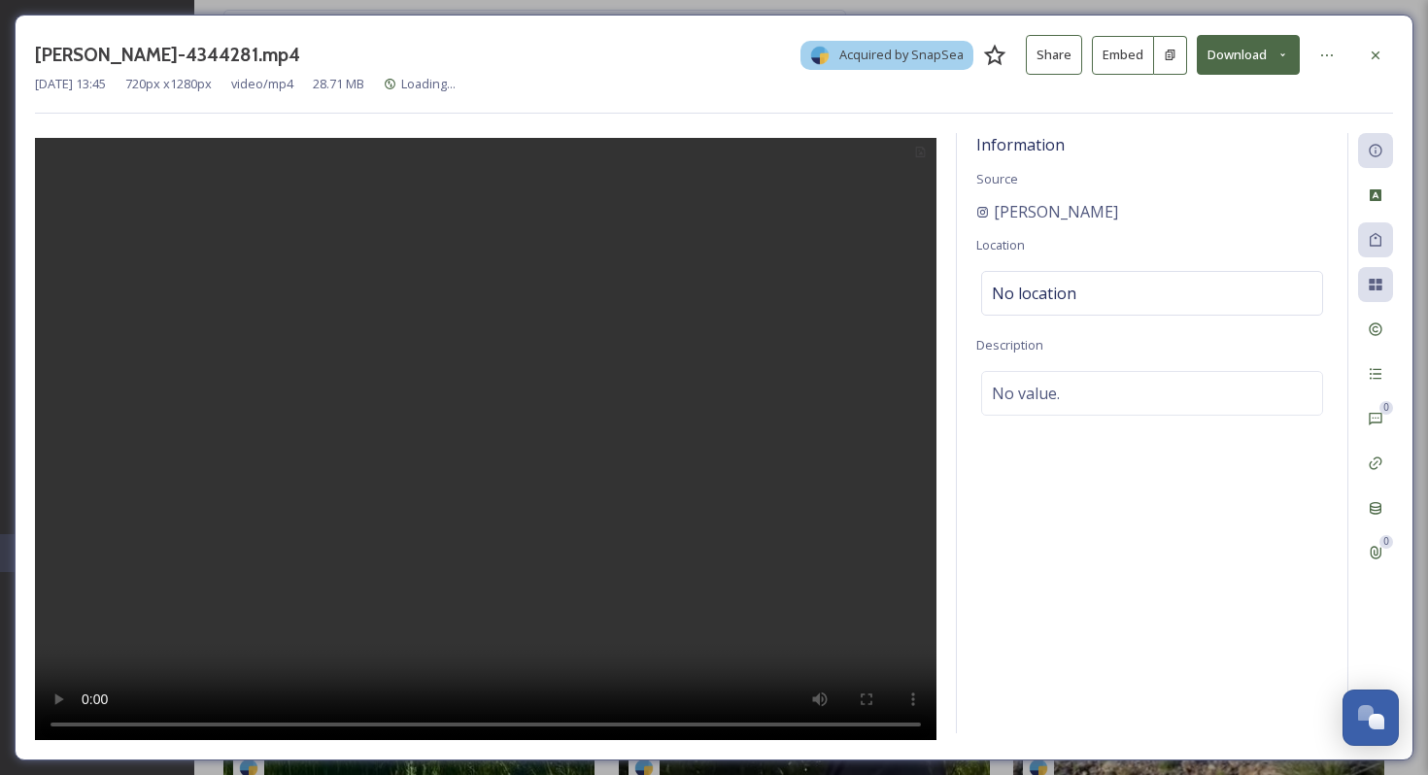
click at [1281, 50] on icon at bounding box center [1283, 55] width 13 height 13
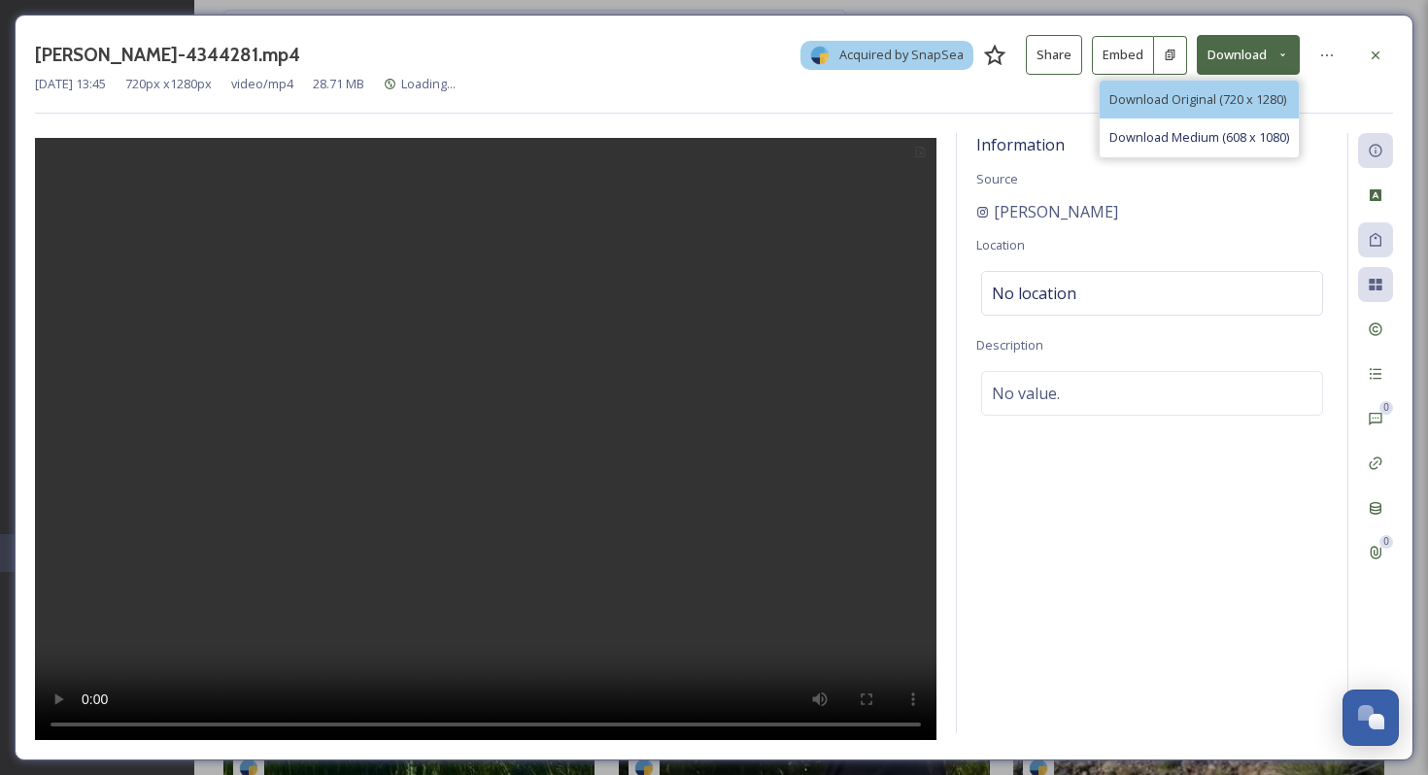
click at [1263, 91] on span "Download Original (720 x 1280)" at bounding box center [1198, 99] width 177 height 18
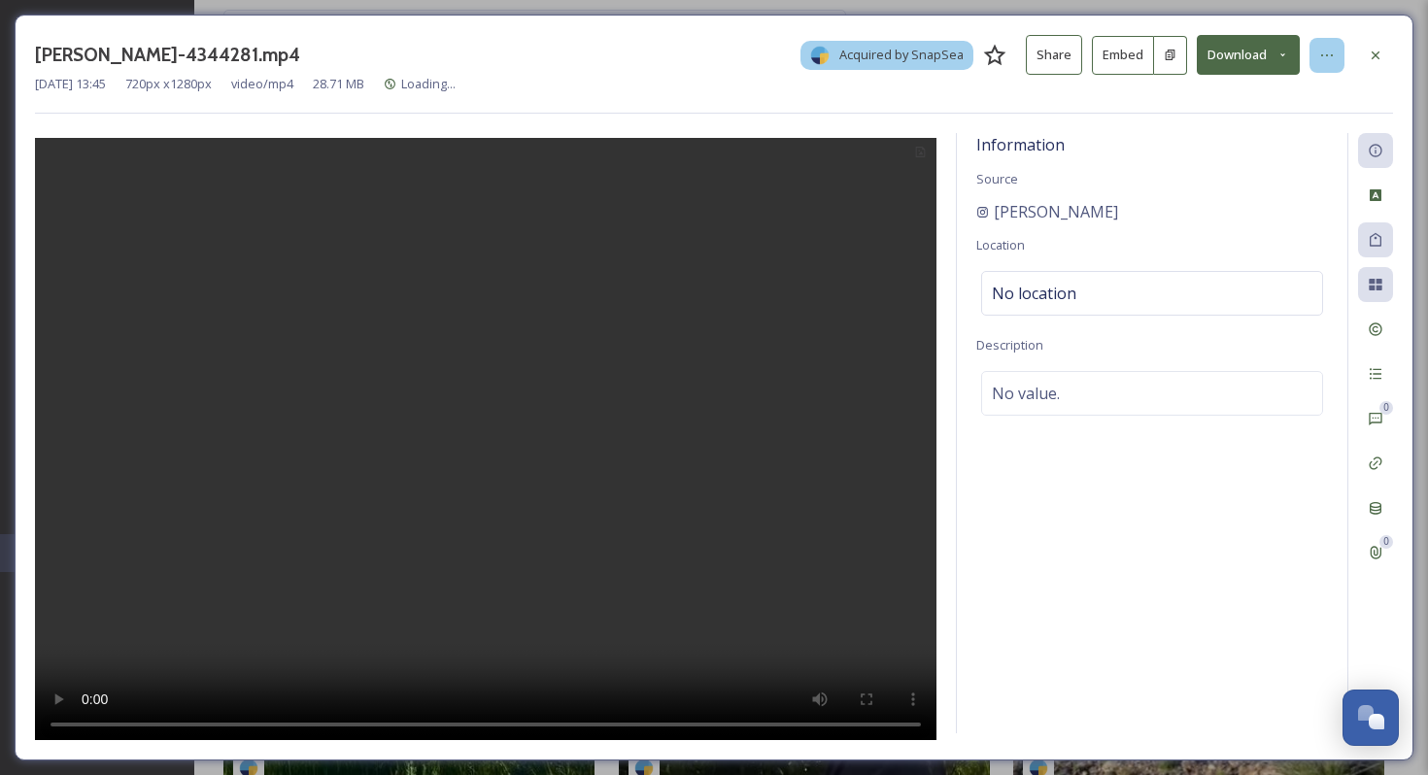
click at [1317, 61] on div at bounding box center [1327, 55] width 35 height 35
click at [1024, 106] on div "[PERSON_NAME]-4344281.mp4 Acquired by SnapSea Share Embed Download [DATE] 13:45…" at bounding box center [714, 74] width 1358 height 79
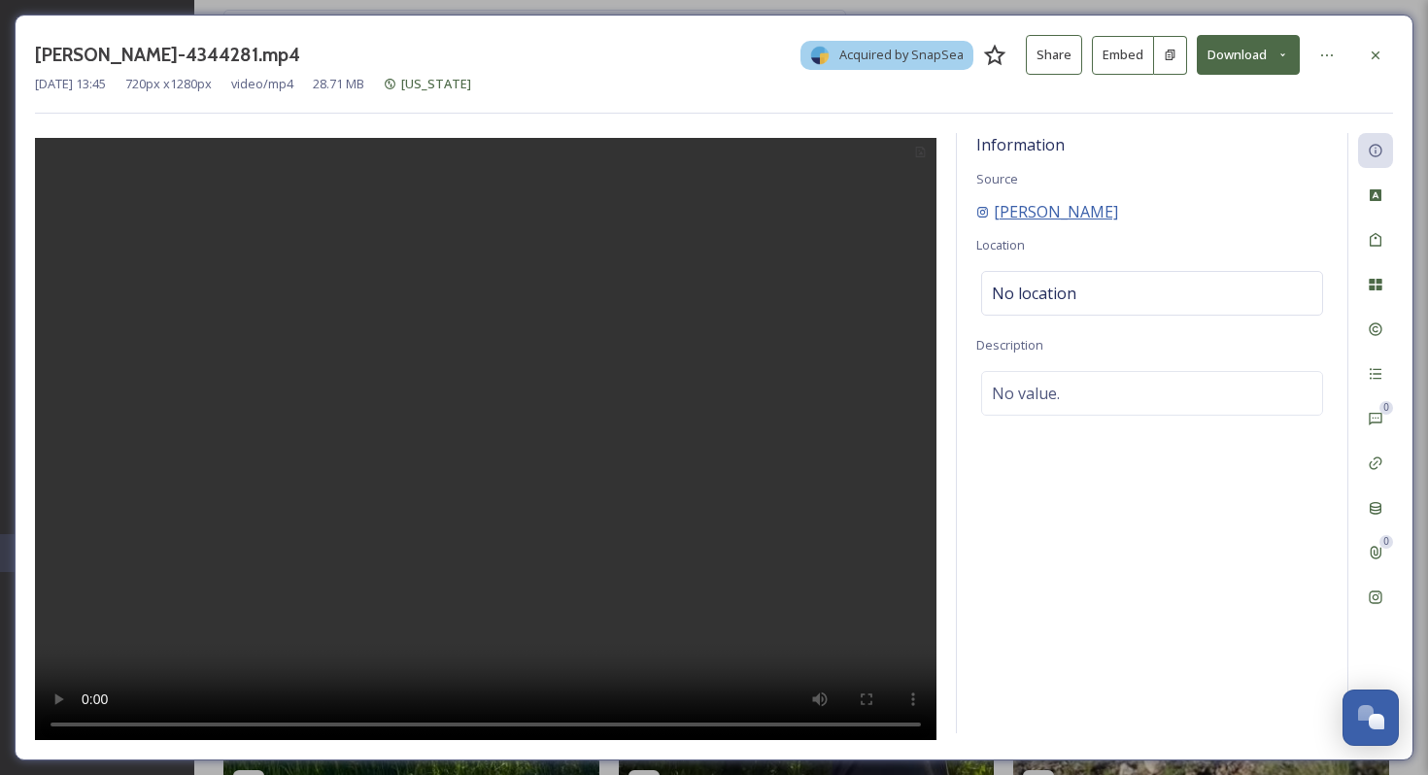
copy span "[PERSON_NAME]"
click at [1381, 57] on icon at bounding box center [1376, 56] width 16 height 16
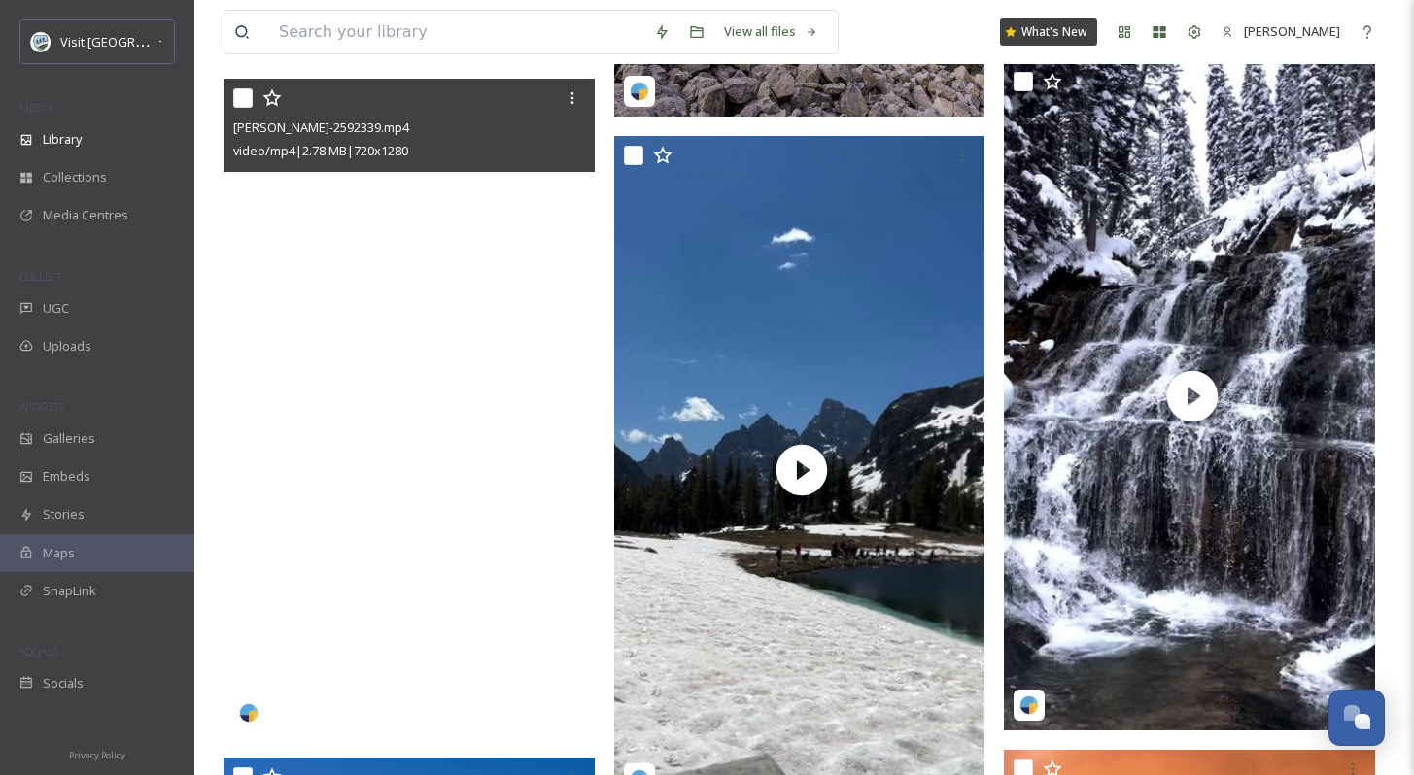
scroll to position [2927, 0]
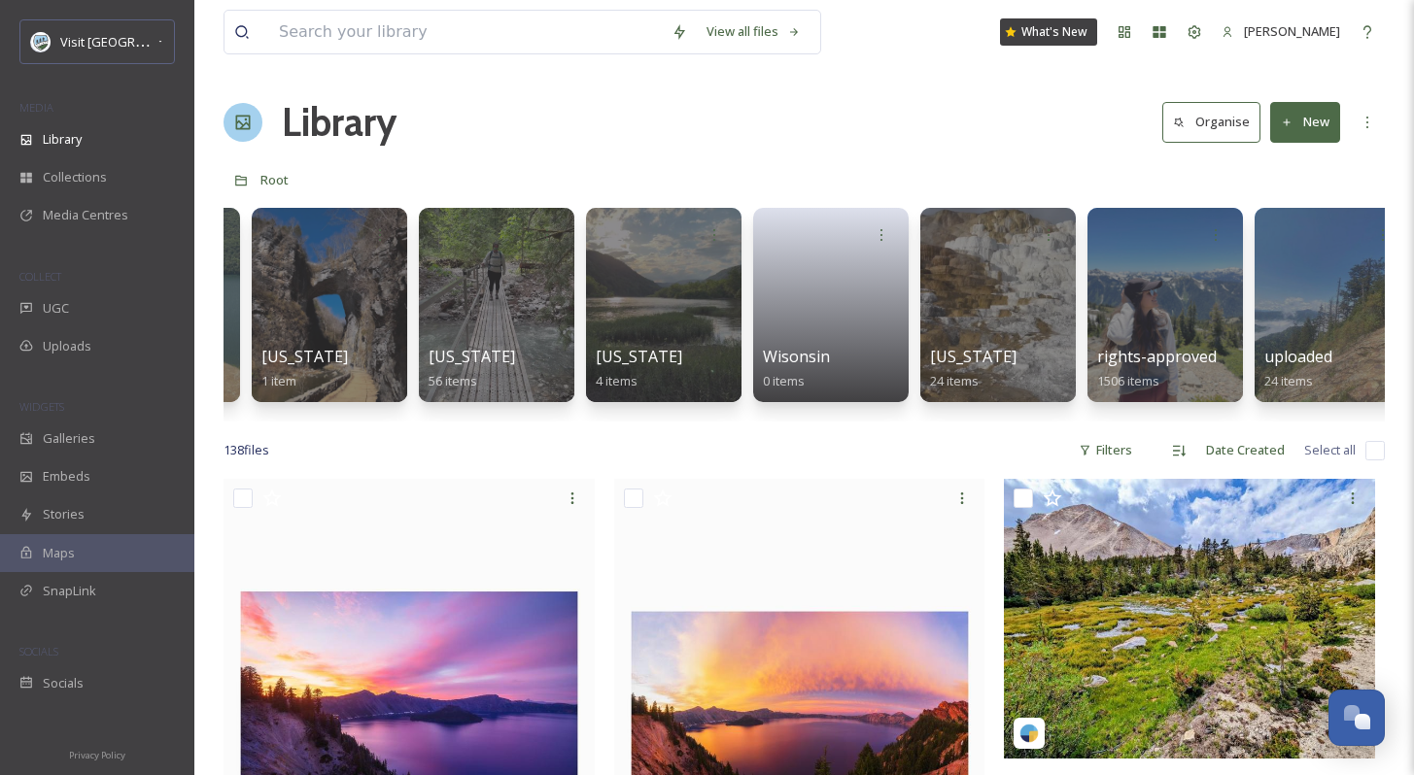
scroll to position [0, 8031]
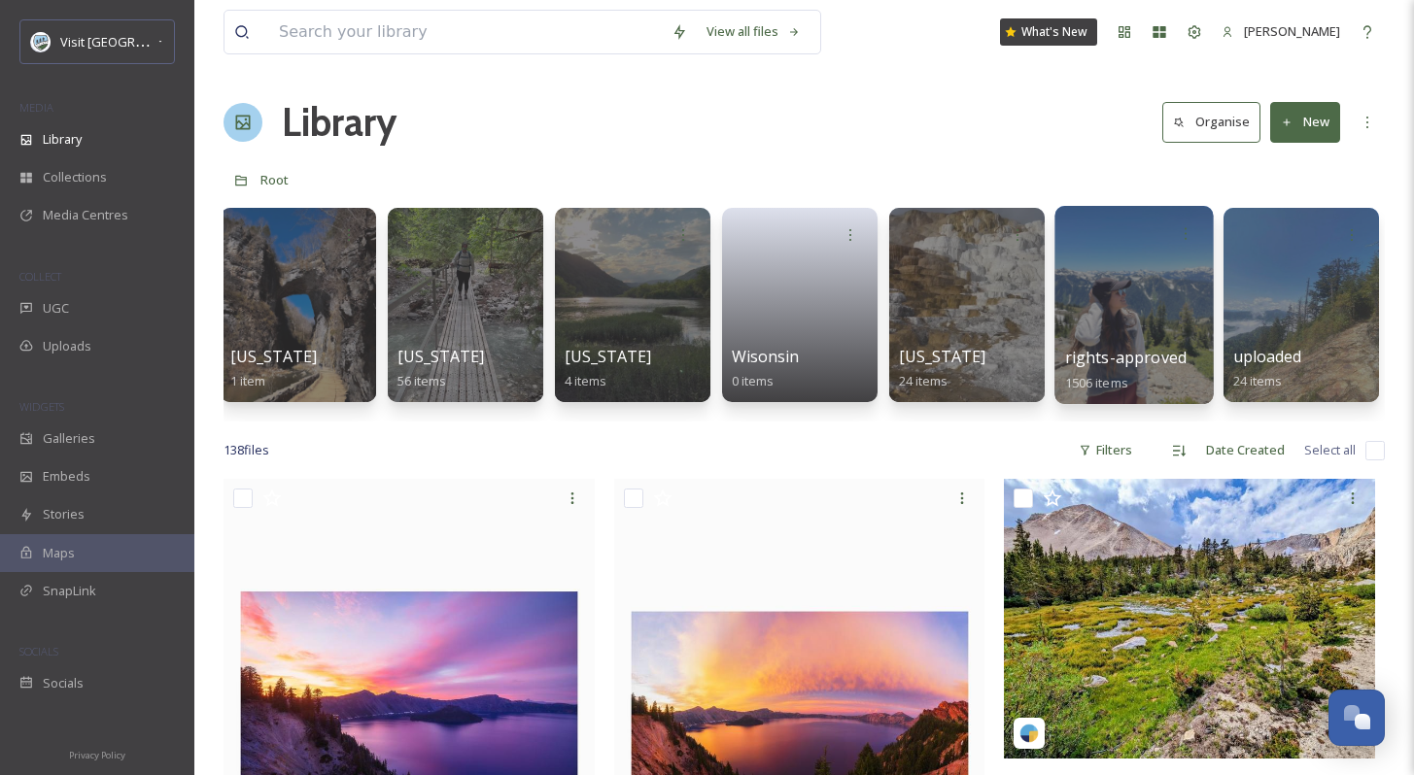
click at [1138, 303] on div at bounding box center [1133, 305] width 158 height 198
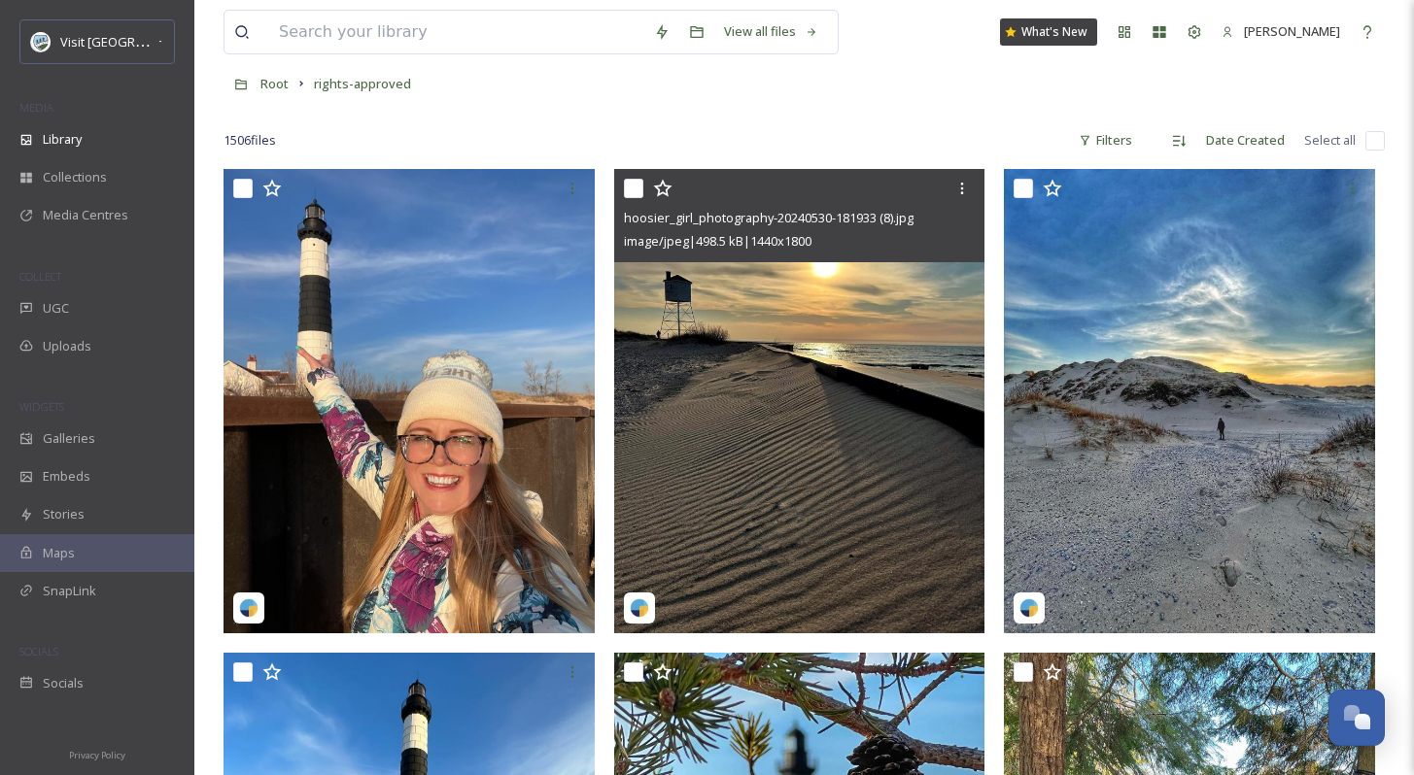
scroll to position [37, 0]
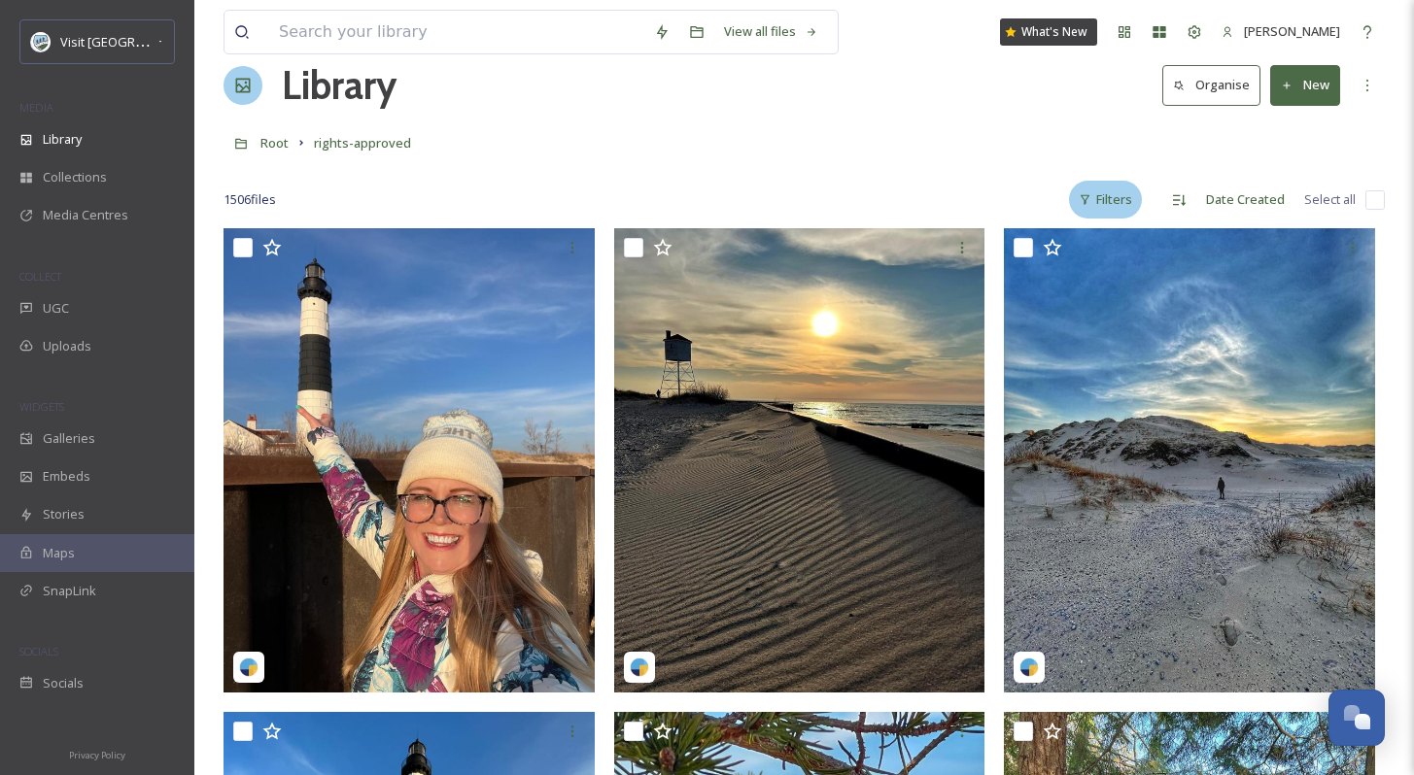
click at [1106, 191] on div "Filters" at bounding box center [1105, 200] width 73 height 38
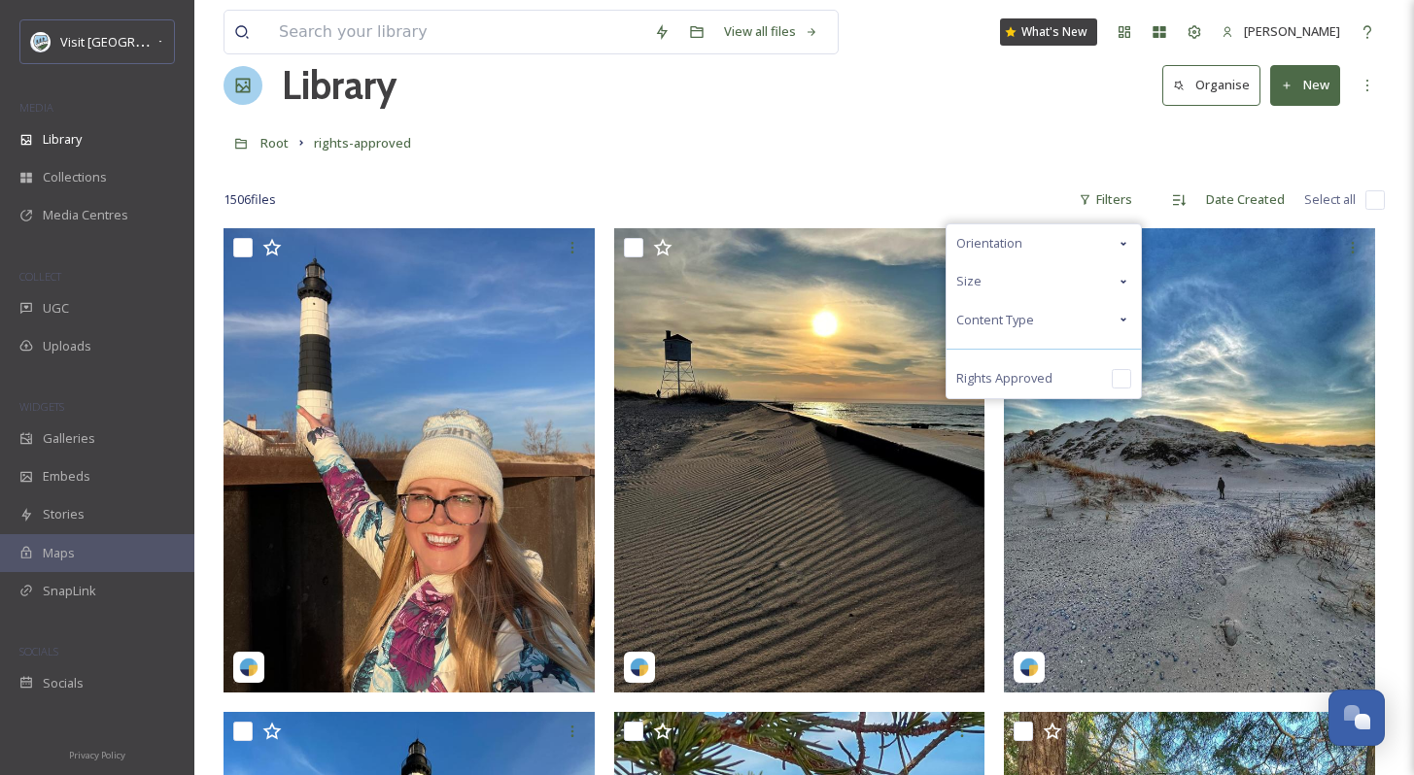
click at [1033, 321] on span "Content Type" at bounding box center [995, 320] width 78 height 18
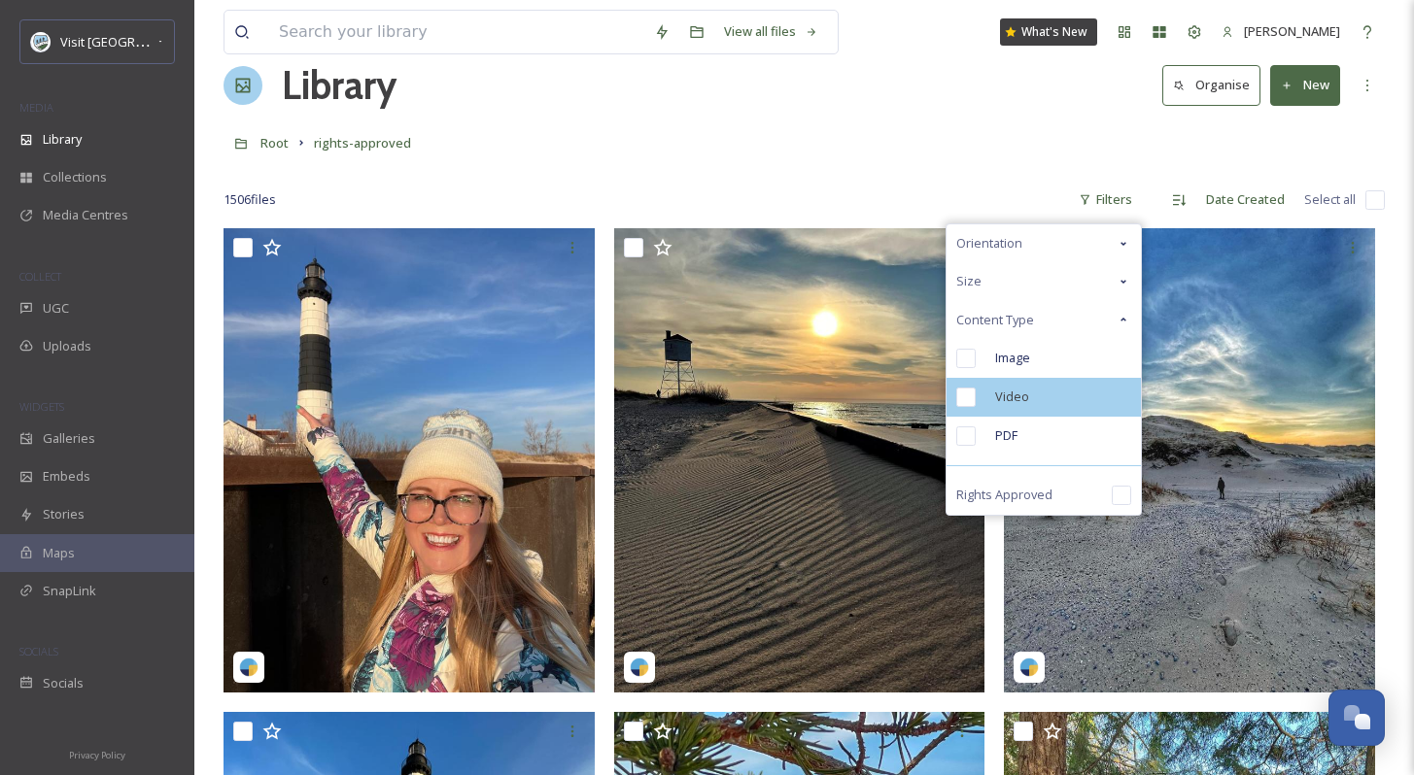
click at [1035, 390] on div "Video" at bounding box center [1043, 397] width 194 height 39
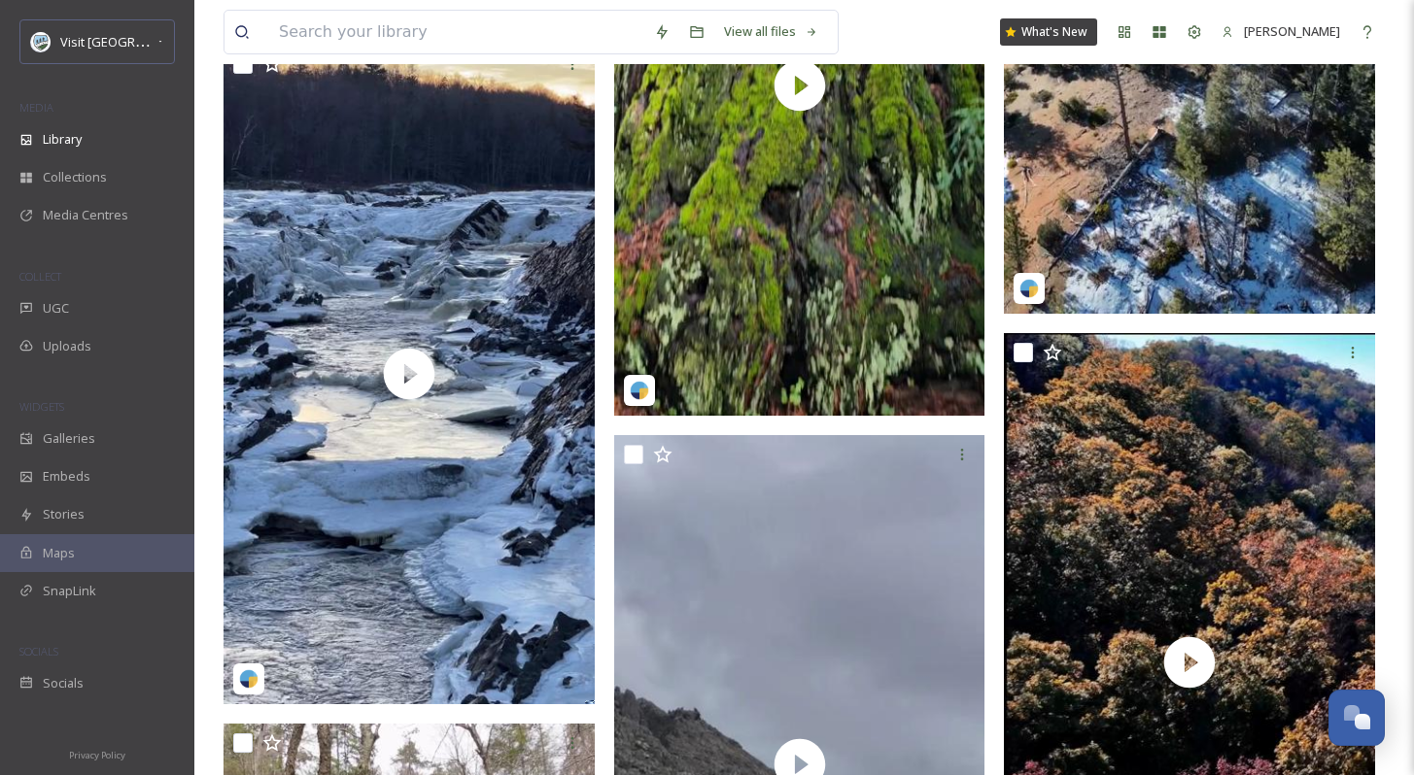
scroll to position [3626, 0]
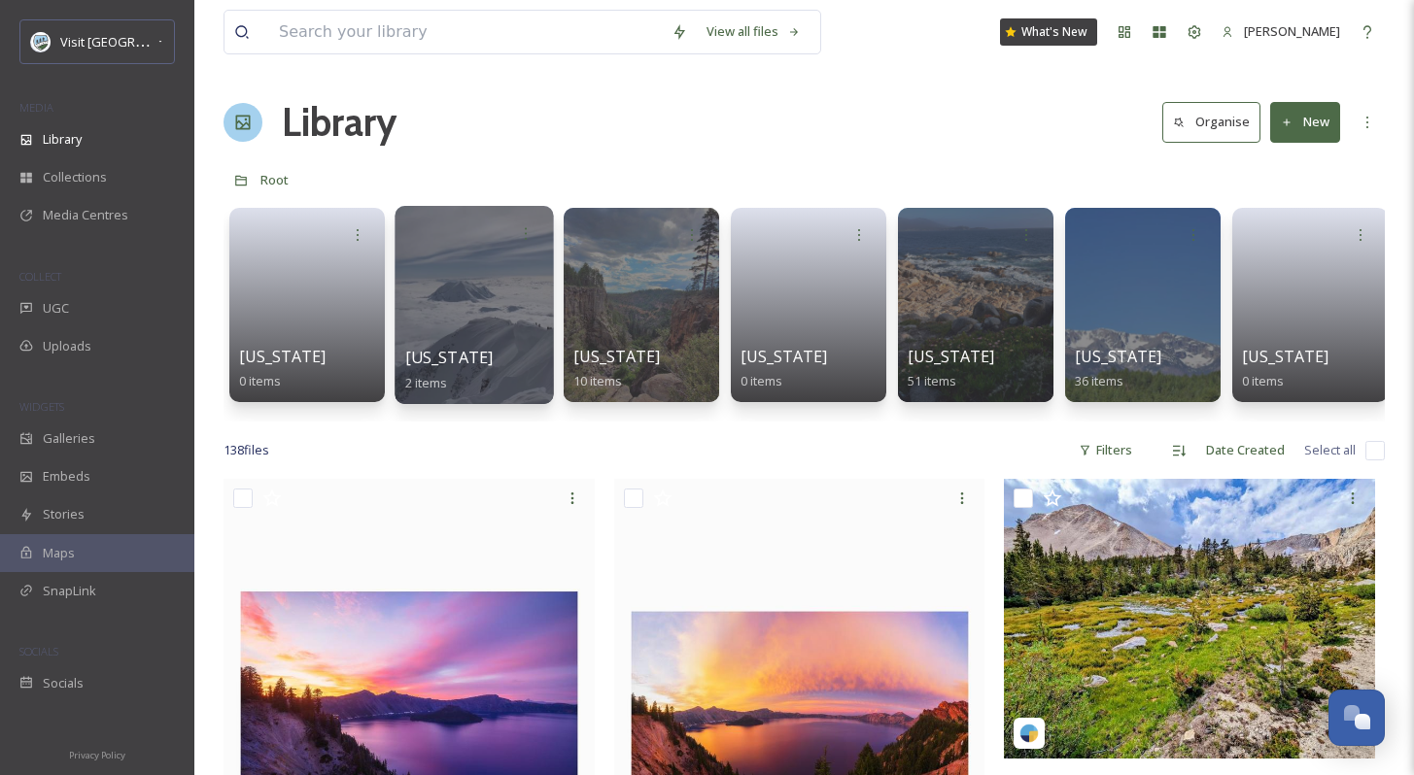
click at [453, 333] on div at bounding box center [473, 305] width 158 height 198
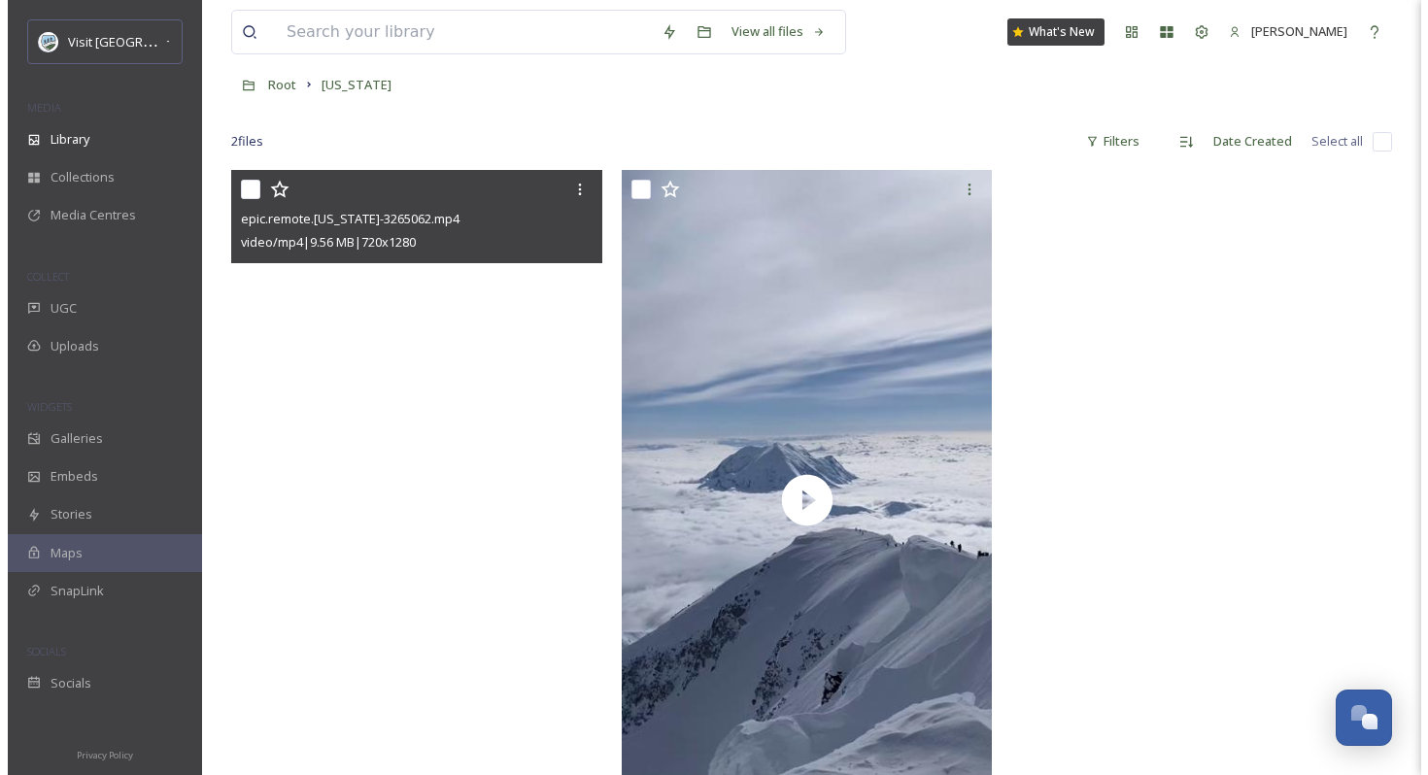
scroll to position [99, 0]
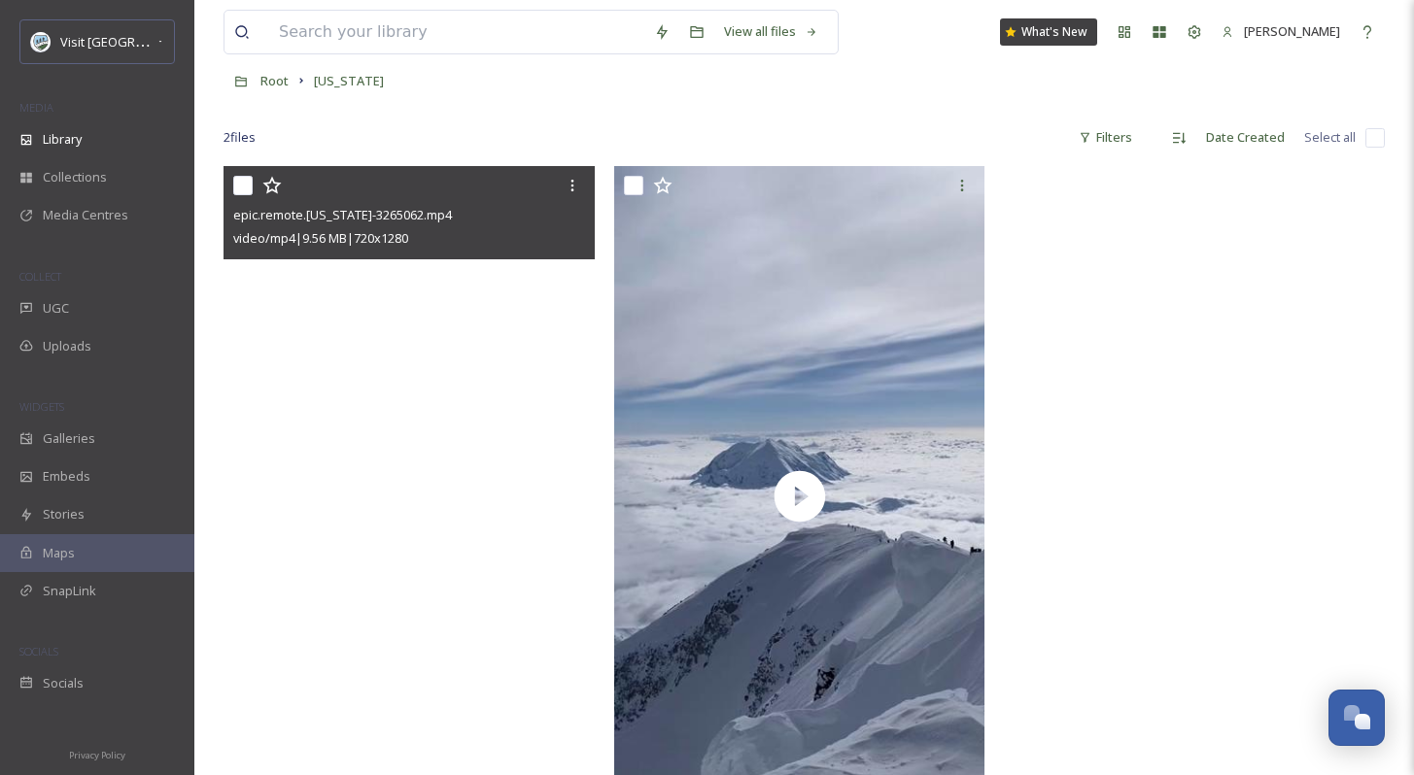
click at [418, 453] on video "epic.remote.alaska-3265062.mp4" at bounding box center [408, 496] width 371 height 660
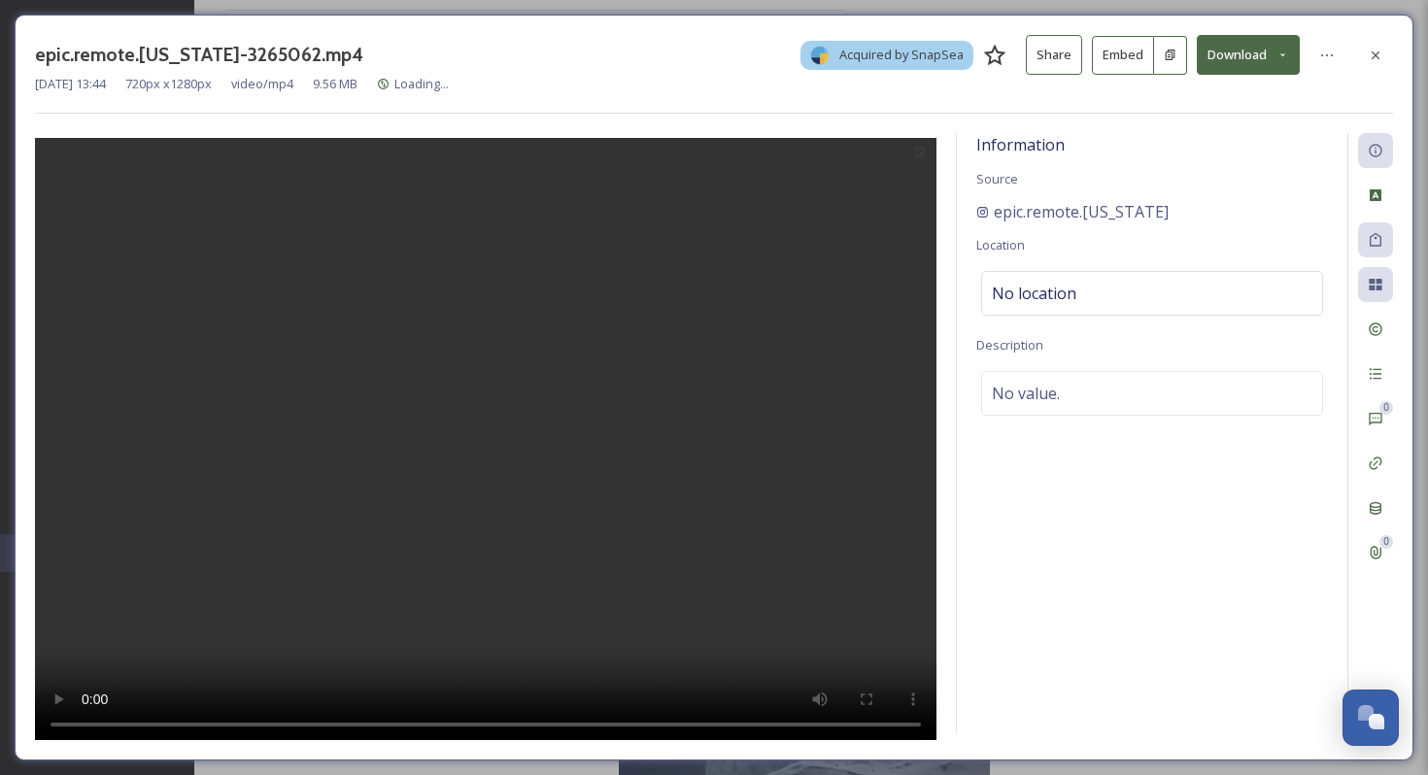
click at [1300, 57] on div "epic.remote.[US_STATE]-3265062.mp4 Acquired by SnapSea Share Embed Download" at bounding box center [714, 55] width 1358 height 40
click at [1281, 57] on icon at bounding box center [1283, 55] width 13 height 13
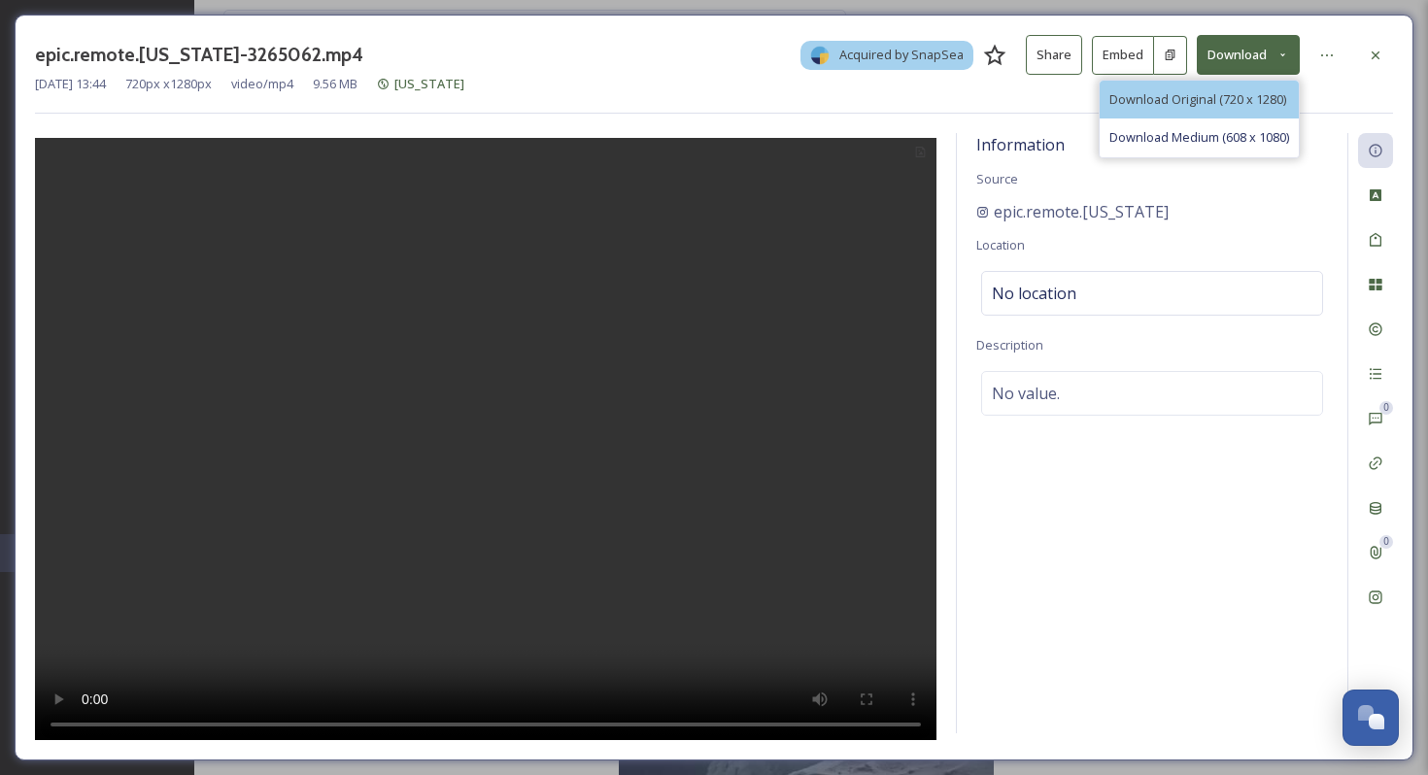
click at [1275, 101] on span "Download Original (720 x 1280)" at bounding box center [1198, 99] width 177 height 18
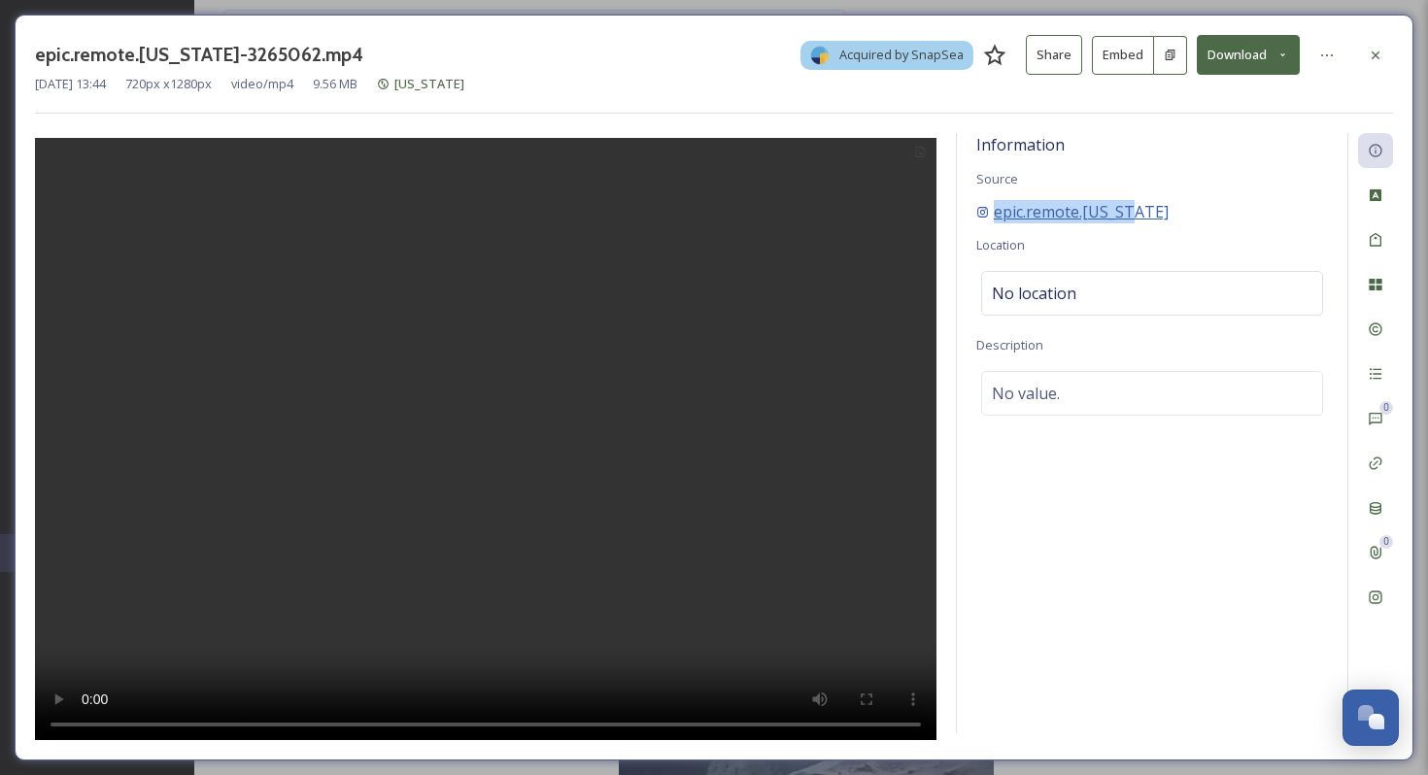
copy span "epic.remote.[US_STATE]"
